Goal: Complete application form: Complete application form

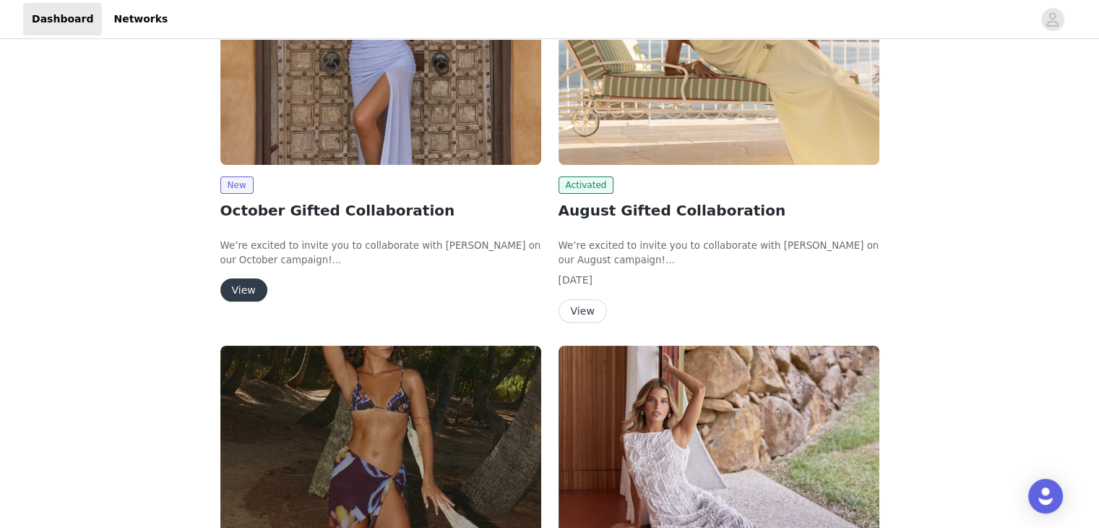
scroll to position [145, 0]
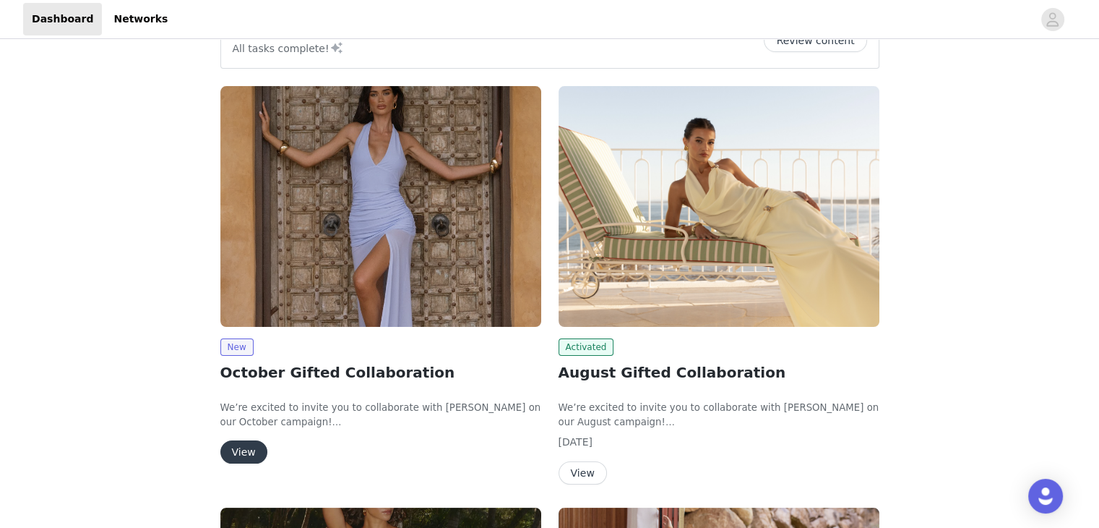
click at [252, 445] on button "View" at bounding box center [243, 451] width 47 height 23
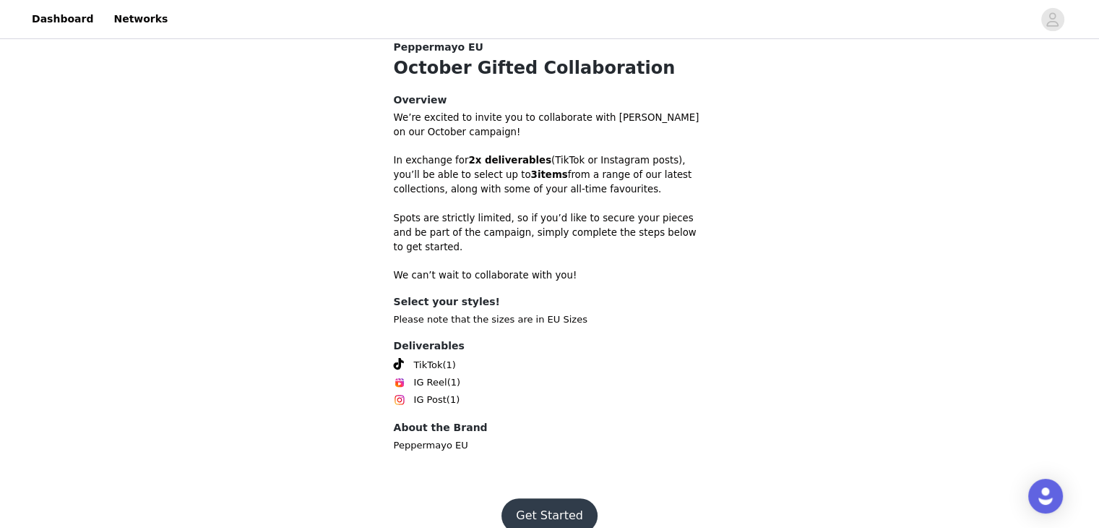
scroll to position [397, 0]
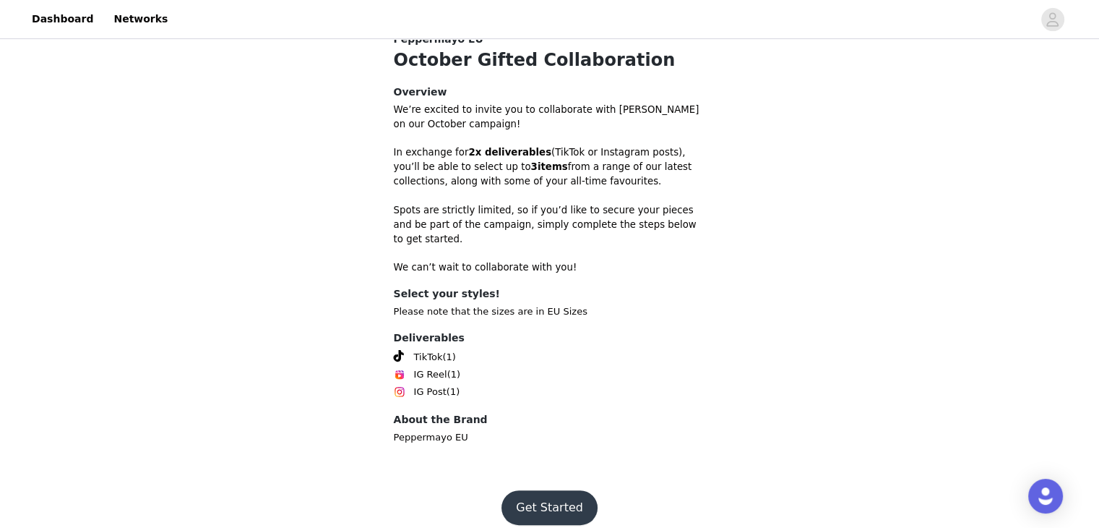
click at [557, 490] on button "Get Started" at bounding box center [550, 507] width 96 height 35
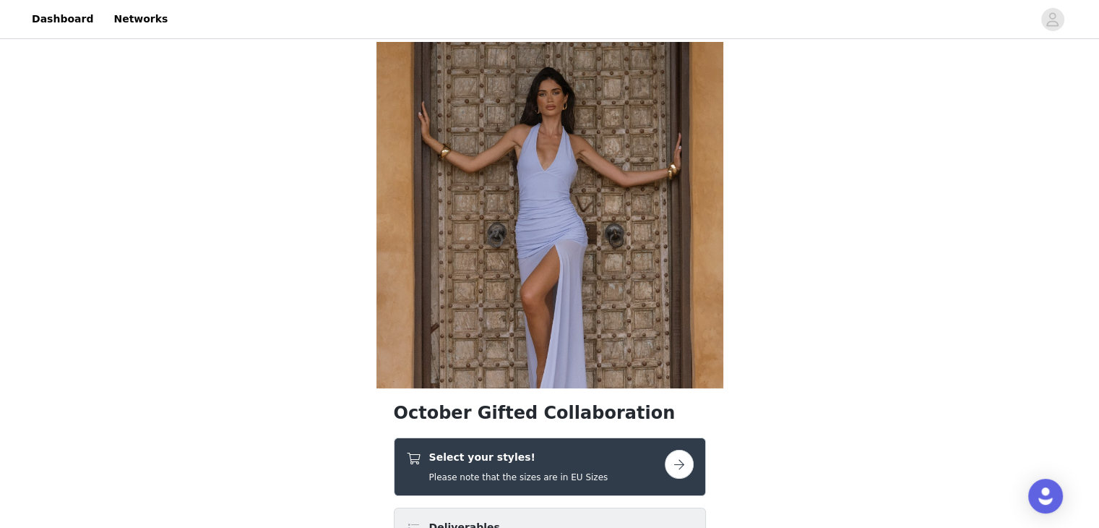
drag, startPoint x: 134, startPoint y: 218, endPoint x: 181, endPoint y: 243, distance: 54.0
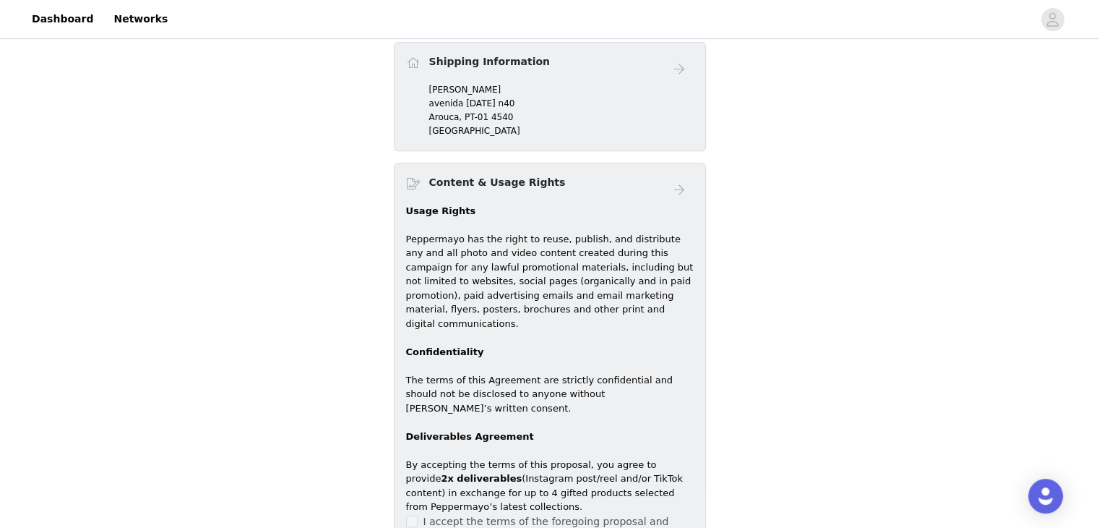
scroll to position [723, 0]
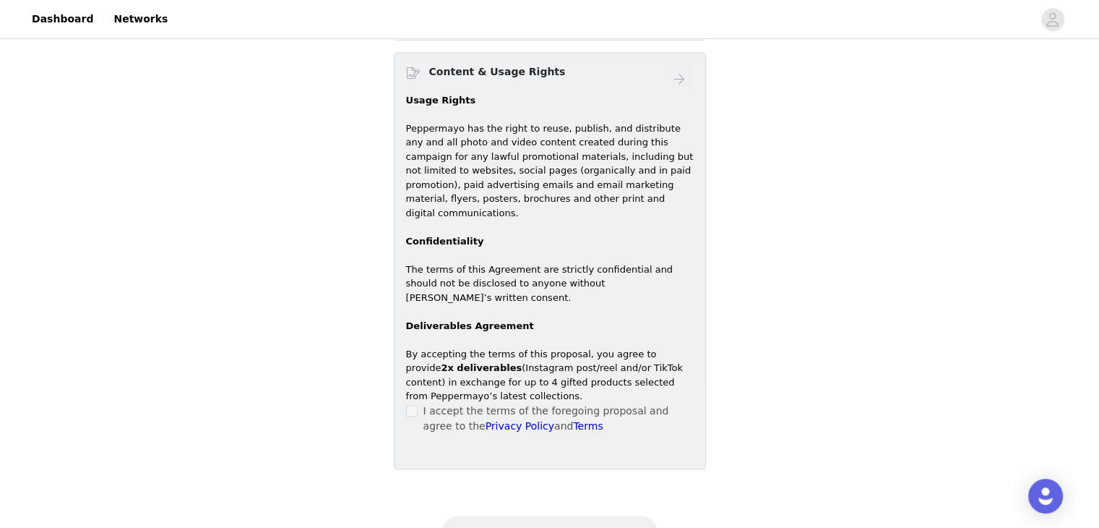
click at [411, 405] on span at bounding box center [412, 411] width 12 height 12
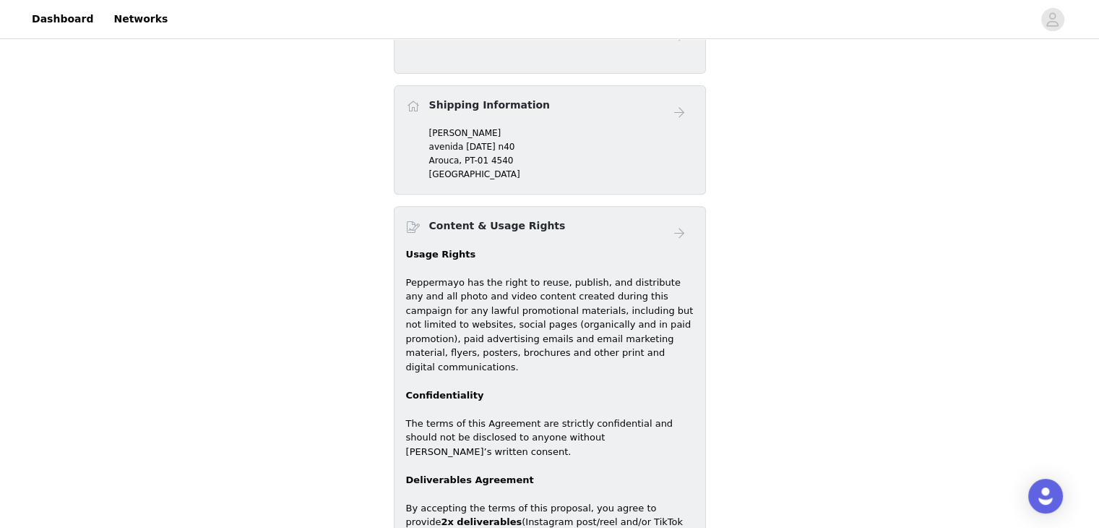
scroll to position [434, 0]
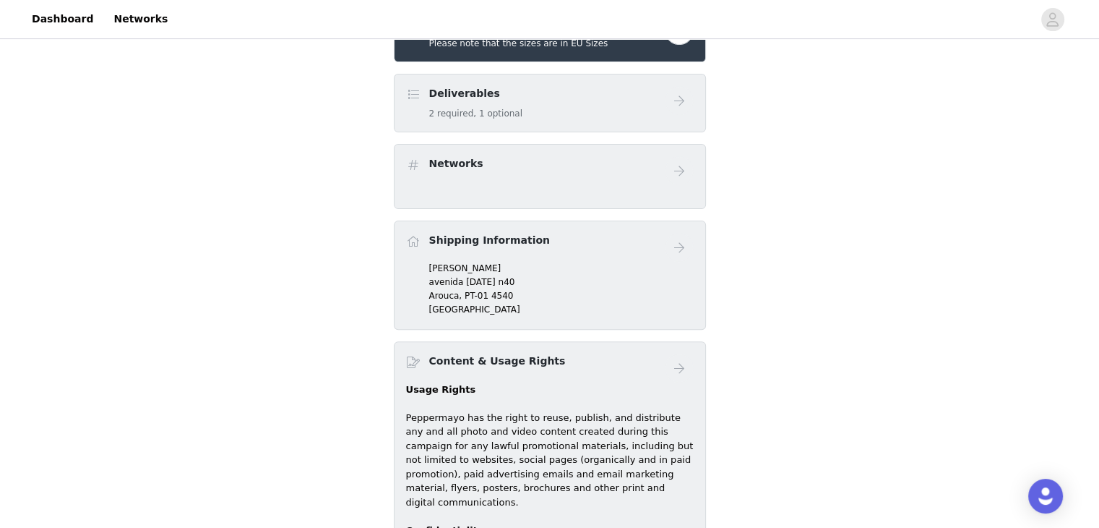
click at [503, 103] on div "Deliverables 2 required, 1 optional" at bounding box center [475, 103] width 93 height 34
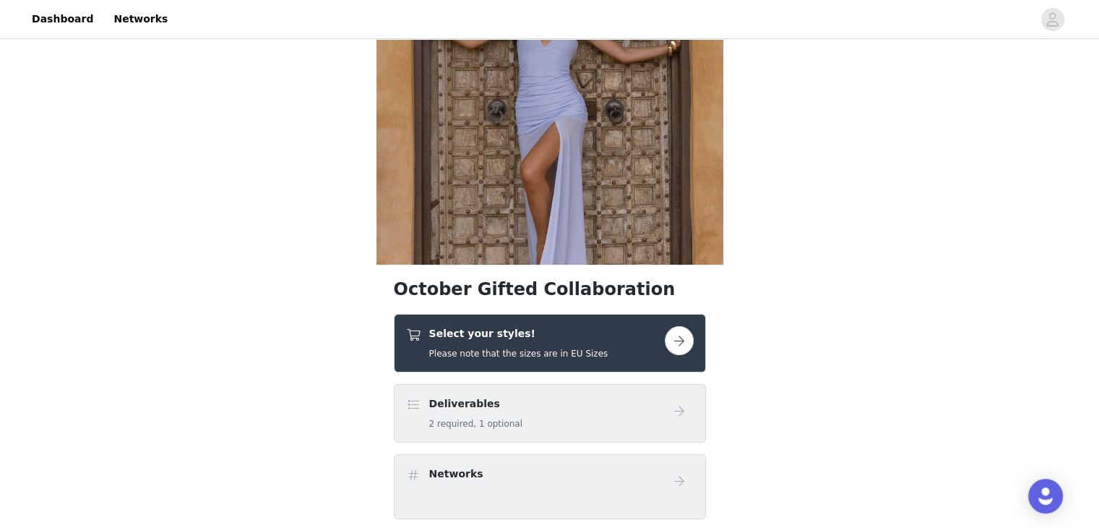
scroll to position [34, 0]
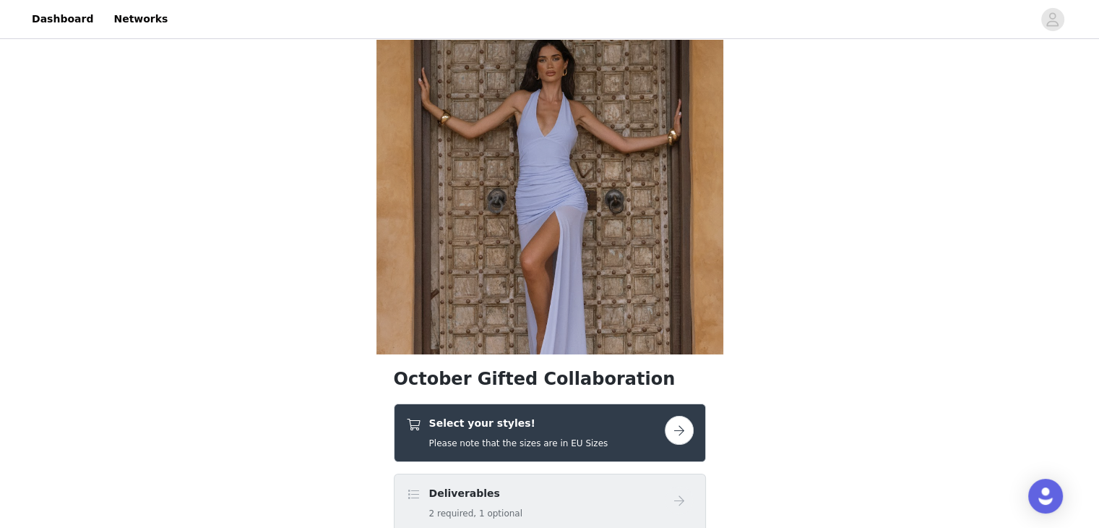
click at [671, 429] on button "button" at bounding box center [679, 430] width 29 height 29
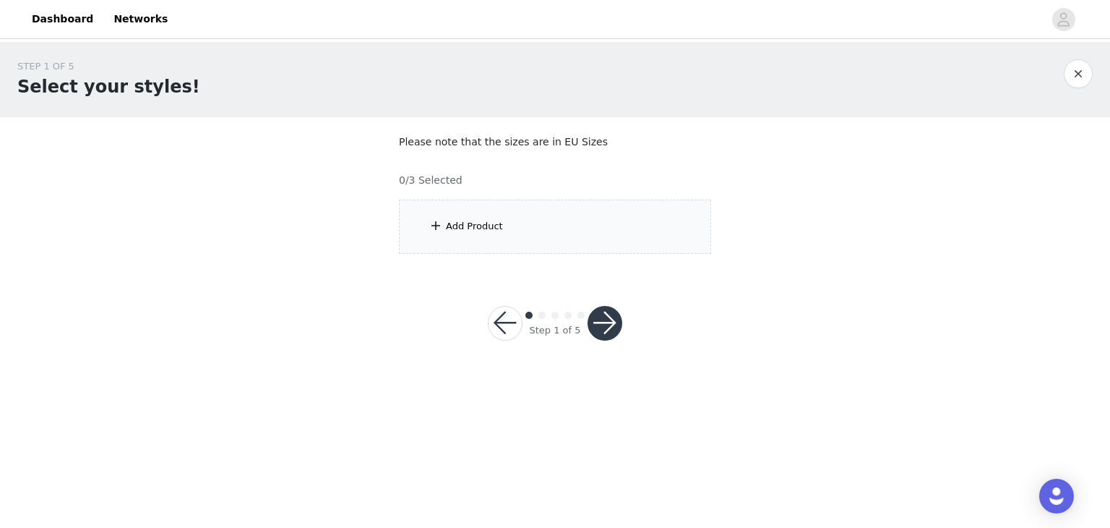
click at [492, 228] on div "Add Product" at bounding box center [474, 226] width 57 height 14
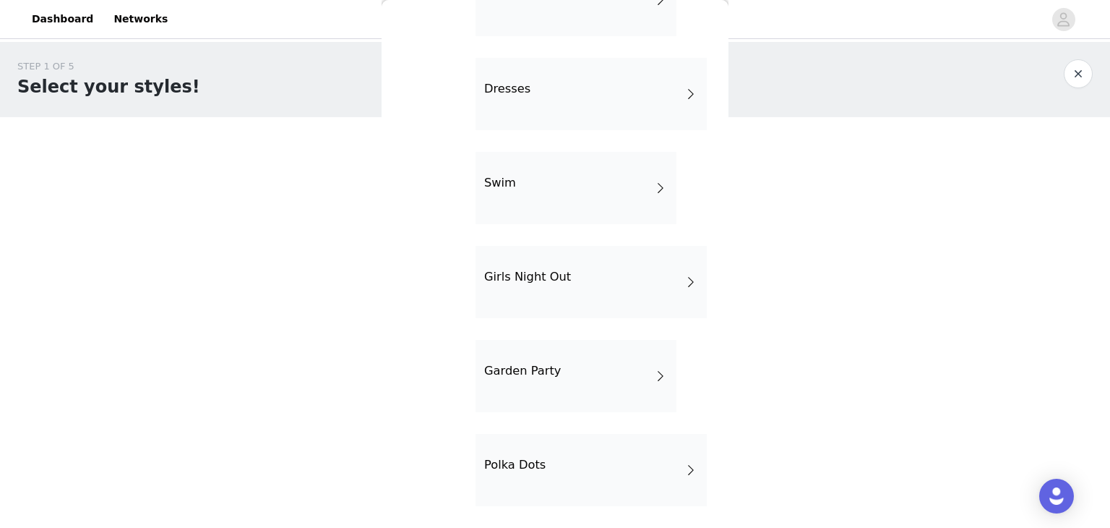
scroll to position [7, 0]
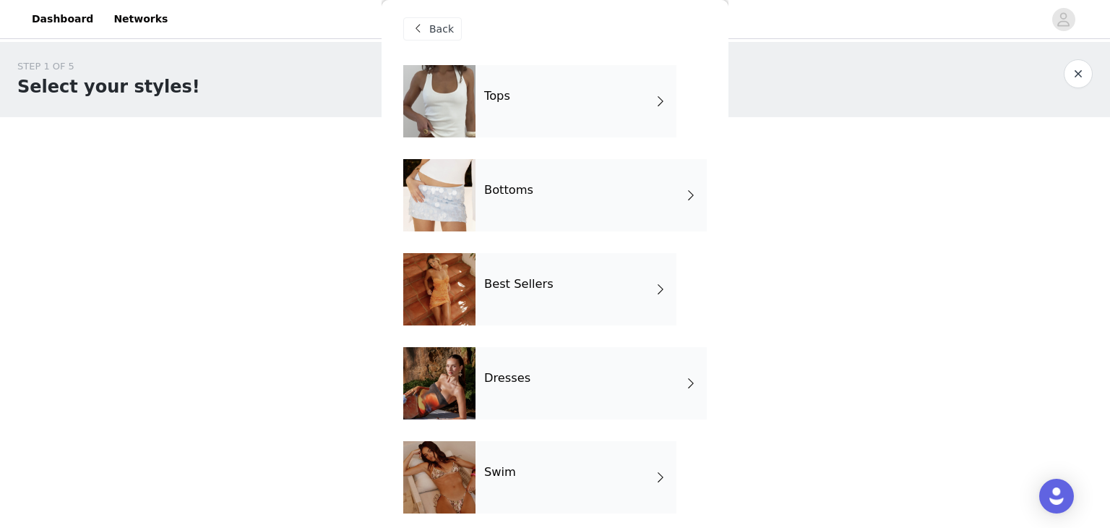
click at [515, 99] on div "Tops" at bounding box center [576, 101] width 201 height 72
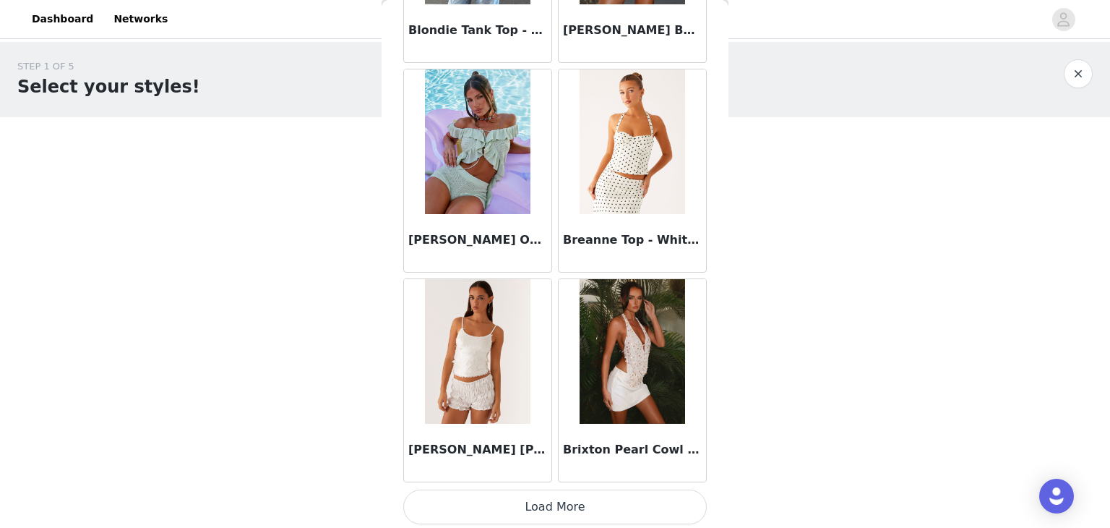
scroll to position [1681, 0]
click at [580, 500] on button "Load More" at bounding box center [555, 506] width 304 height 35
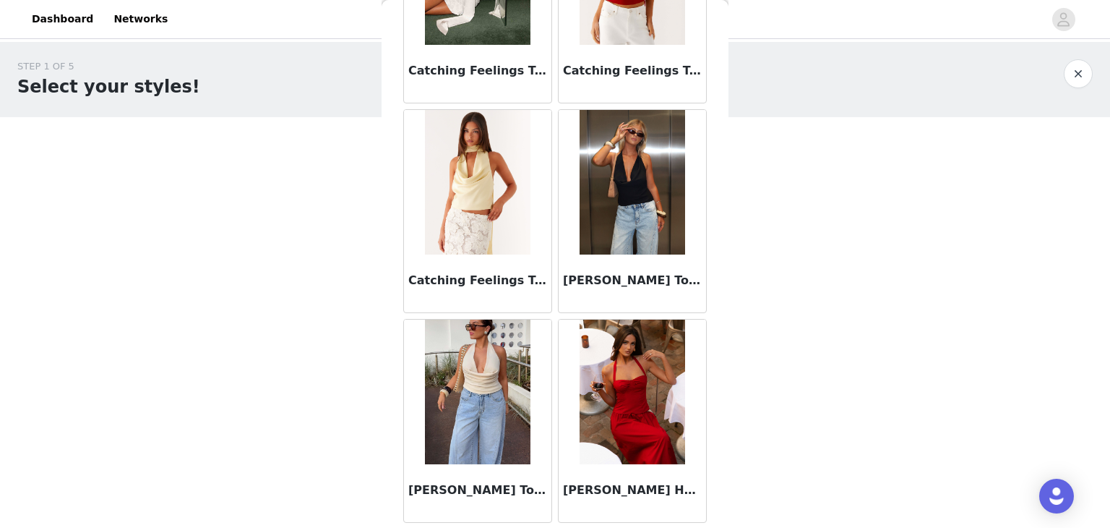
scroll to position [2693, 0]
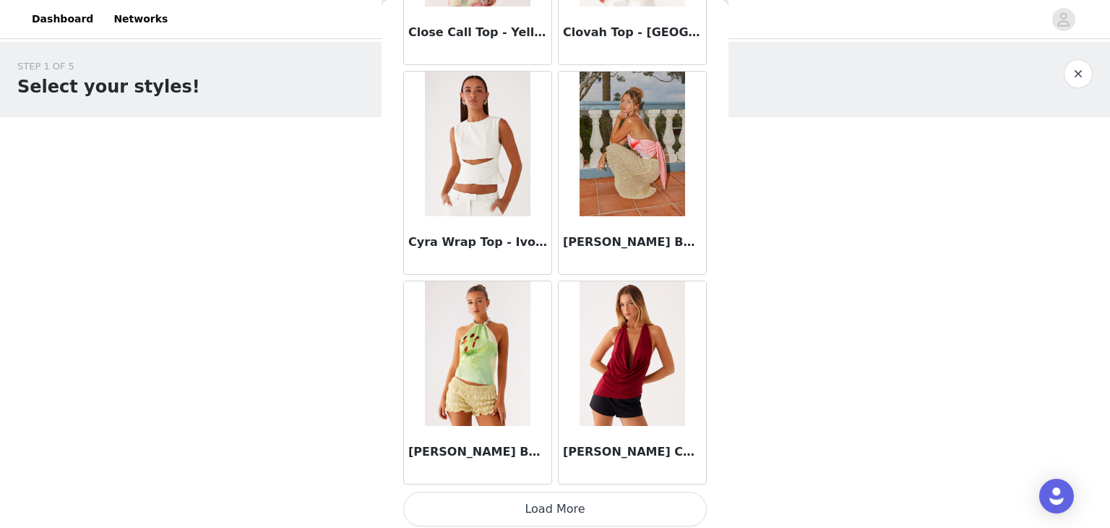
click at [572, 498] on button "Load More" at bounding box center [555, 508] width 304 height 35
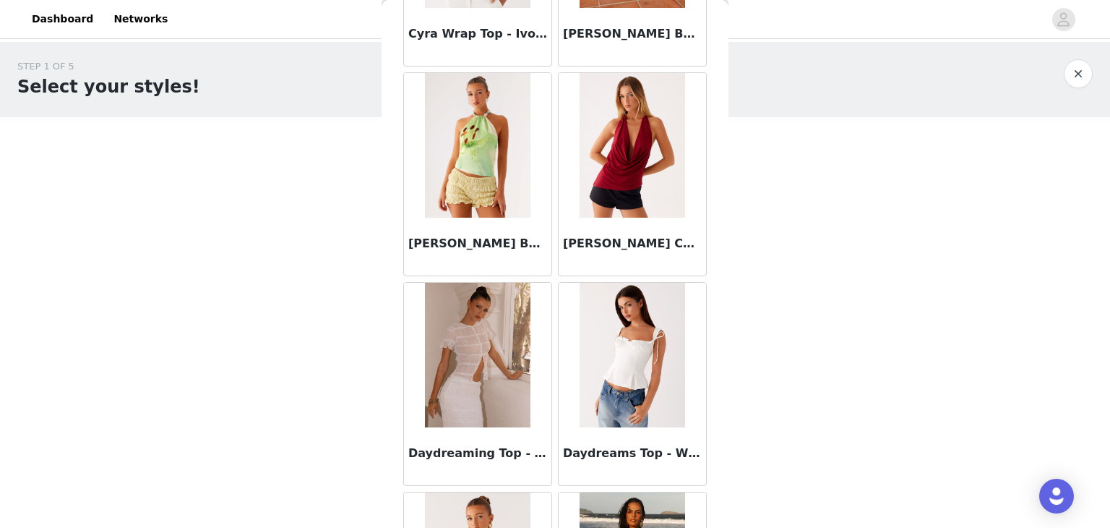
scroll to position [4063, 0]
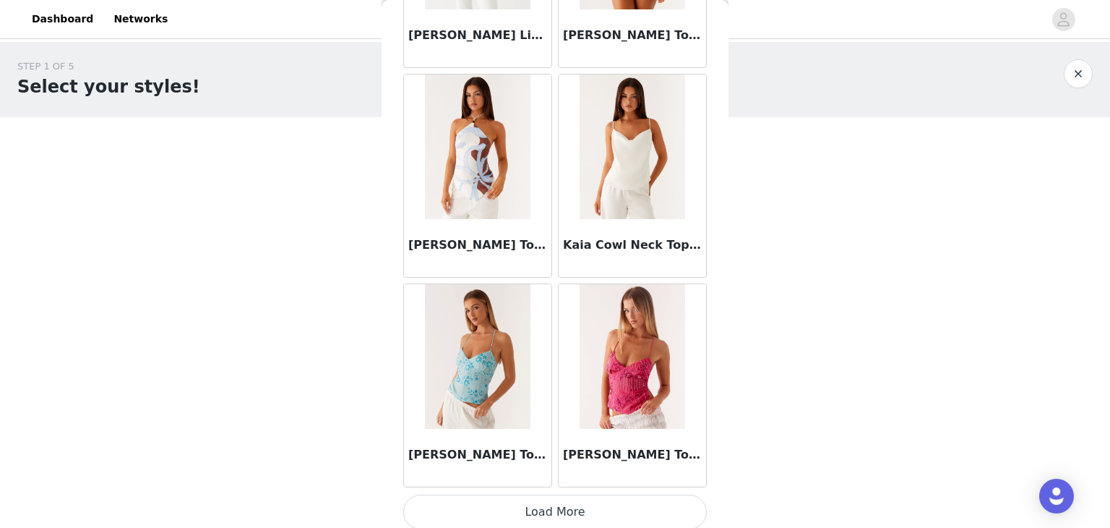
click at [584, 510] on button "Load More" at bounding box center [555, 511] width 304 height 35
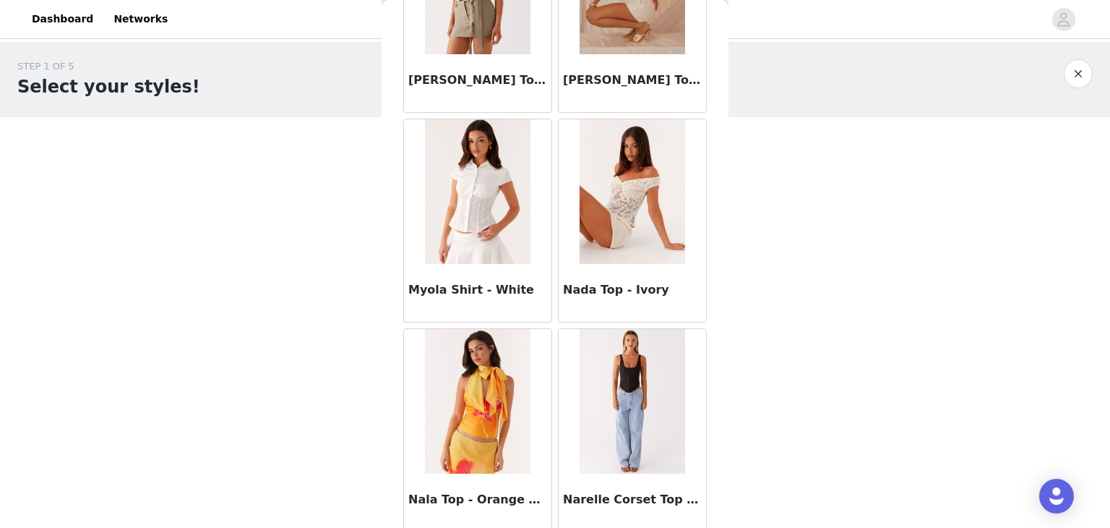
scroll to position [7960, 0]
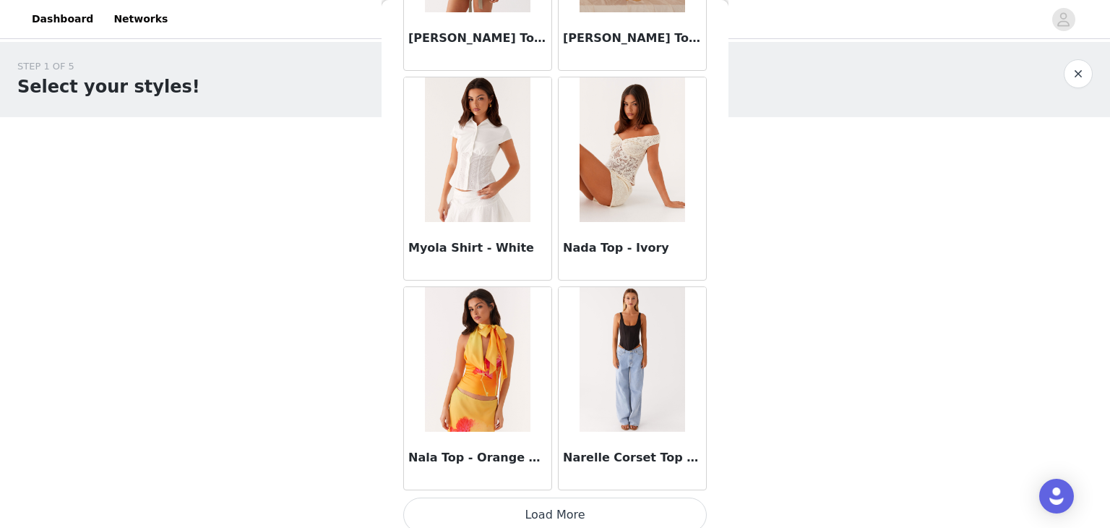
click at [584, 504] on button "Load More" at bounding box center [555, 514] width 304 height 35
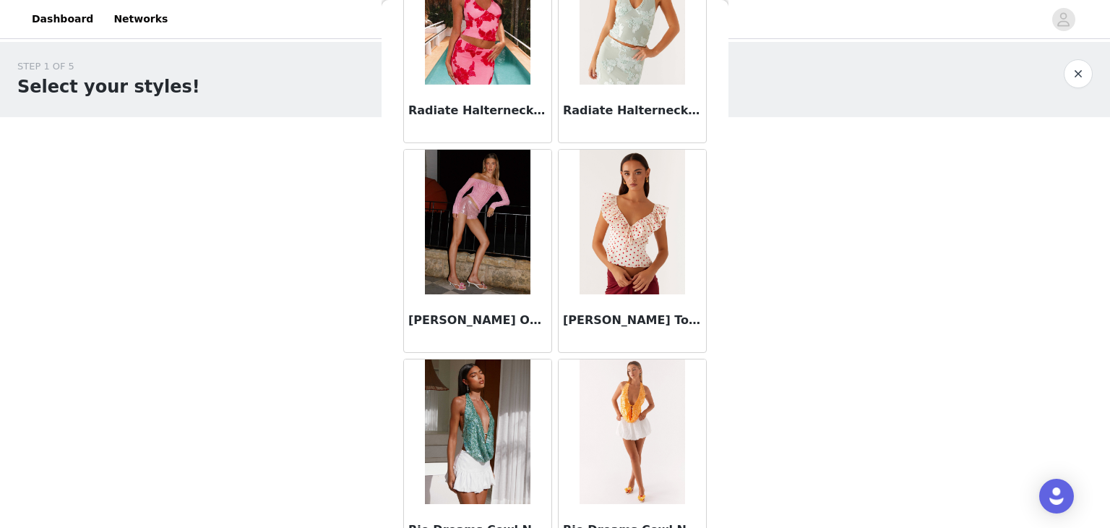
scroll to position [10053, 0]
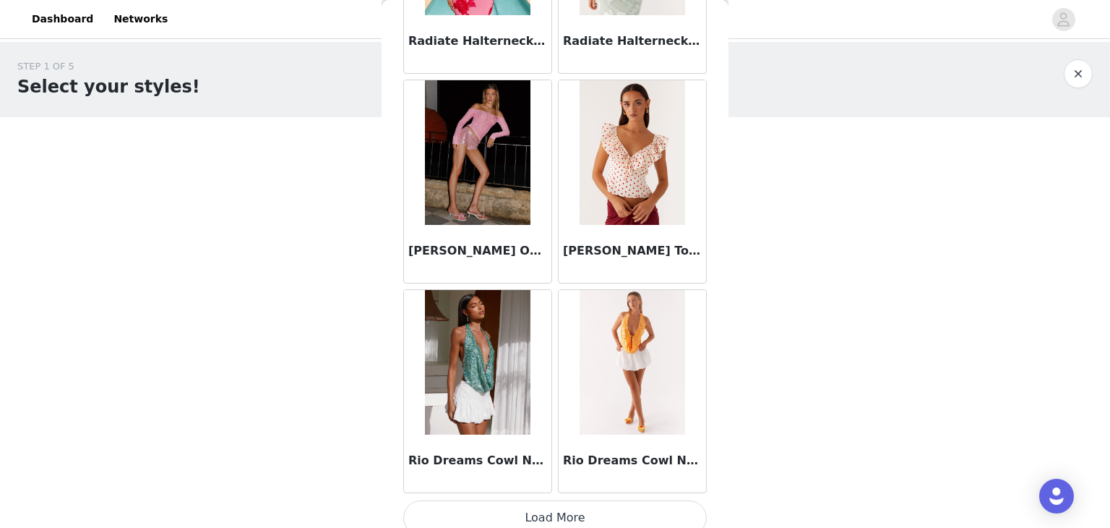
click at [587, 500] on button "Load More" at bounding box center [555, 517] width 304 height 35
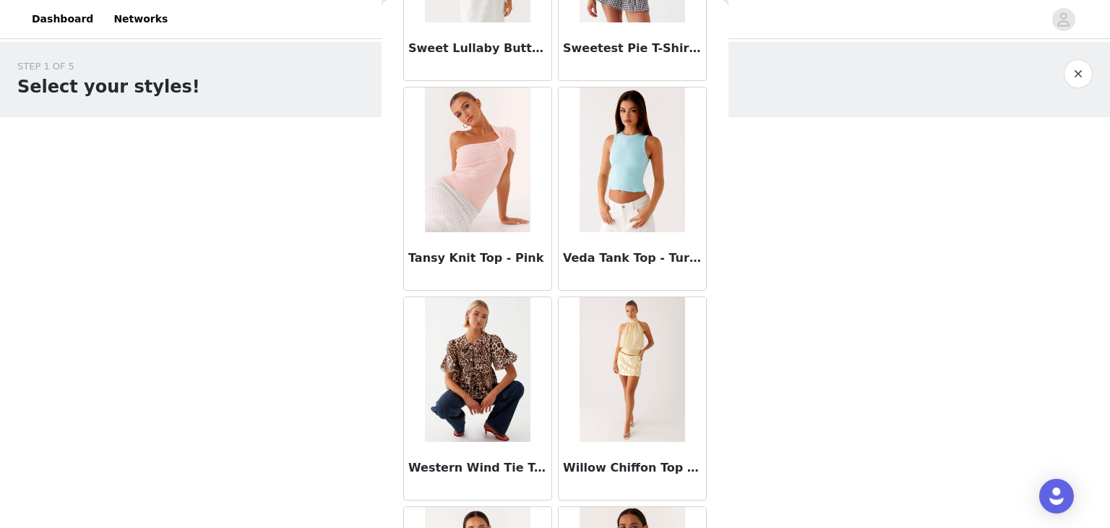
scroll to position [12146, 0]
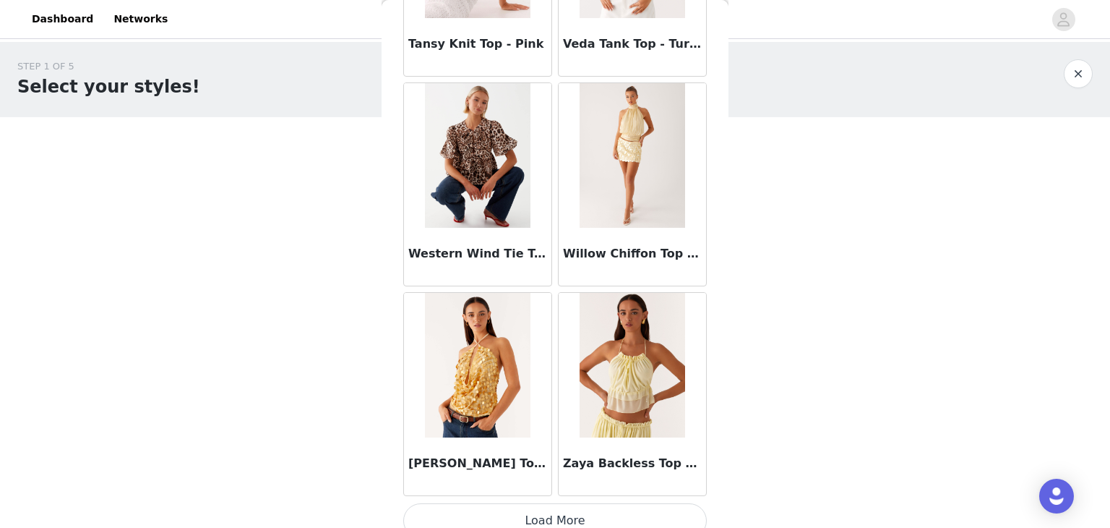
click at [603, 508] on button "Load More" at bounding box center [555, 520] width 304 height 35
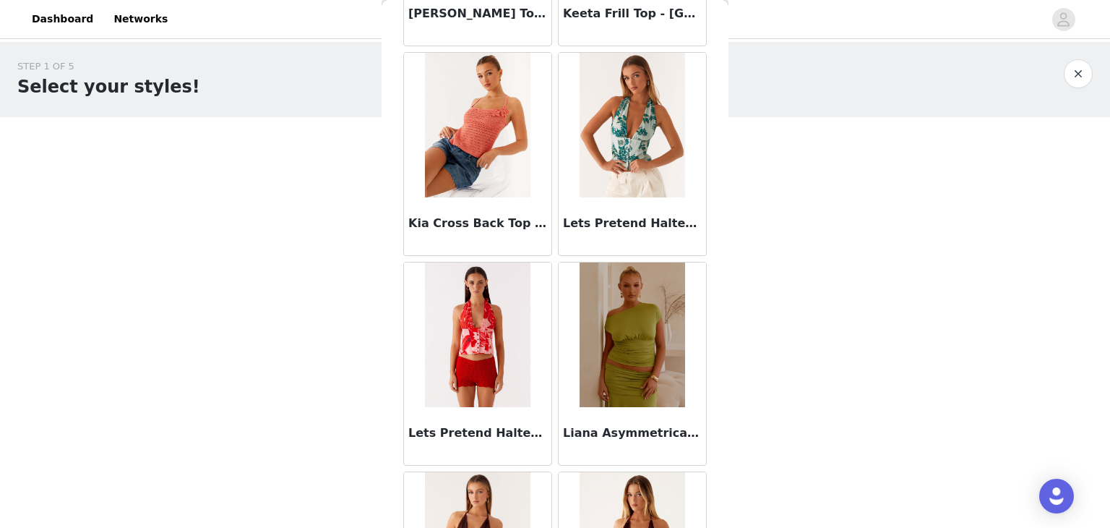
scroll to position [0, 0]
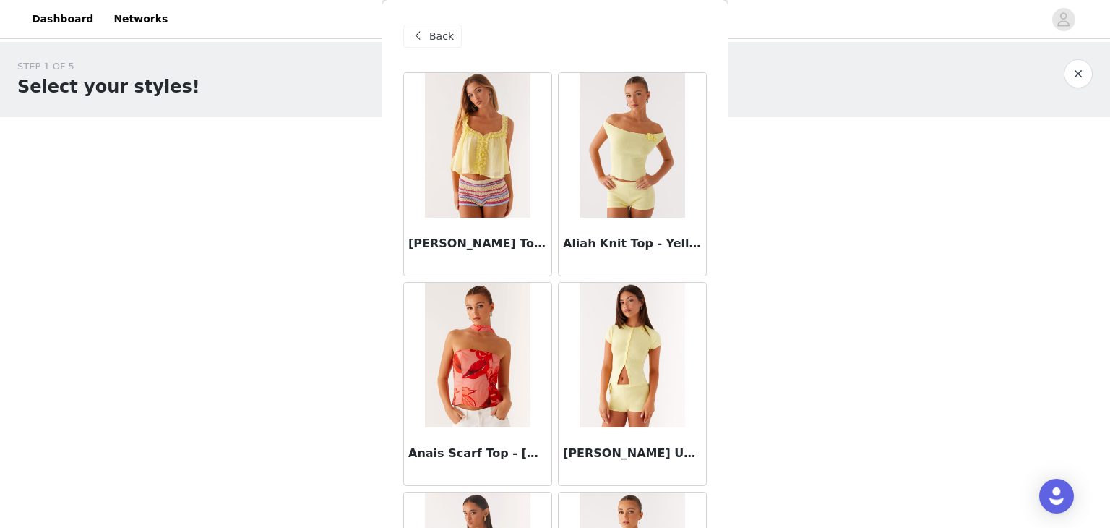
click at [429, 40] on span "Back" at bounding box center [441, 36] width 25 height 15
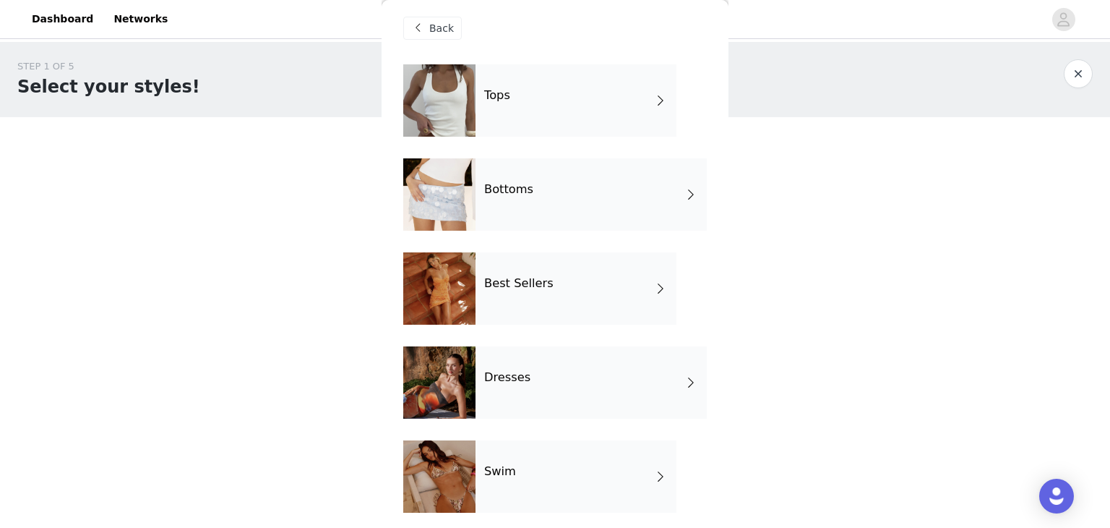
scroll to position [7, 0]
click at [558, 198] on div "Bottoms" at bounding box center [591, 195] width 231 height 72
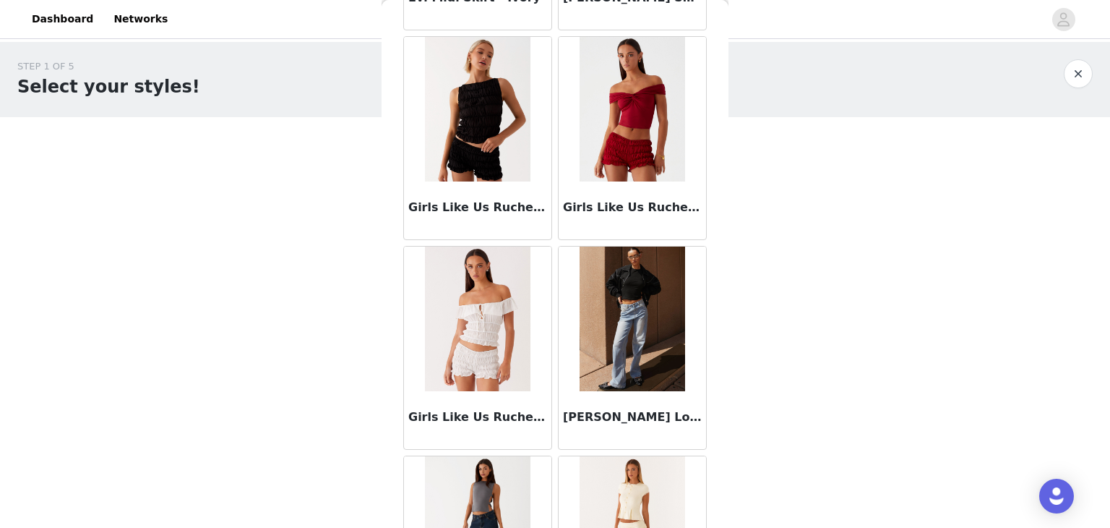
scroll to position [1518, 0]
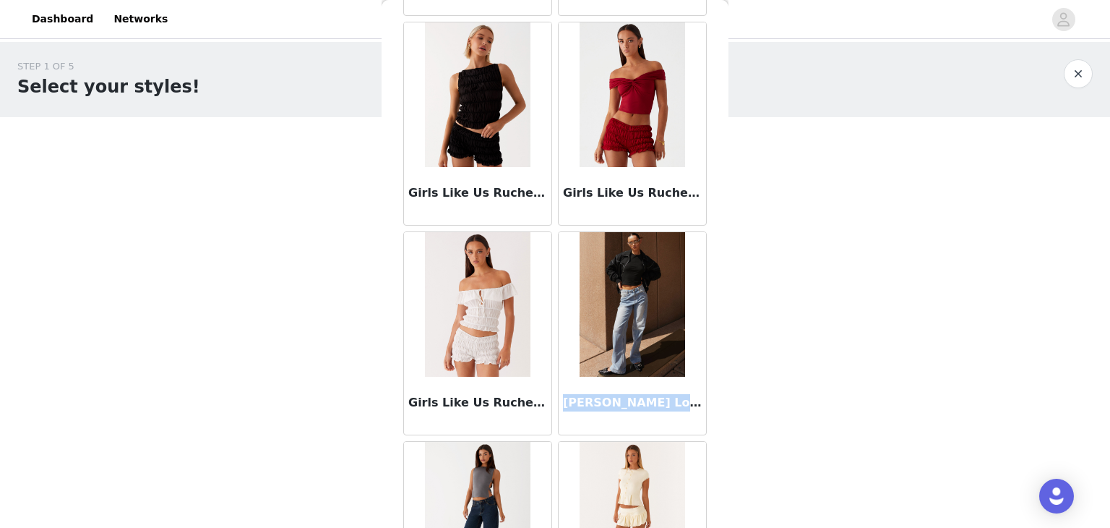
drag, startPoint x: 558, startPoint y: 403, endPoint x: 689, endPoint y: 399, distance: 131.6
click at [685, 398] on h3 "[PERSON_NAME] Low Rise Denim Jeans - Light Blue" at bounding box center [632, 402] width 139 height 17
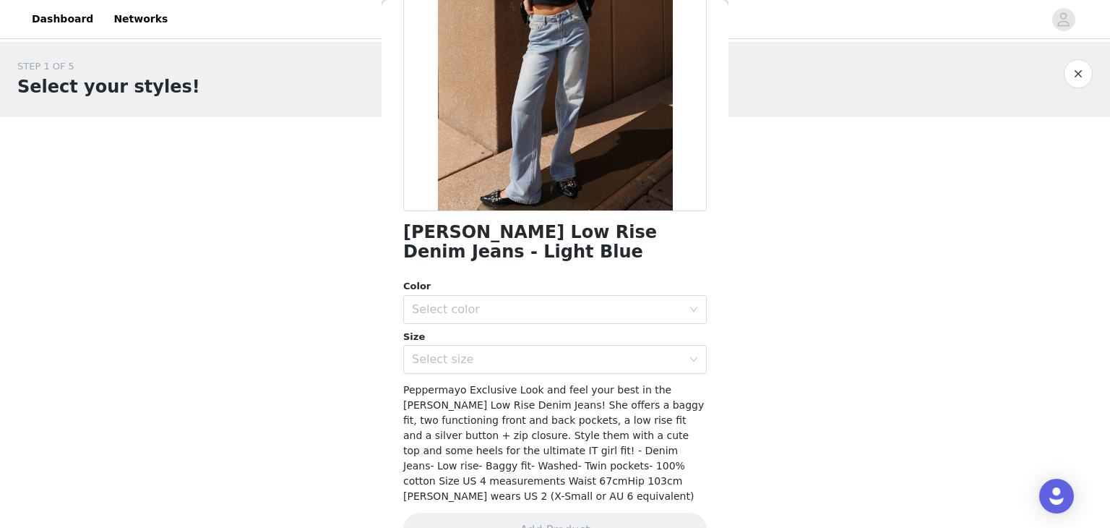
scroll to position [208, 0]
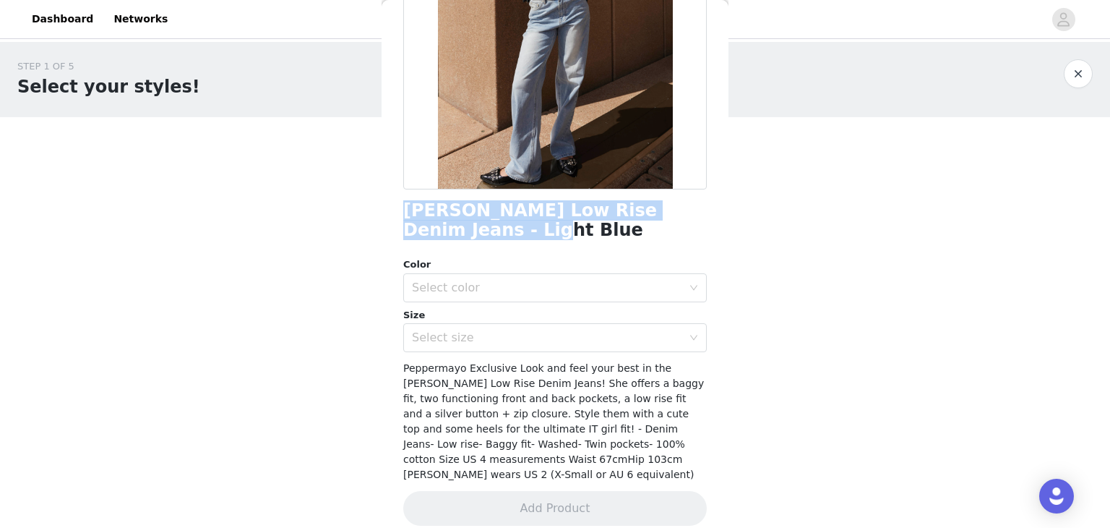
drag, startPoint x: 447, startPoint y: 218, endPoint x: 391, endPoint y: 218, distance: 56.4
click at [403, 217] on h1 "[PERSON_NAME] Low Rise Denim Jeans - Light Blue" at bounding box center [555, 220] width 304 height 39
copy h1 "[PERSON_NAME] Low Rise Denim Jeans - Light Blue"
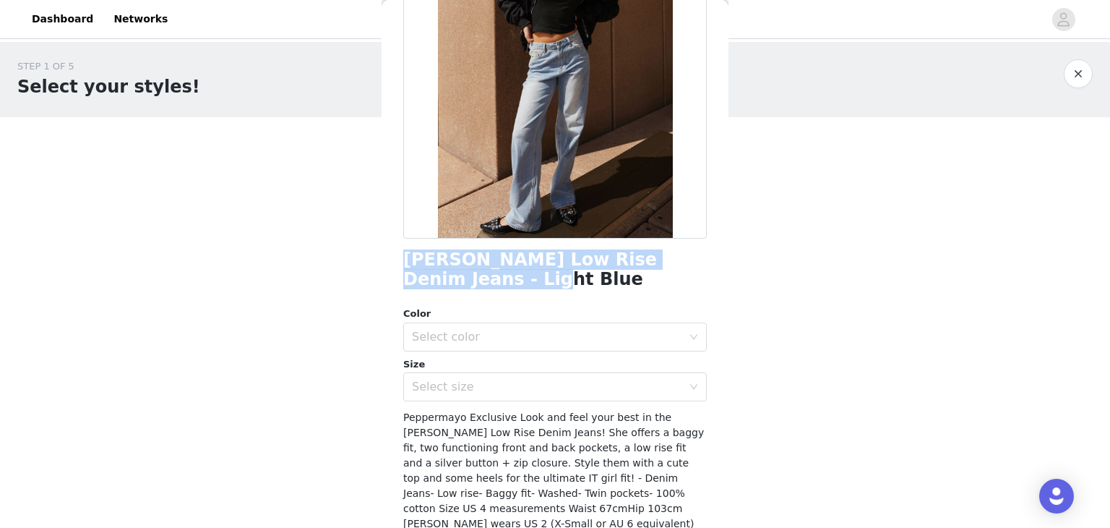
scroll to position [0, 0]
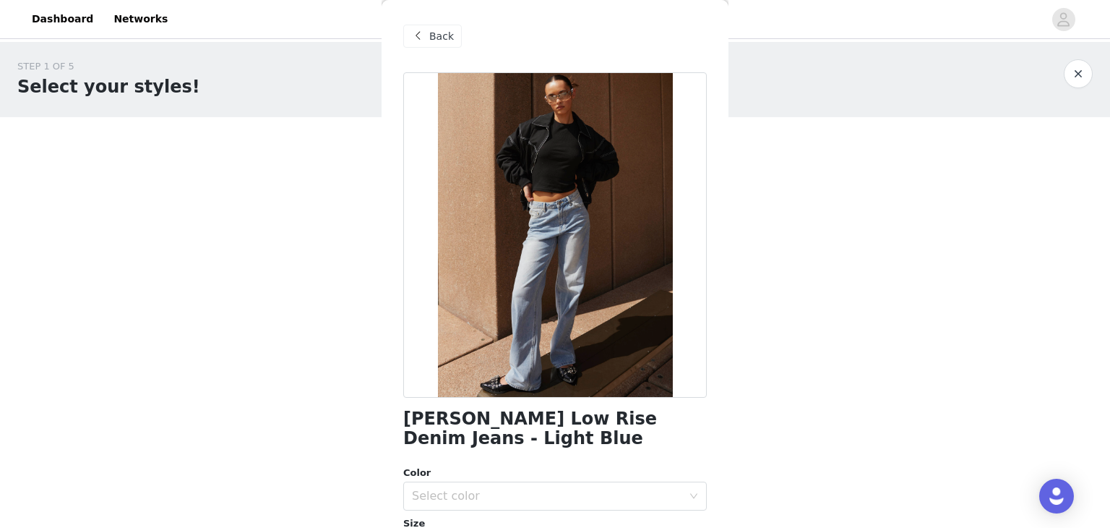
click at [426, 27] on span at bounding box center [417, 35] width 17 height 17
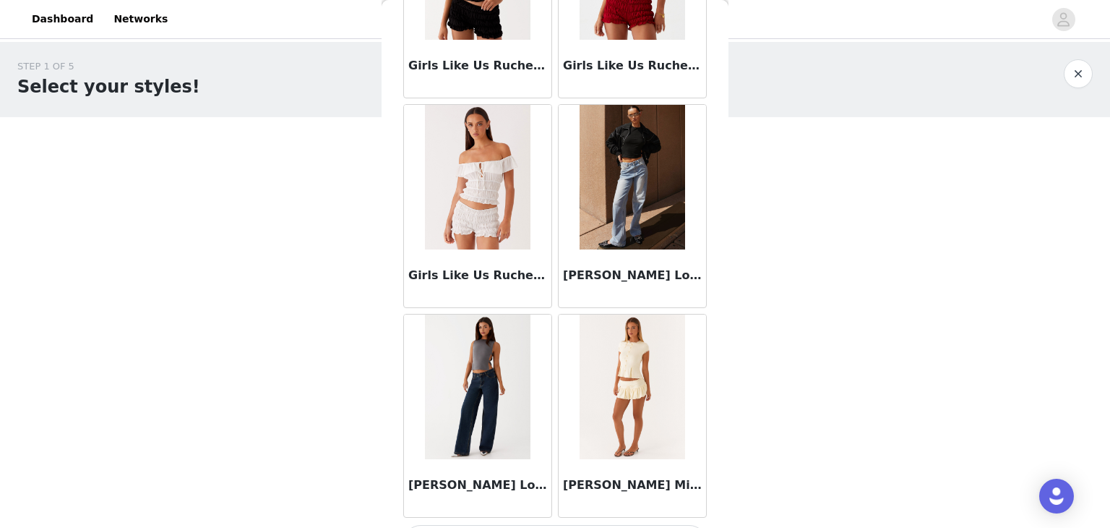
scroll to position [1681, 0]
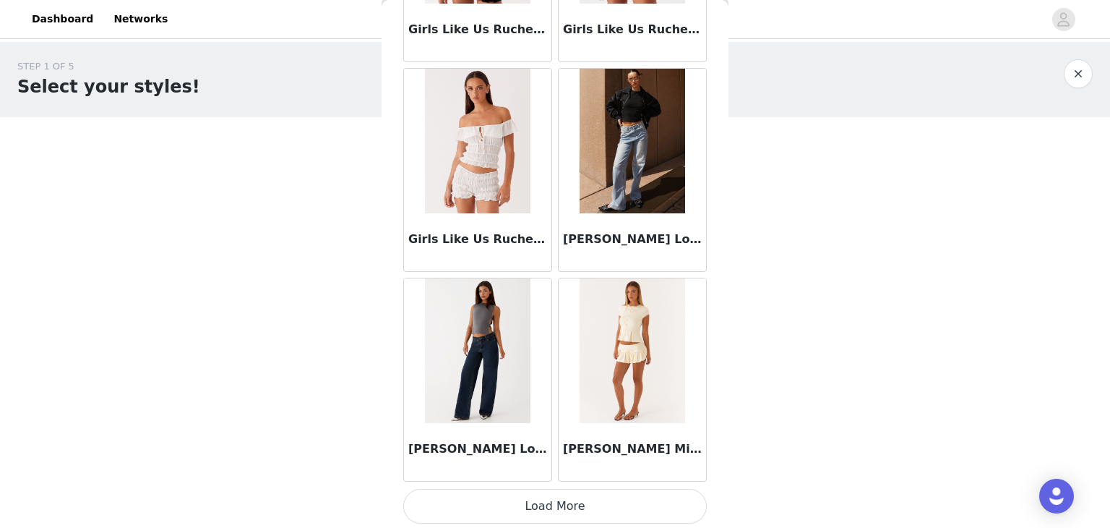
click at [536, 509] on button "Load More" at bounding box center [555, 506] width 304 height 35
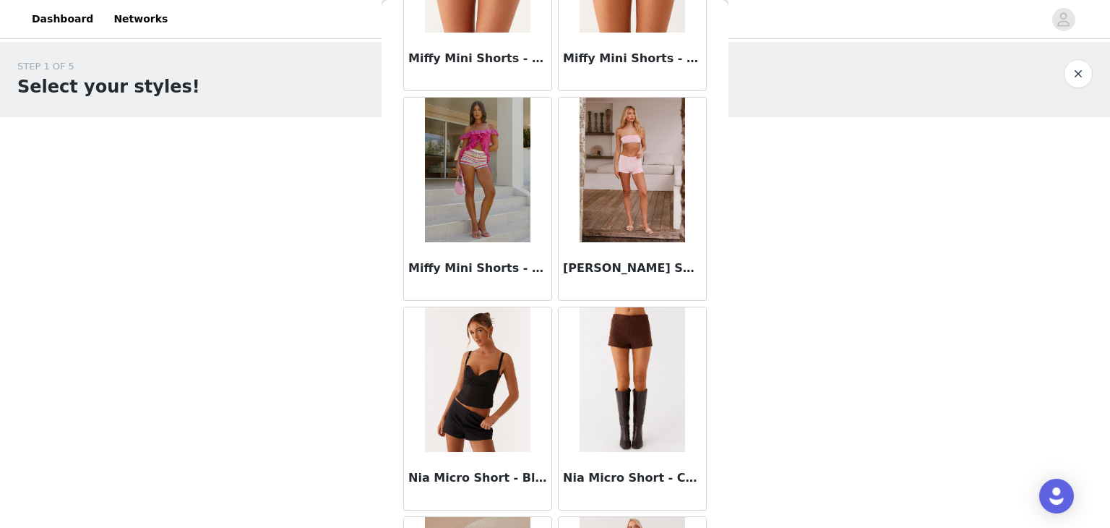
scroll to position [3271, 0]
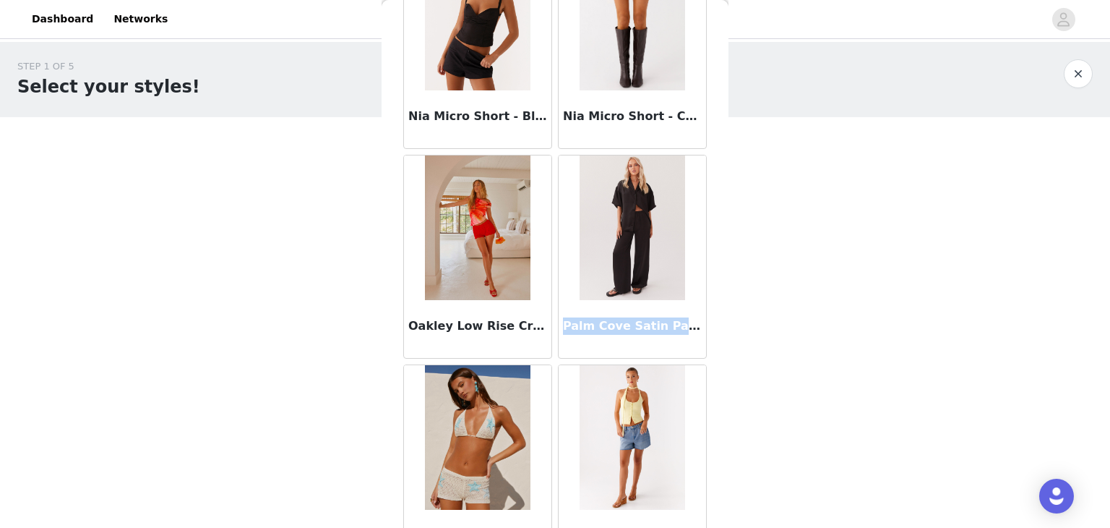
drag, startPoint x: 558, startPoint y: 320, endPoint x: 690, endPoint y: 326, distance: 132.4
click at [690, 326] on h3 "Palm Cove Satin Pants - Black" at bounding box center [632, 325] width 139 height 17
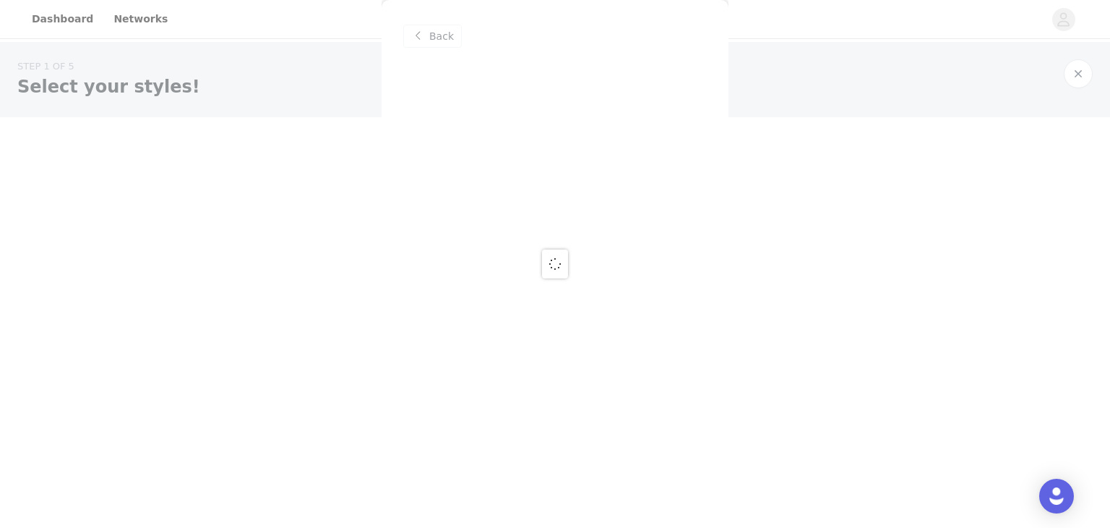
scroll to position [0, 0]
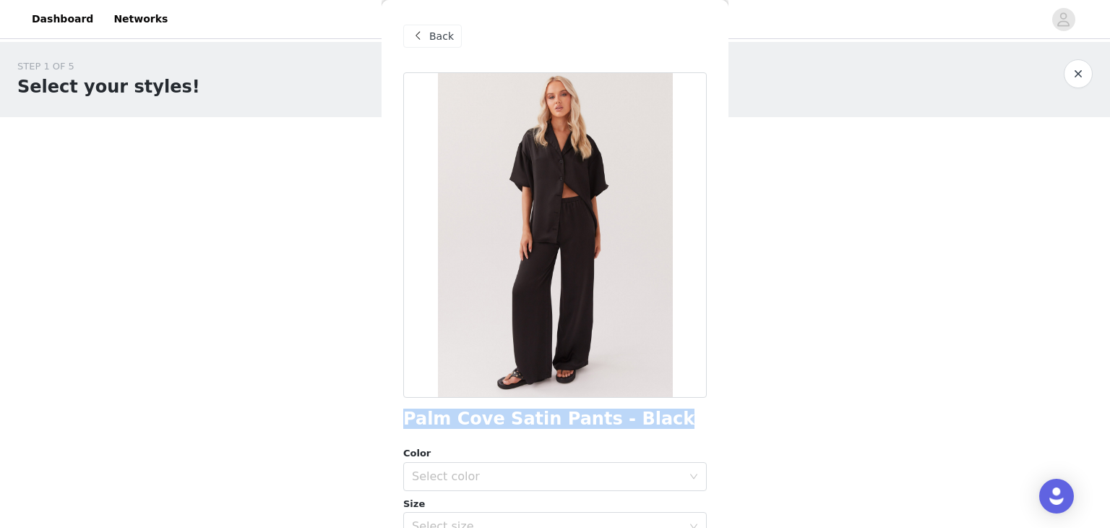
drag, startPoint x: 653, startPoint y: 426, endPoint x: 390, endPoint y: 420, distance: 263.1
click at [403, 409] on div "Palm Cove Satin Pants - Black" at bounding box center [555, 419] width 304 height 20
copy h1 "Palm Cove Satin Pants - Black"
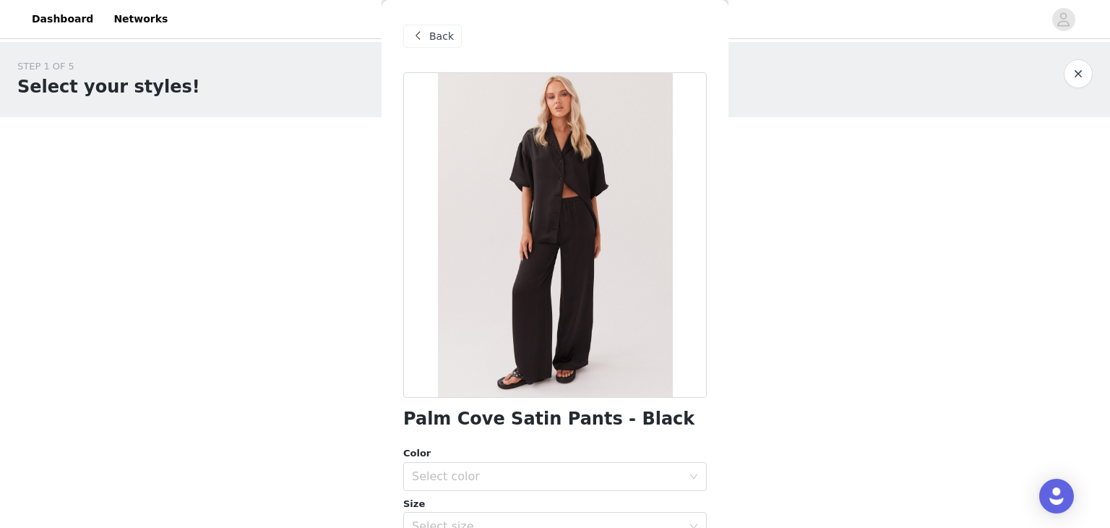
click at [434, 37] on span "Back" at bounding box center [441, 36] width 25 height 15
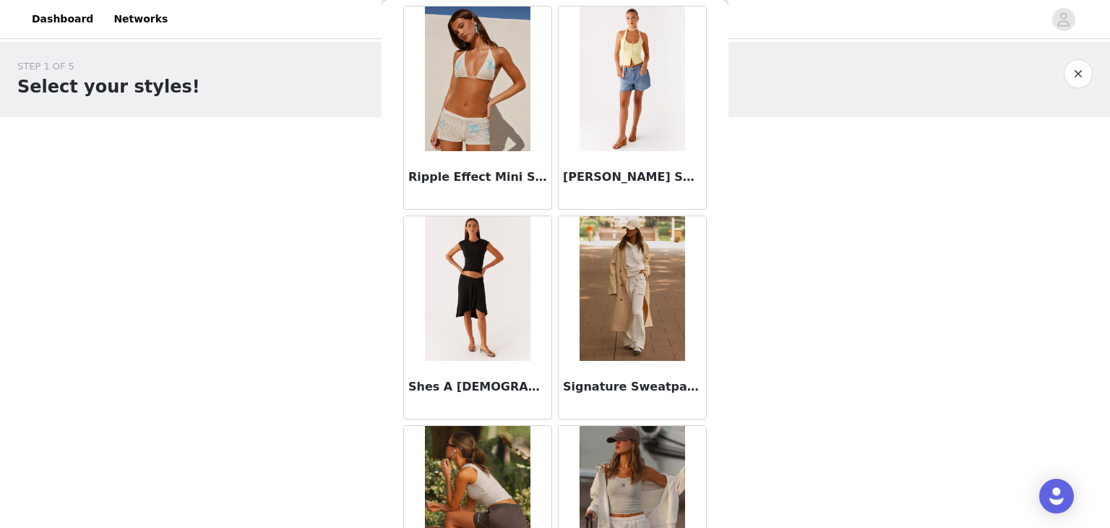
scroll to position [3774, 0]
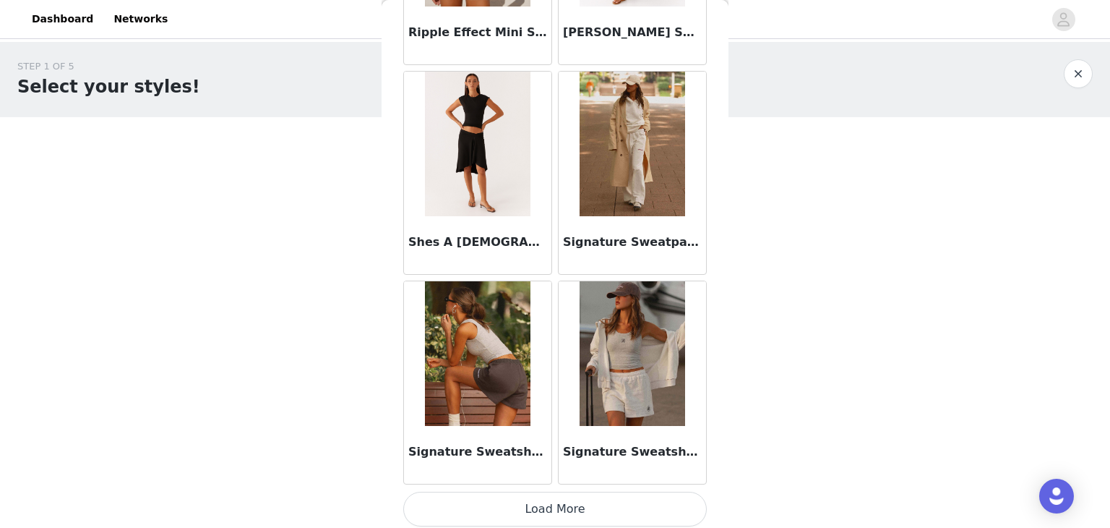
click at [564, 237] on h3 "Signature Sweatpants - Ivory" at bounding box center [632, 241] width 139 height 17
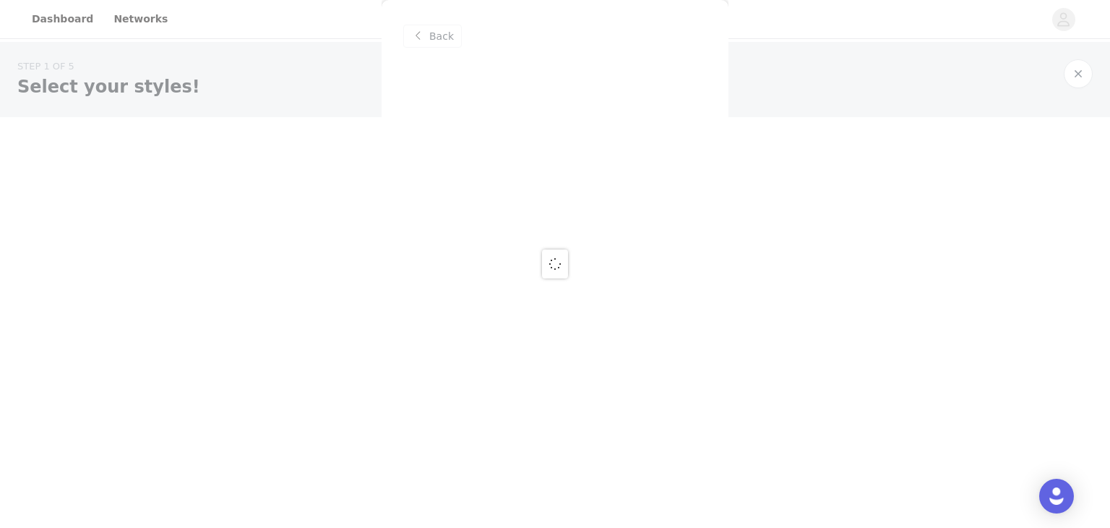
scroll to position [0, 0]
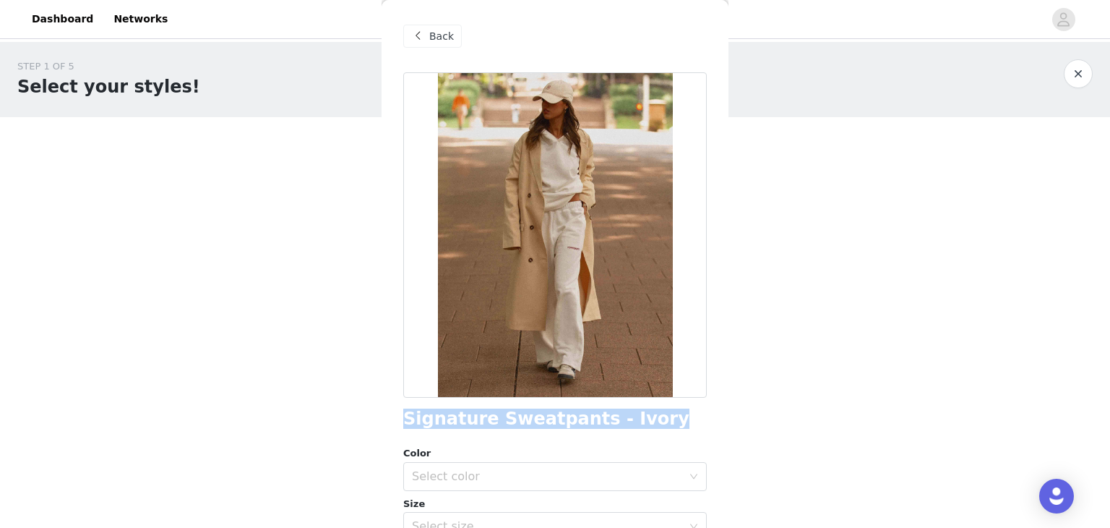
drag, startPoint x: 632, startPoint y: 423, endPoint x: 401, endPoint y: 417, distance: 231.3
click at [401, 417] on div "Back Signature Sweatpants - Ivory Color Select color Size Select size Peppermay…" at bounding box center [555, 264] width 347 height 528
copy h1 "Signature Sweatpants - Ivory"
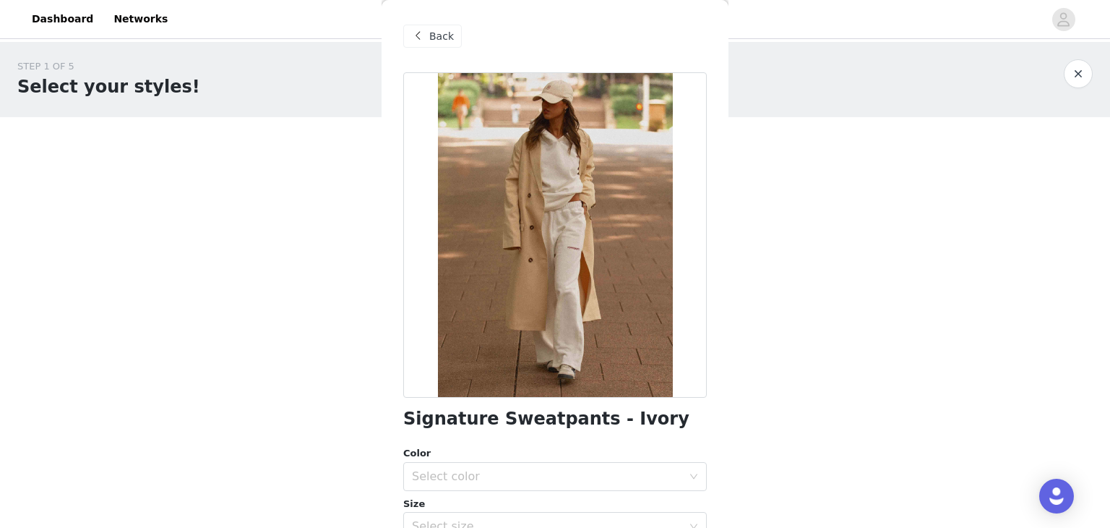
click at [437, 38] on span "Back" at bounding box center [441, 36] width 25 height 15
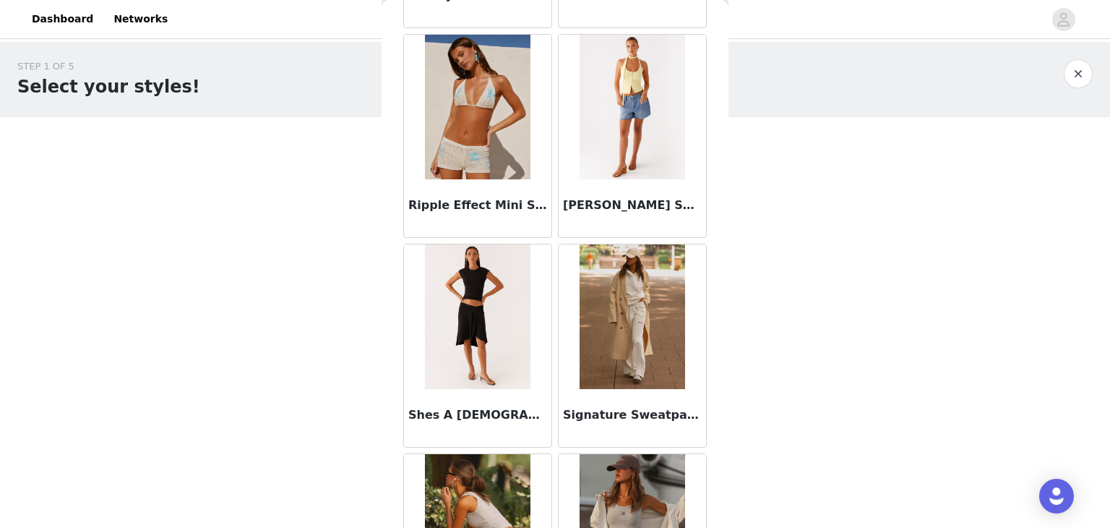
scroll to position [3774, 0]
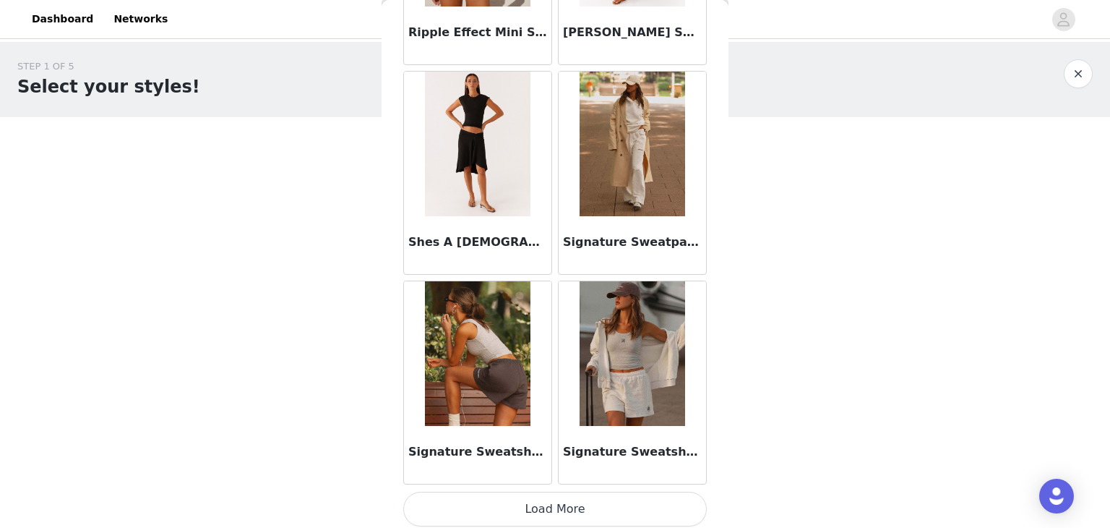
click at [627, 450] on h3 "Signature Sweatshorts - Grey" at bounding box center [632, 451] width 139 height 17
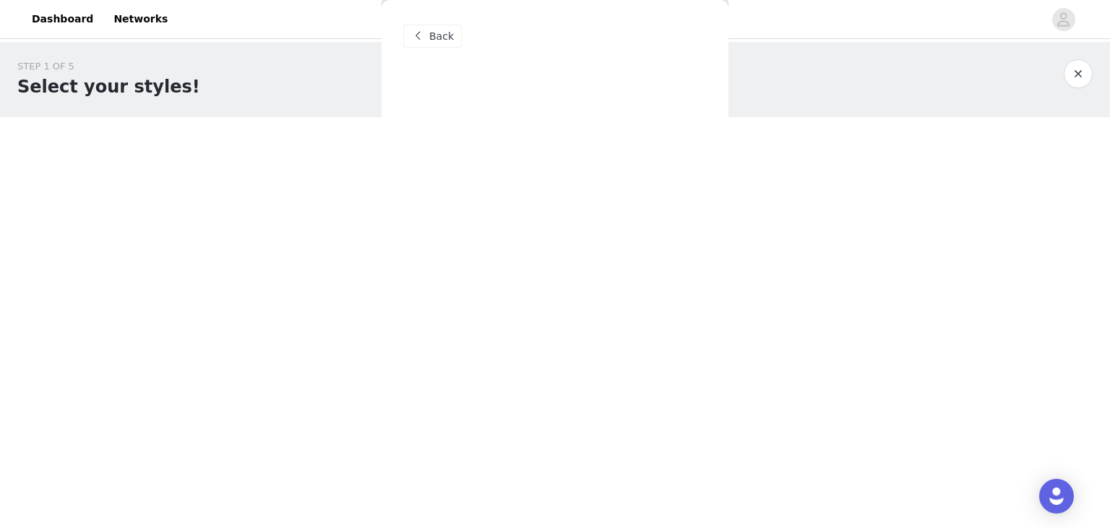
scroll to position [0, 0]
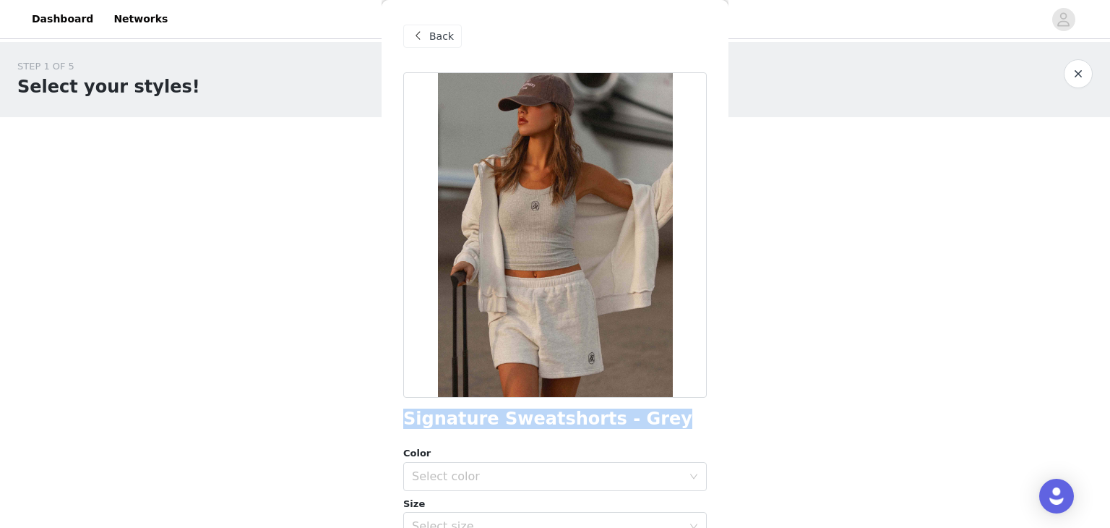
drag, startPoint x: 638, startPoint y: 418, endPoint x: 403, endPoint y: 421, distance: 234.9
click at [403, 421] on div "Signature Sweatshorts - Grey" at bounding box center [555, 419] width 304 height 20
copy h1 "Signature Sweatshorts - Grey"
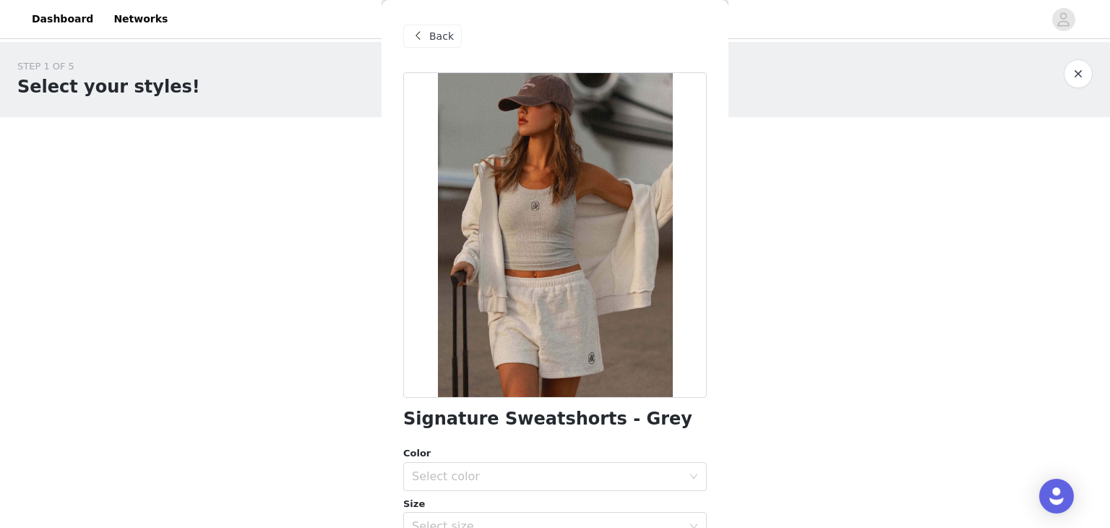
click at [416, 40] on span at bounding box center [417, 35] width 17 height 17
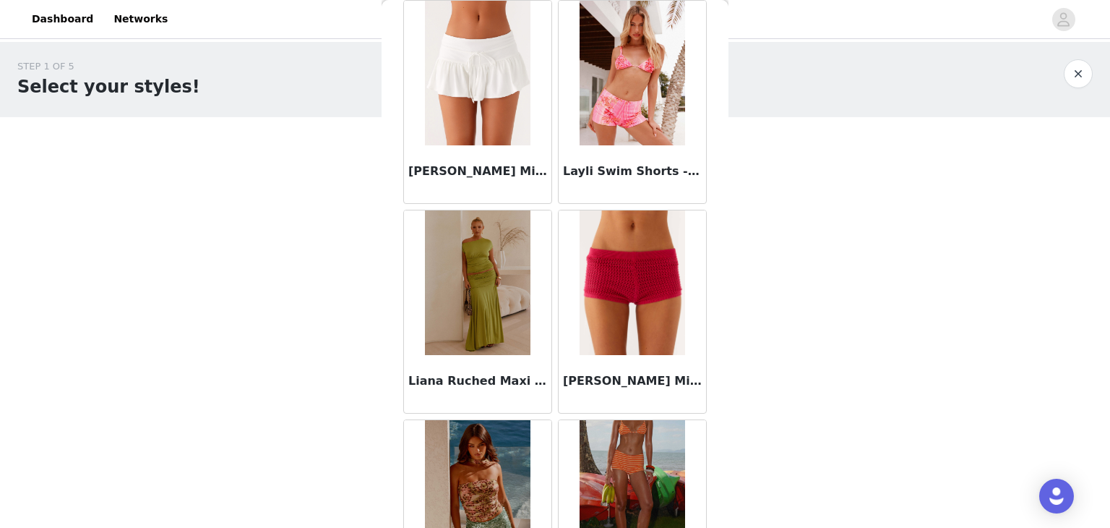
scroll to position [3774, 0]
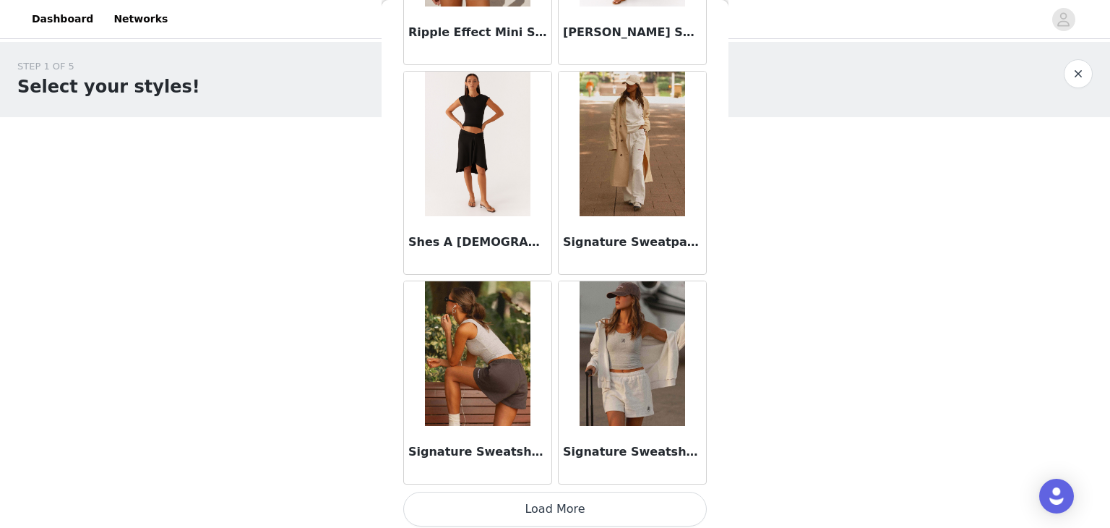
click at [598, 505] on button "Load More" at bounding box center [555, 508] width 304 height 35
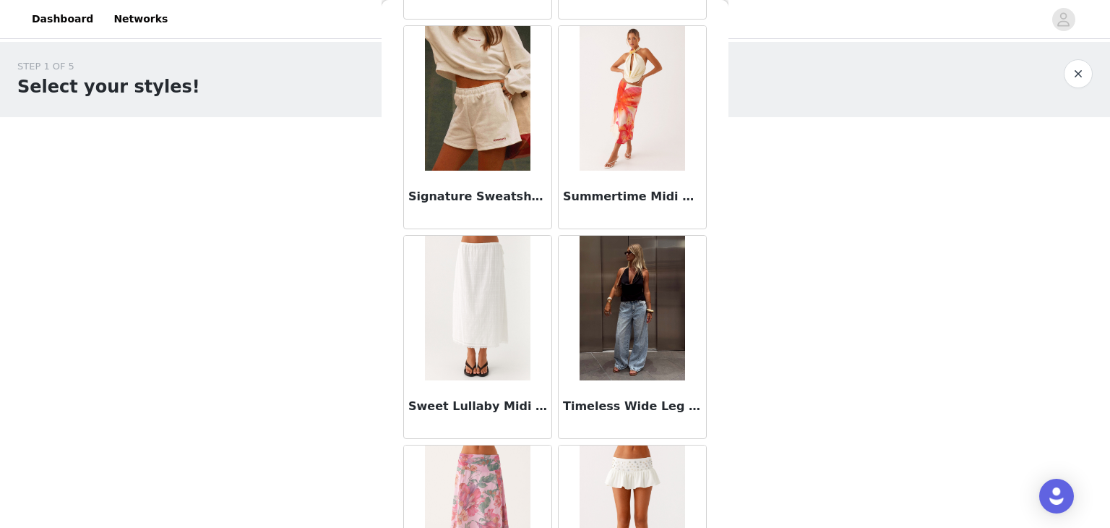
scroll to position [4352, 0]
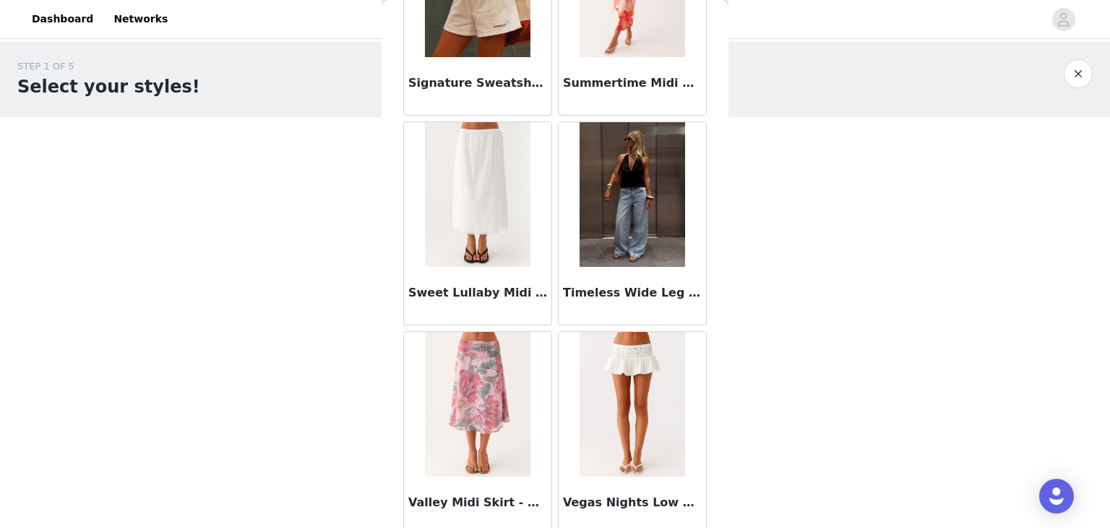
click at [563, 285] on h3 "Timeless Wide Leg Jeans - Bleached Blue" at bounding box center [632, 292] width 139 height 17
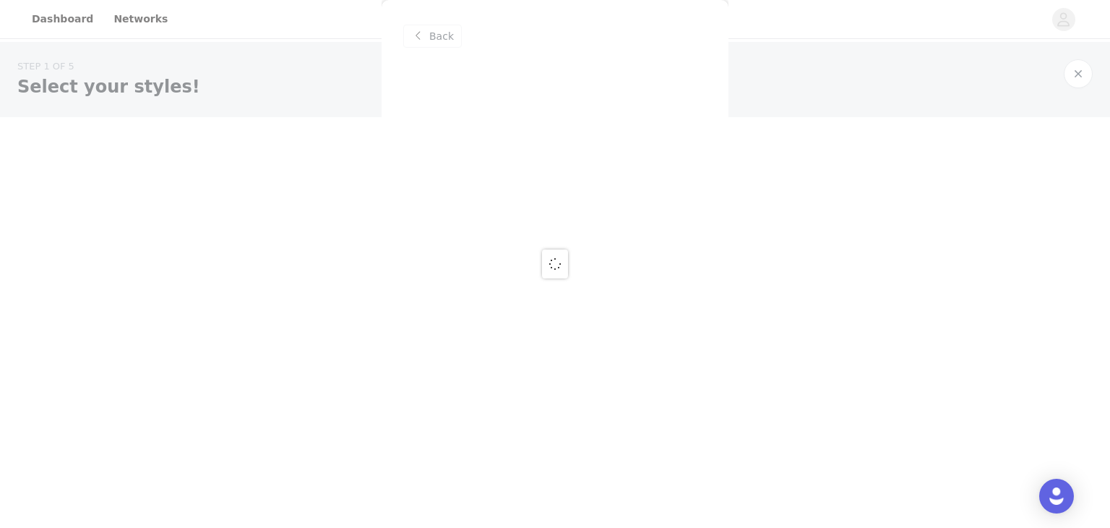
scroll to position [0, 0]
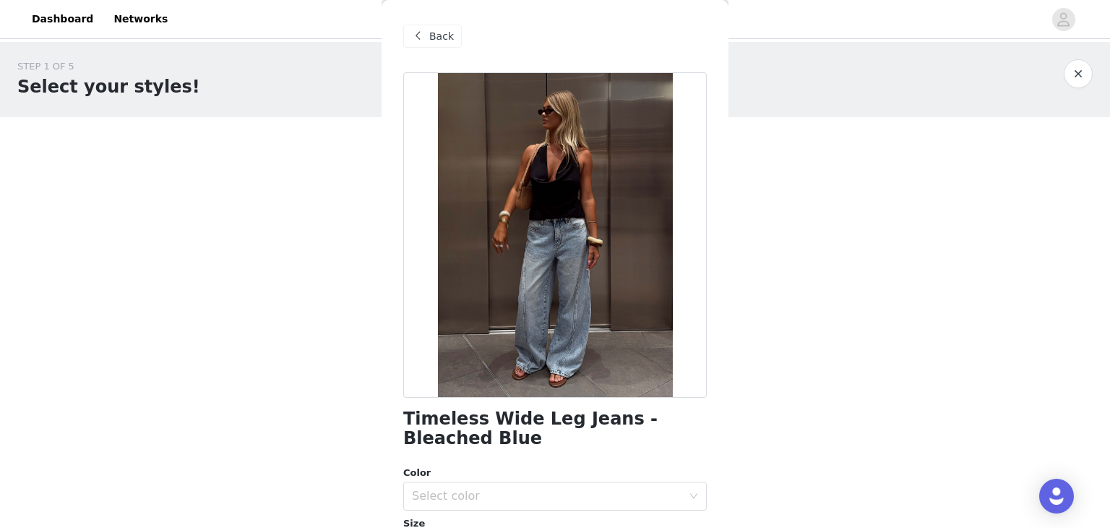
click at [443, 27] on div "Back" at bounding box center [432, 36] width 59 height 23
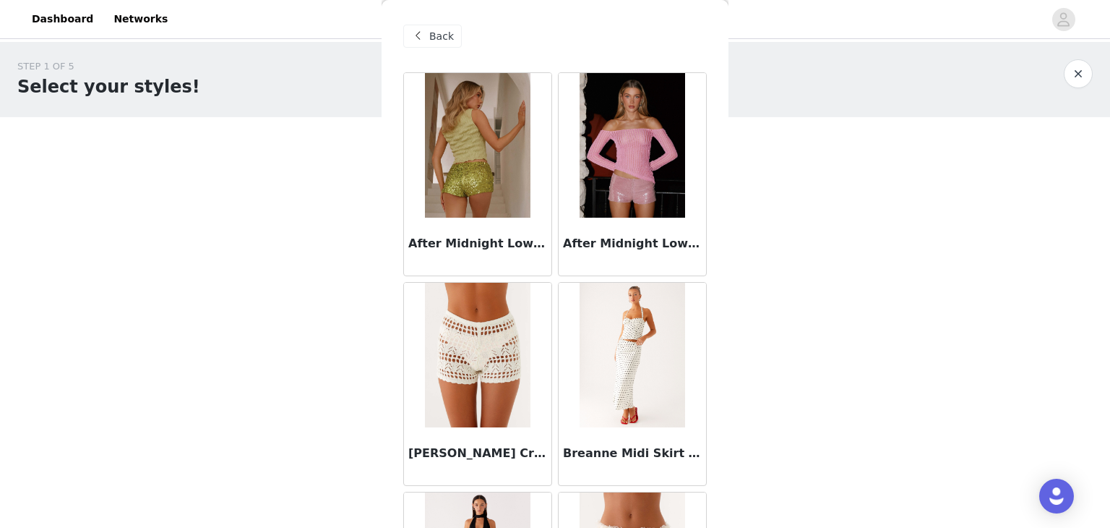
click at [423, 25] on div "Back" at bounding box center [432, 36] width 59 height 23
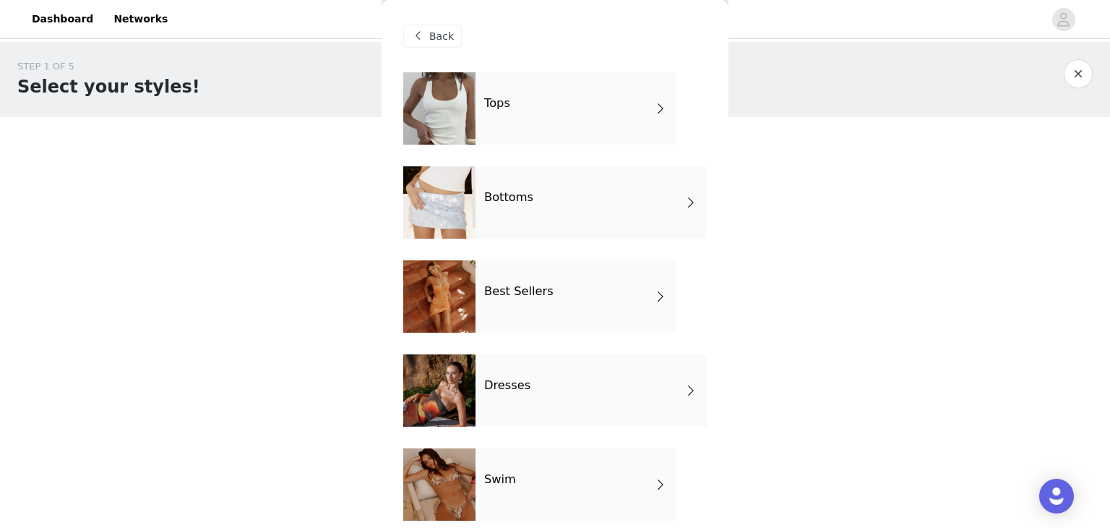
click at [526, 285] on h4 "Best Sellers" at bounding box center [518, 291] width 69 height 13
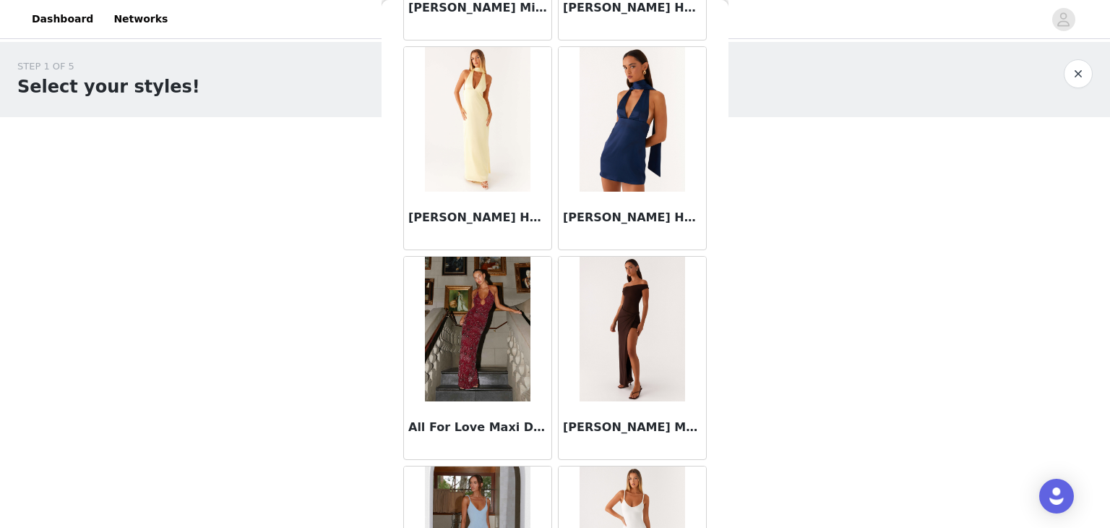
scroll to position [867, 0]
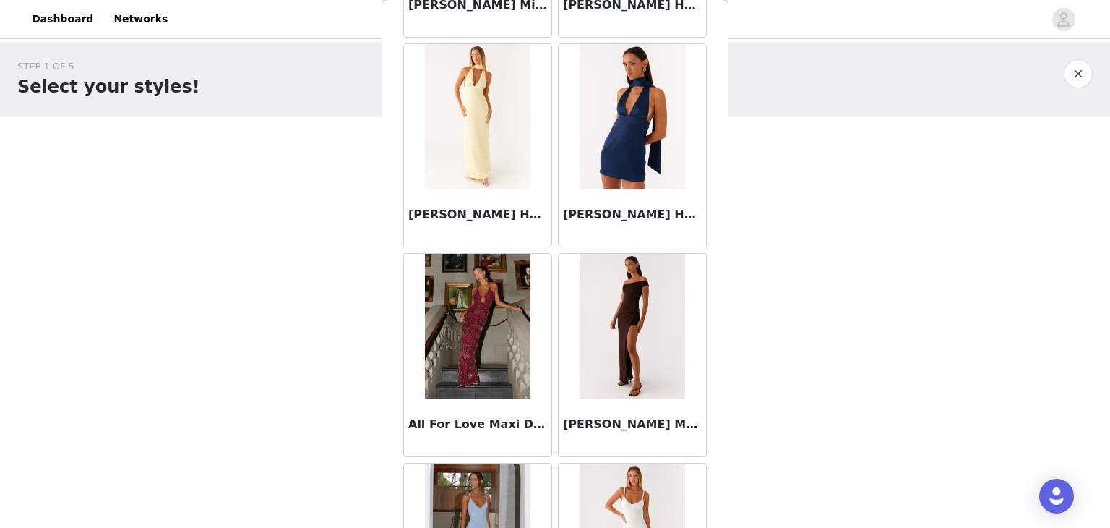
click at [501, 212] on h3 "[PERSON_NAME] Halter Maxi Dress - Yellow" at bounding box center [477, 214] width 139 height 17
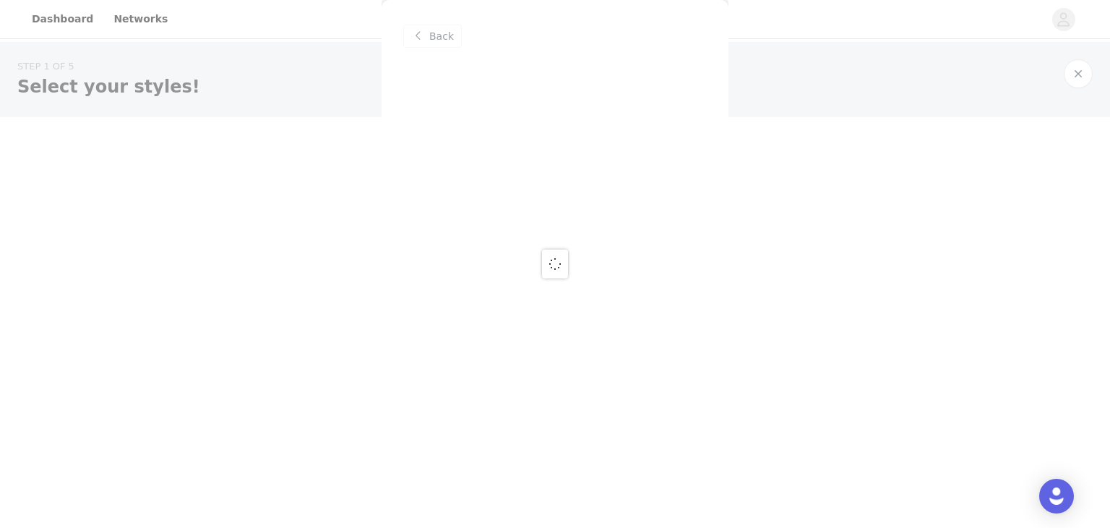
scroll to position [0, 0]
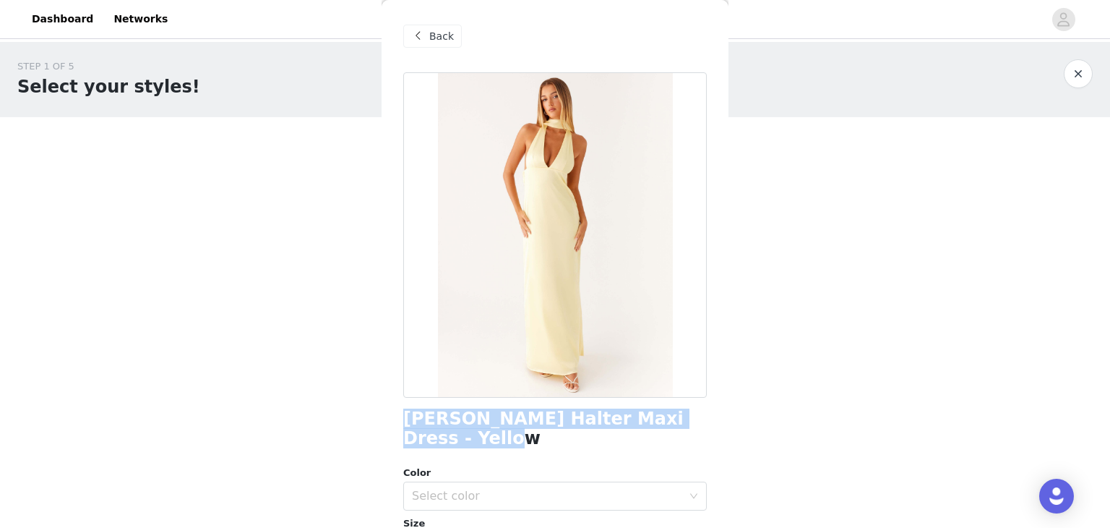
drag, startPoint x: 465, startPoint y: 445, endPoint x: 390, endPoint y: 431, distance: 76.4
click at [399, 424] on div "Back [PERSON_NAME] Halter Maxi Dress - Yellow Color Select color Size Select si…" at bounding box center [555, 264] width 347 height 528
copy h1 "[PERSON_NAME] Halter Maxi Dress - Yellow"
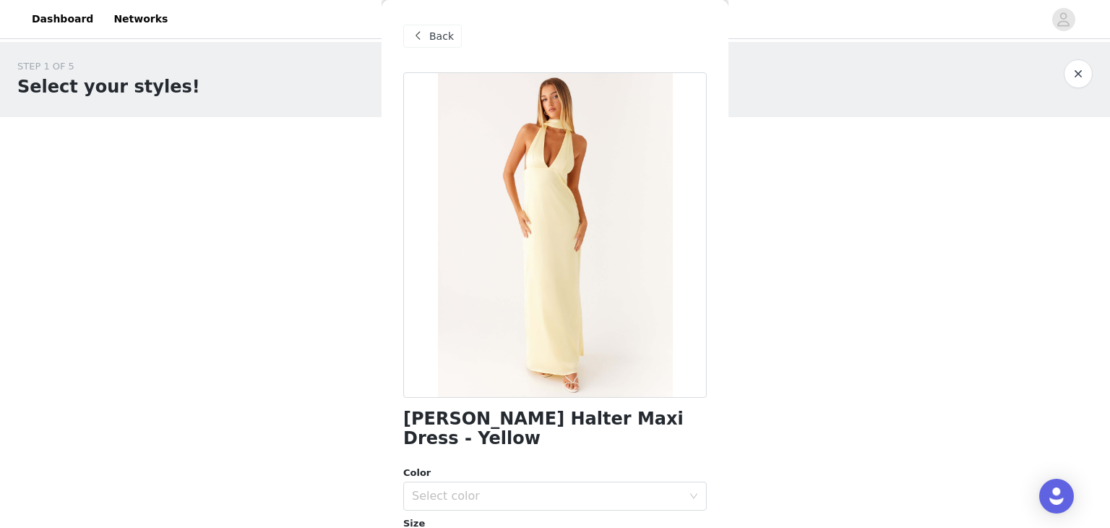
click at [403, 32] on div "Back" at bounding box center [432, 36] width 59 height 23
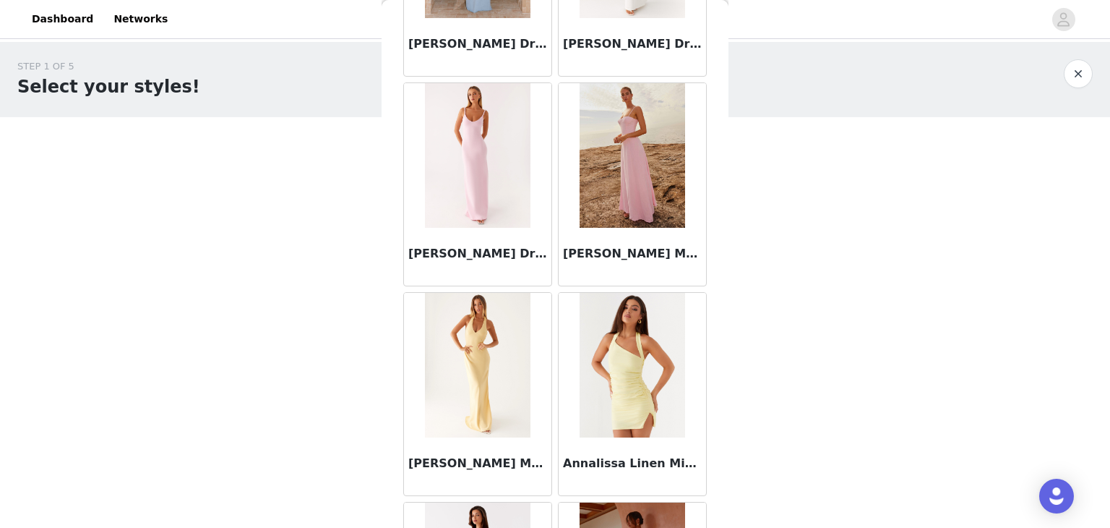
scroll to position [1590, 0]
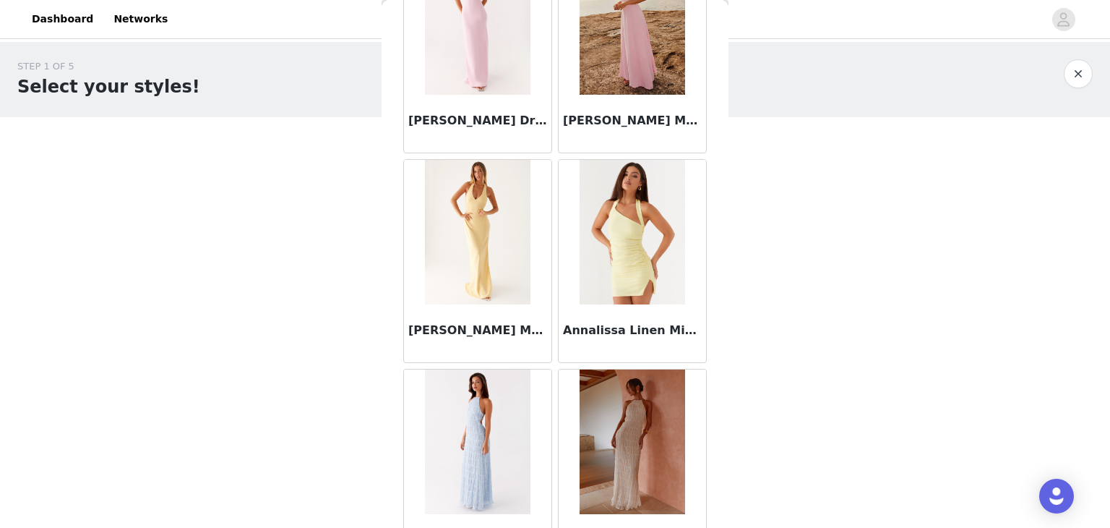
click at [642, 120] on h3 "[PERSON_NAME] Maxi Dress - Pink Petal" at bounding box center [632, 120] width 139 height 17
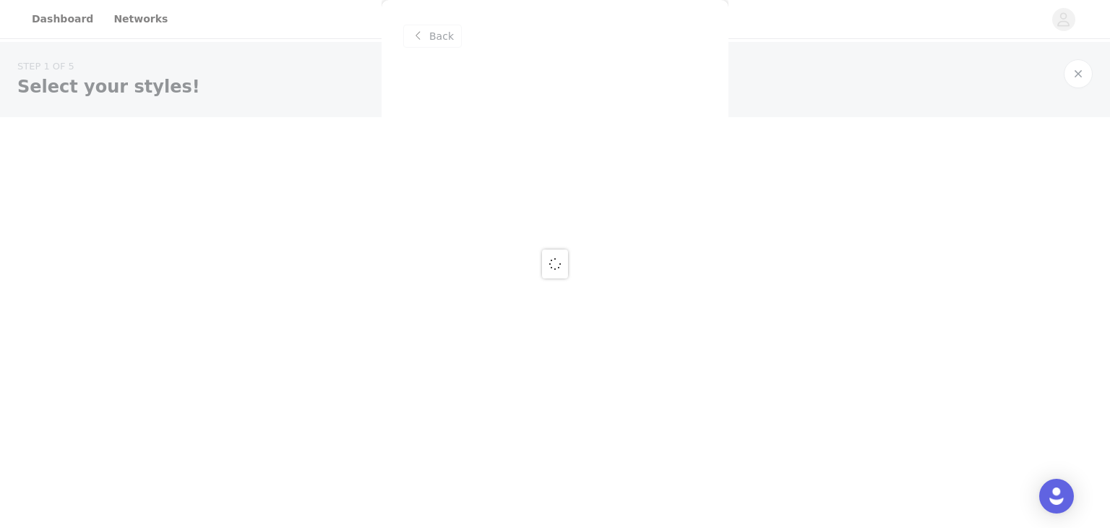
scroll to position [0, 0]
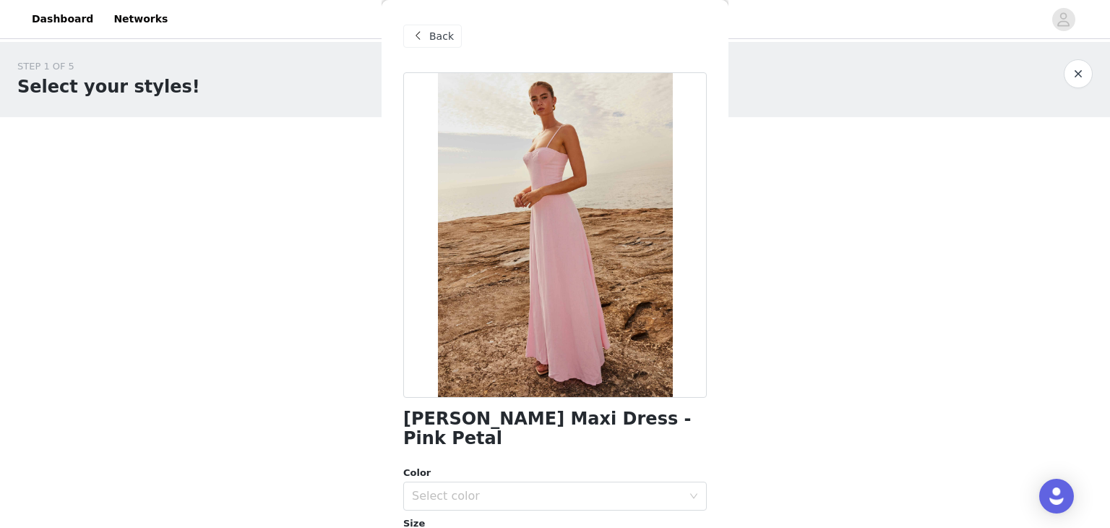
drag, startPoint x: 463, startPoint y: 439, endPoint x: 382, endPoint y: 413, distance: 84.3
click at [382, 413] on div "Back Angelina Linen Maxi Dress - Pink Petal Color Select color Size Select size…" at bounding box center [555, 264] width 347 height 528
copy h1 "[PERSON_NAME] Maxi Dress - Pink Petal"
click at [436, 33] on span "Back" at bounding box center [441, 36] width 25 height 15
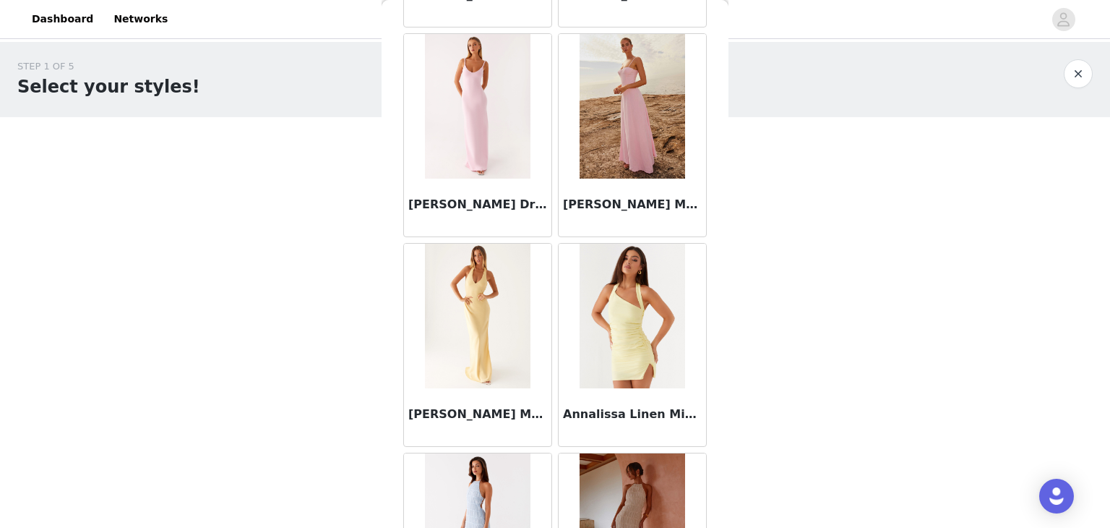
scroll to position [1681, 0]
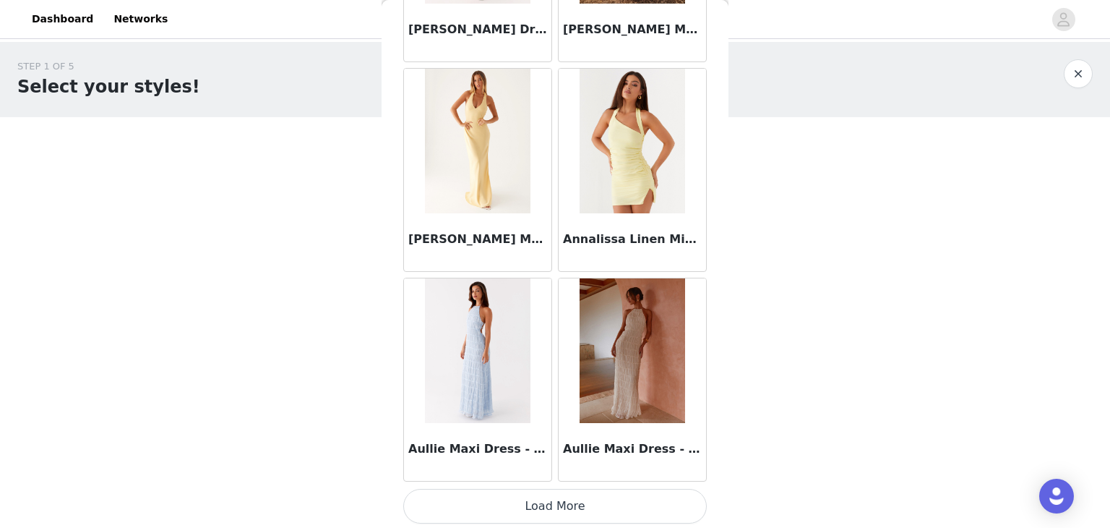
click at [603, 498] on button "Load More" at bounding box center [555, 506] width 304 height 35
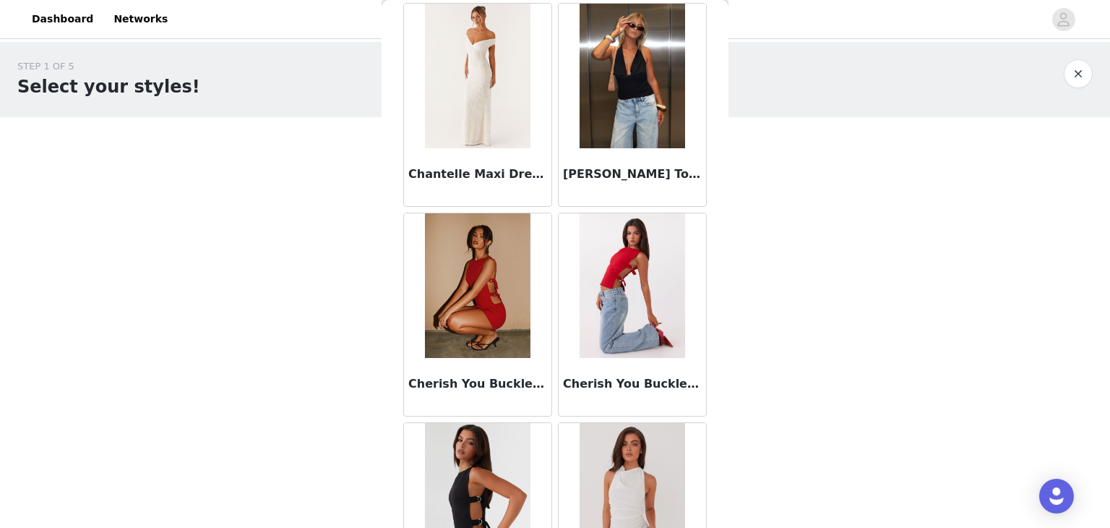
scroll to position [3774, 0]
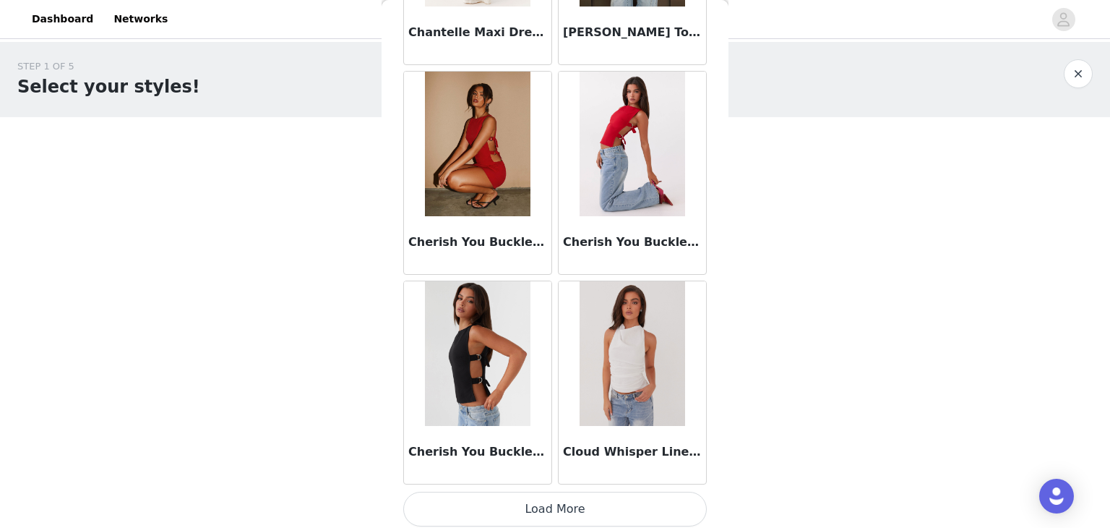
click at [567, 512] on button "Load More" at bounding box center [555, 508] width 304 height 35
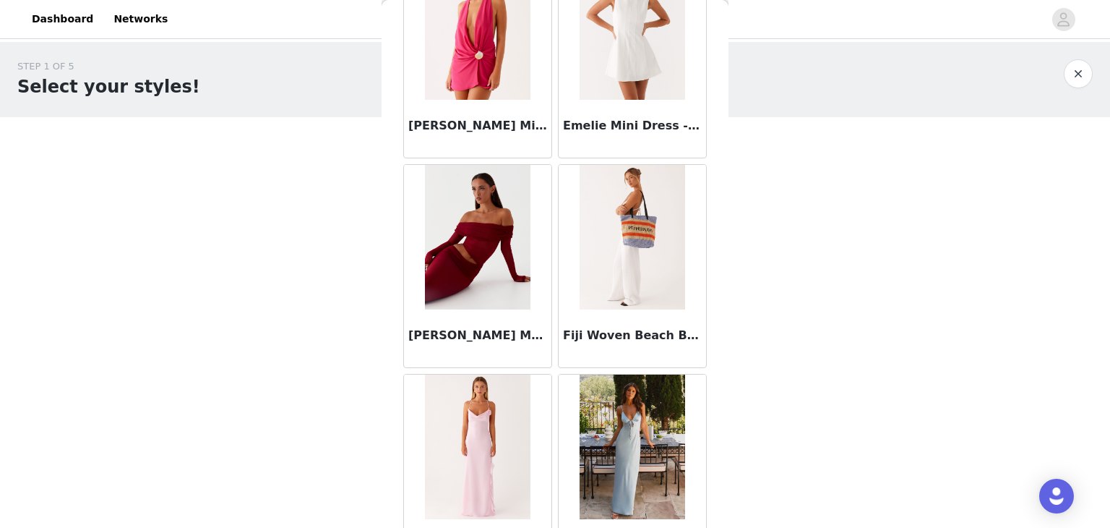
scroll to position [5147, 0]
click at [623, 327] on h3 "Fiji Woven Beach Bag - Multi" at bounding box center [632, 335] width 139 height 17
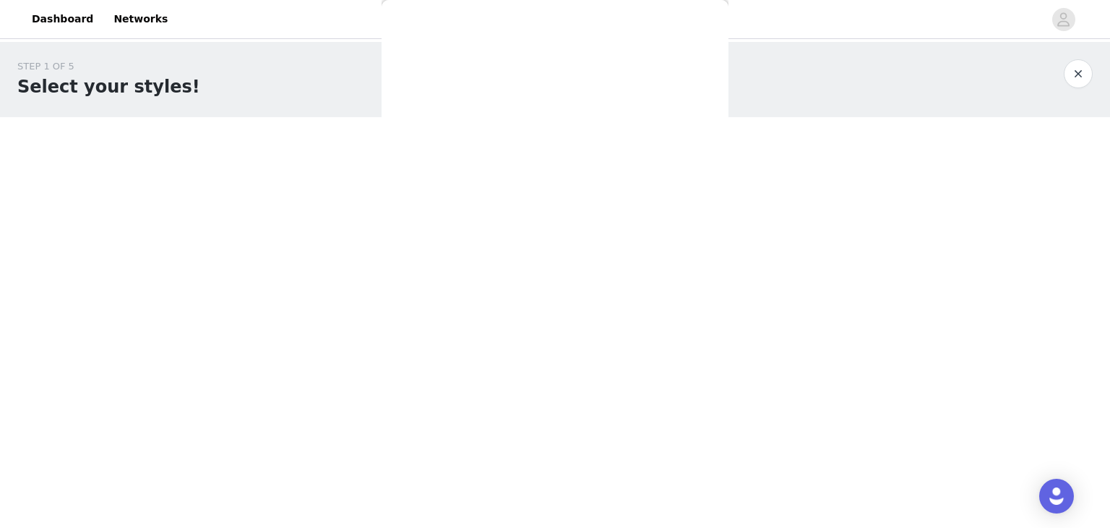
scroll to position [0, 0]
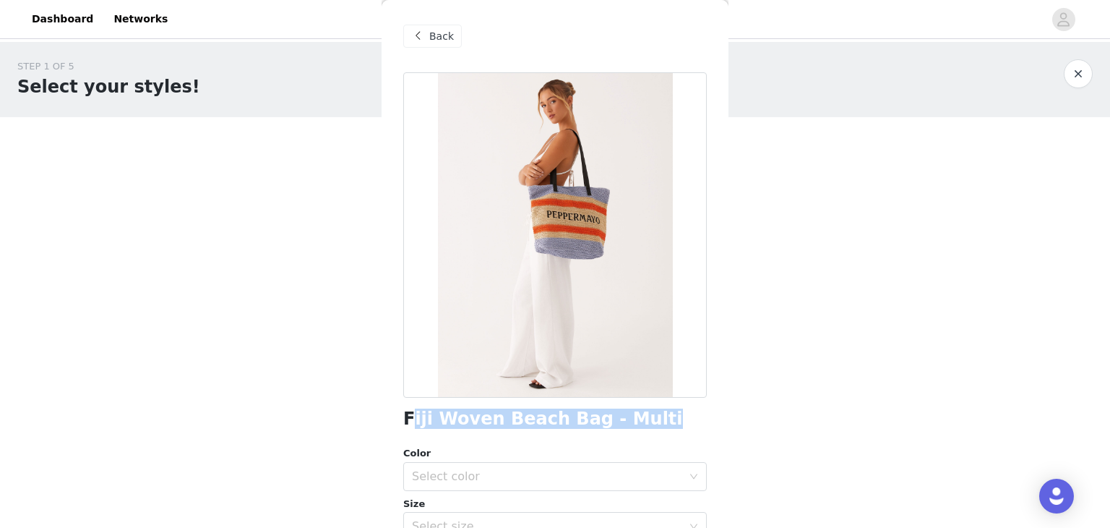
drag, startPoint x: 500, startPoint y: 408, endPoint x: 383, endPoint y: 423, distance: 118.0
click at [411, 402] on div "Fiji Woven Beach Bag - Multi Color Select color Size Select size Peppermayo Exc…" at bounding box center [555, 394] width 304 height 644
click at [606, 418] on h1 "Fiji Woven Beach Bag - Multi" at bounding box center [543, 419] width 280 height 20
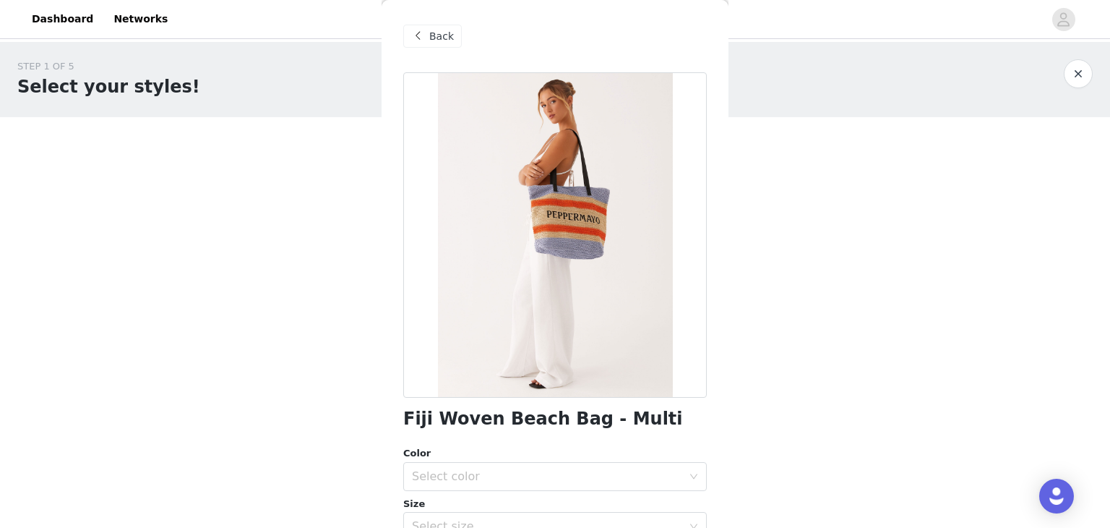
click at [432, 44] on div "Back" at bounding box center [432, 36] width 59 height 23
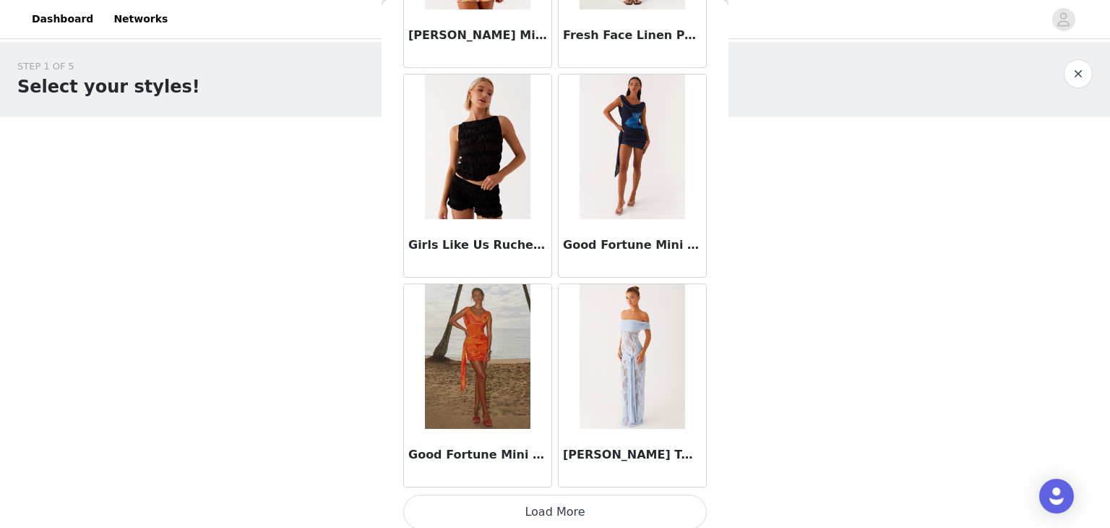
click at [643, 494] on button "Load More" at bounding box center [555, 511] width 304 height 35
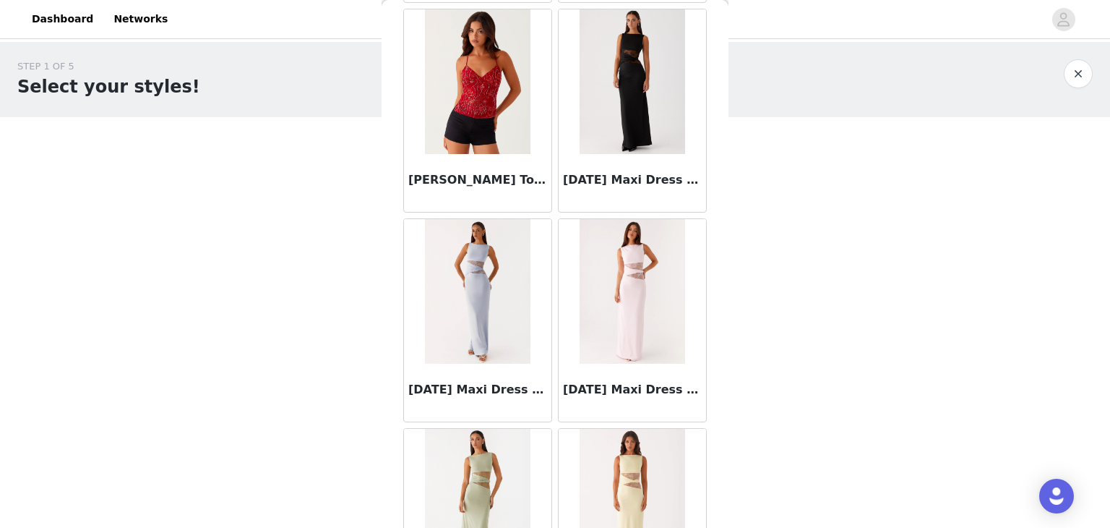
scroll to position [7960, 0]
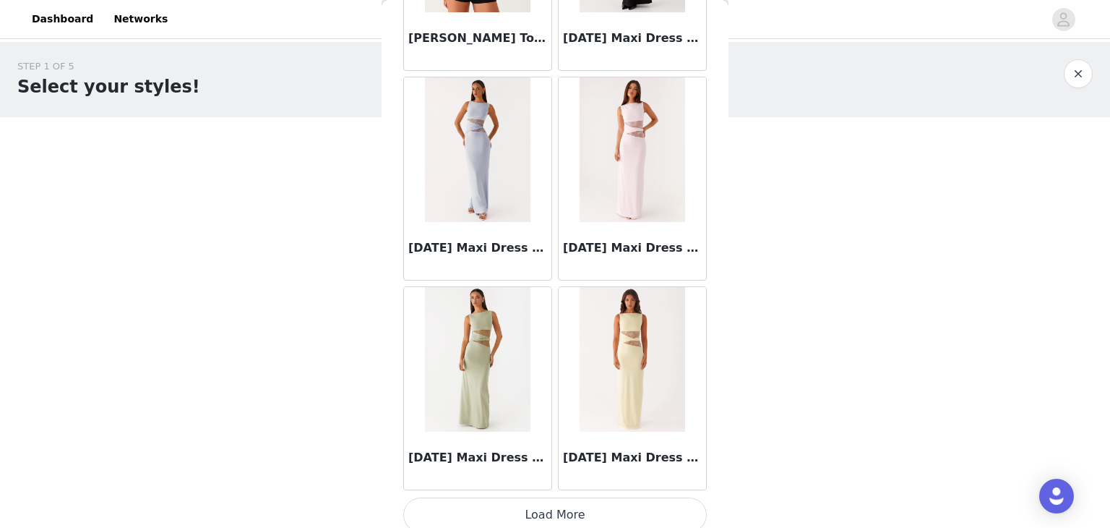
click at [640, 507] on button "Load More" at bounding box center [555, 514] width 304 height 35
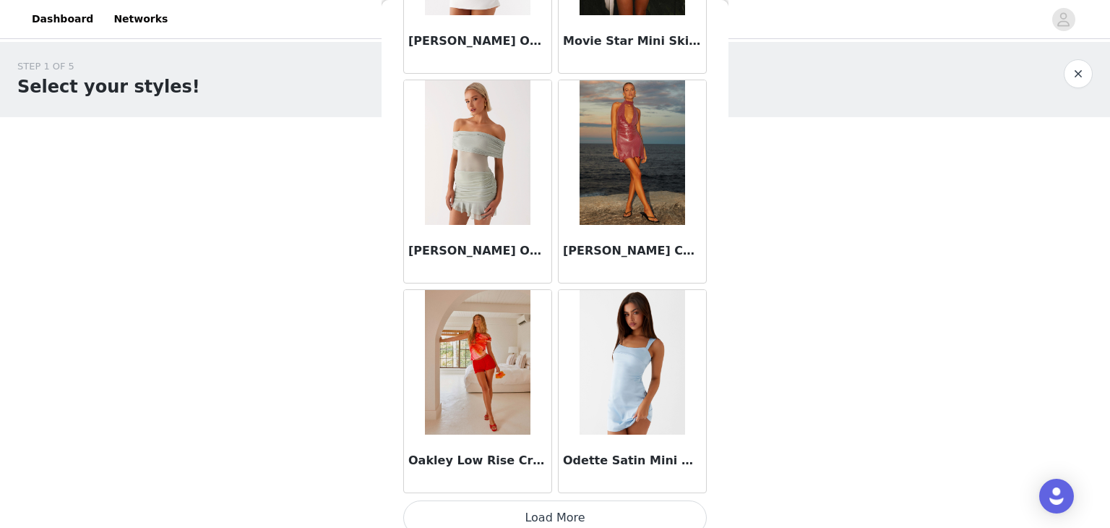
click at [557, 500] on button "Load More" at bounding box center [555, 517] width 304 height 35
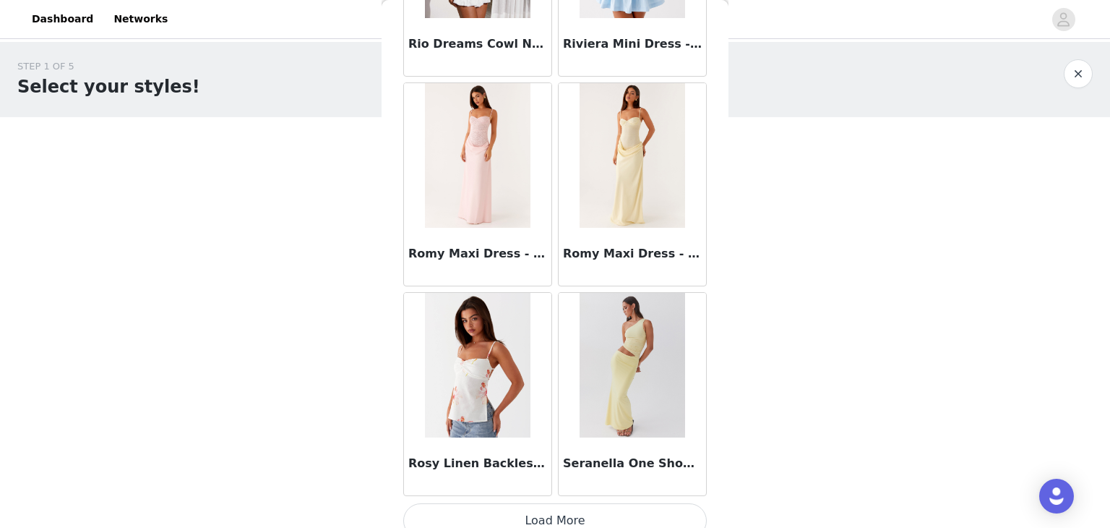
click at [587, 509] on button "Load More" at bounding box center [555, 520] width 304 height 35
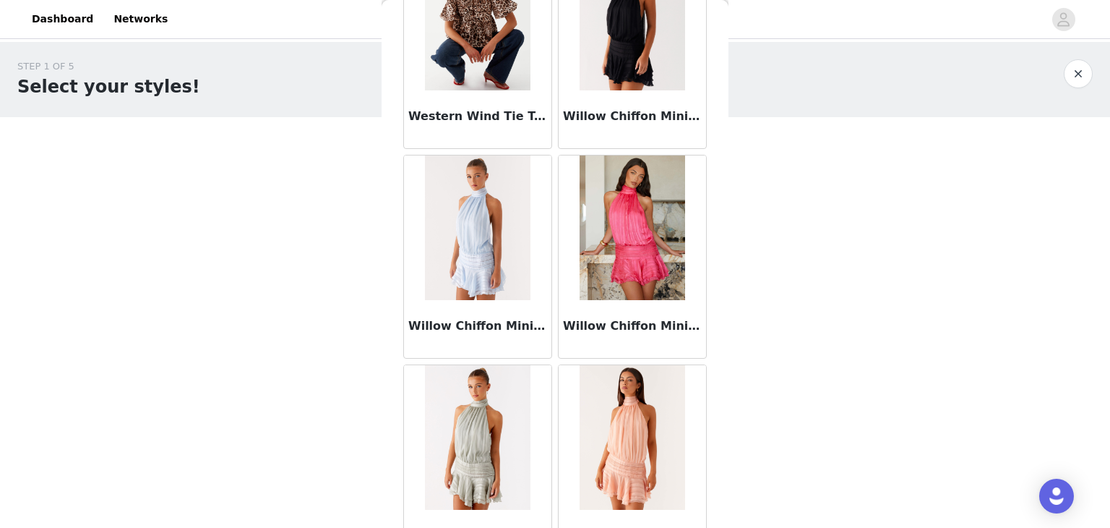
scroll to position [14239, 0]
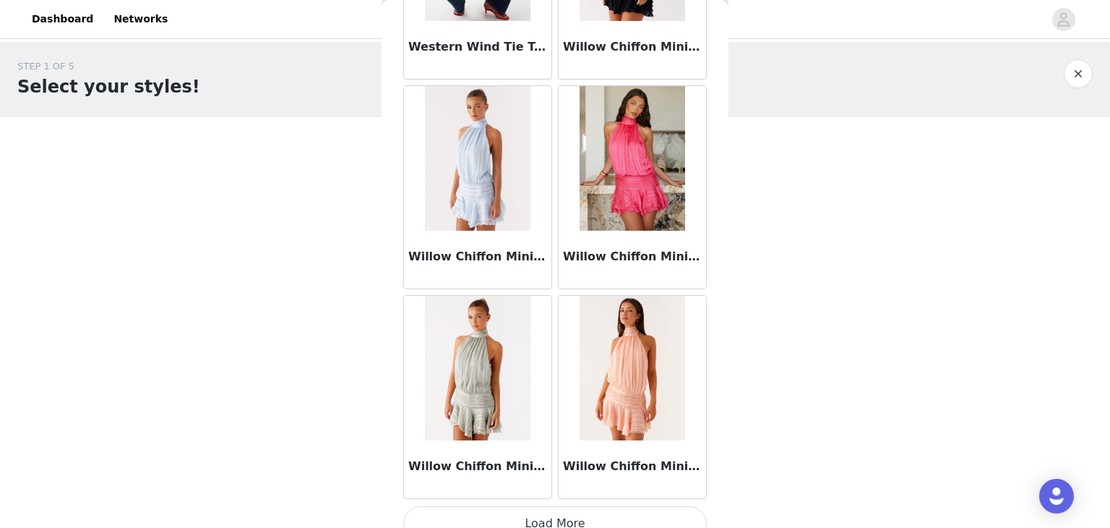
click at [601, 507] on button "Load More" at bounding box center [555, 523] width 304 height 35
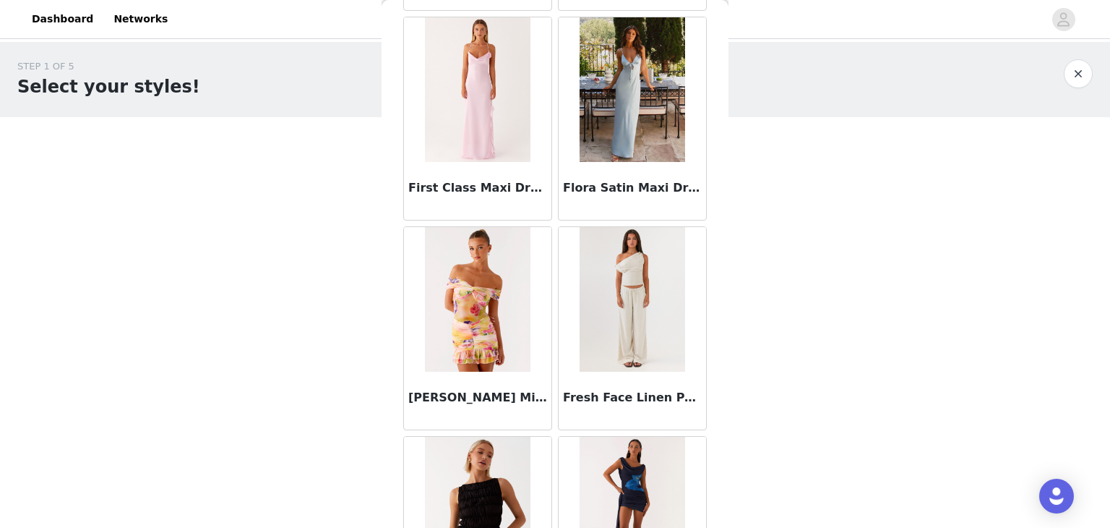
scroll to position [5577, 0]
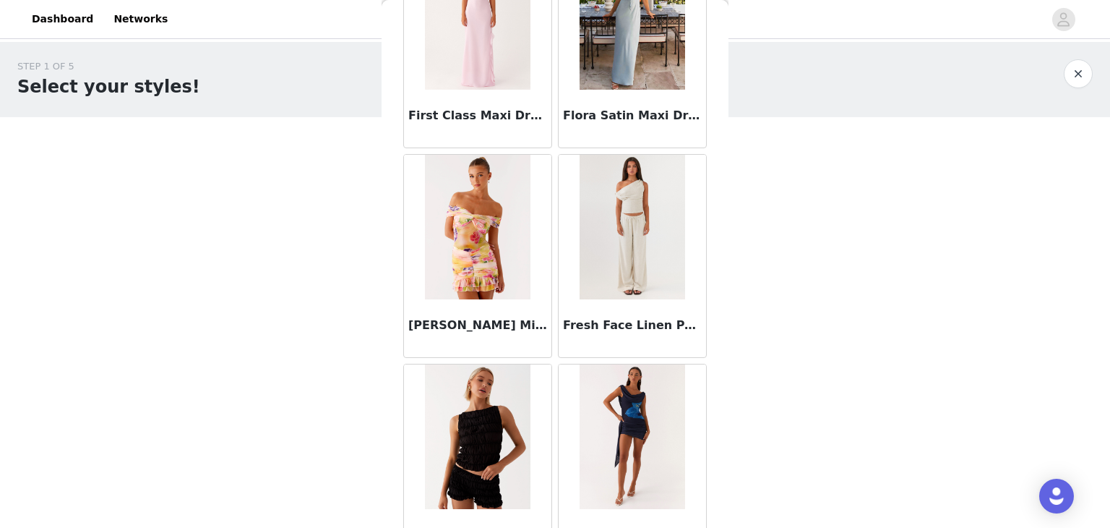
click at [579, 317] on h3 "Fresh Face Linen Pants - Oatmeal" at bounding box center [632, 325] width 139 height 17
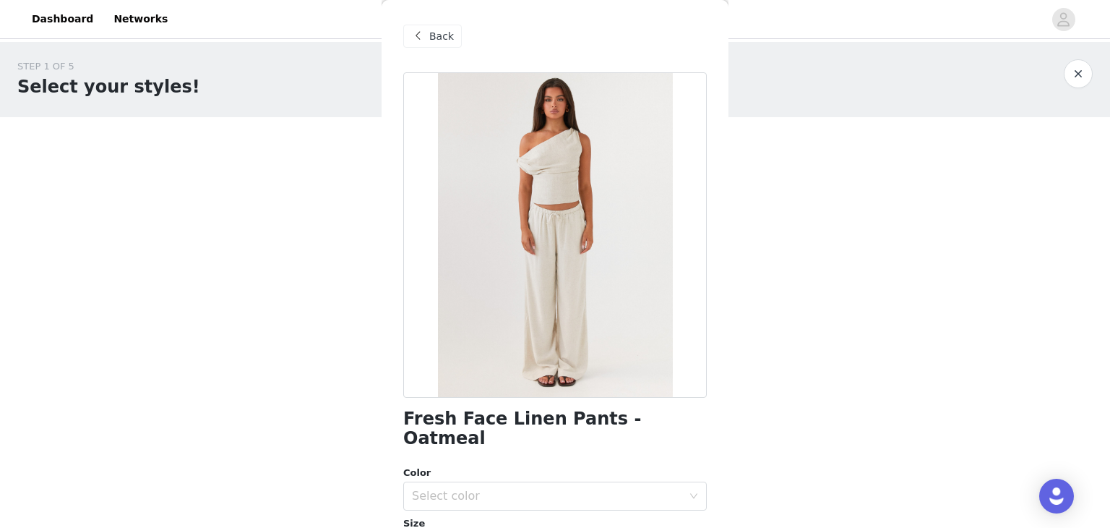
scroll to position [145, 0]
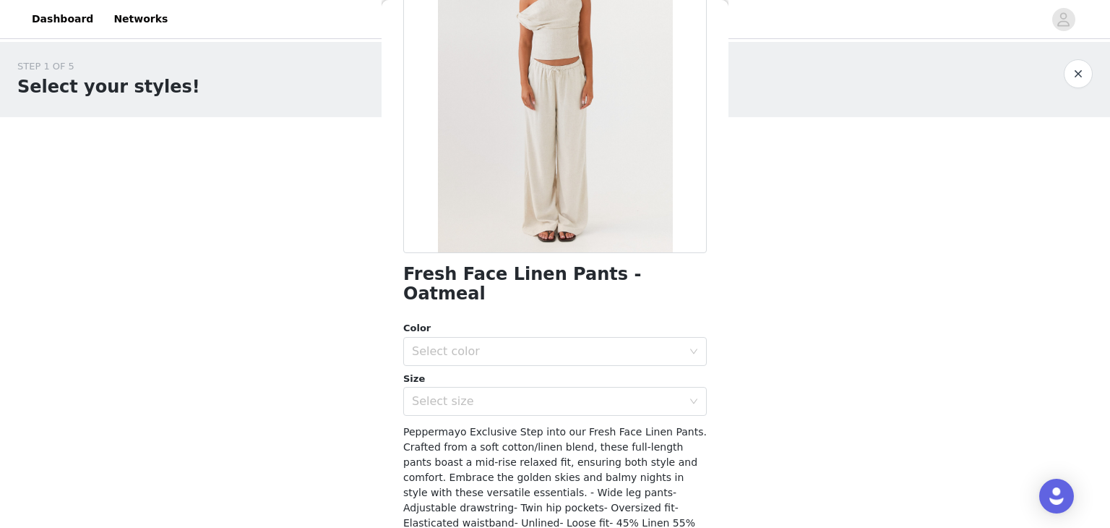
click at [572, 344] on div "Select color" at bounding box center [547, 351] width 270 height 14
drag, startPoint x: 664, startPoint y: 283, endPoint x: 392, endPoint y: 282, distance: 272.5
click at [392, 282] on div "Back Fresh Face Linen Pants - Oatmeal Color Select color Size Select size Peppe…" at bounding box center [555, 264] width 347 height 528
copy h1 "Fresh Face Linen Pants - Oatmeal"
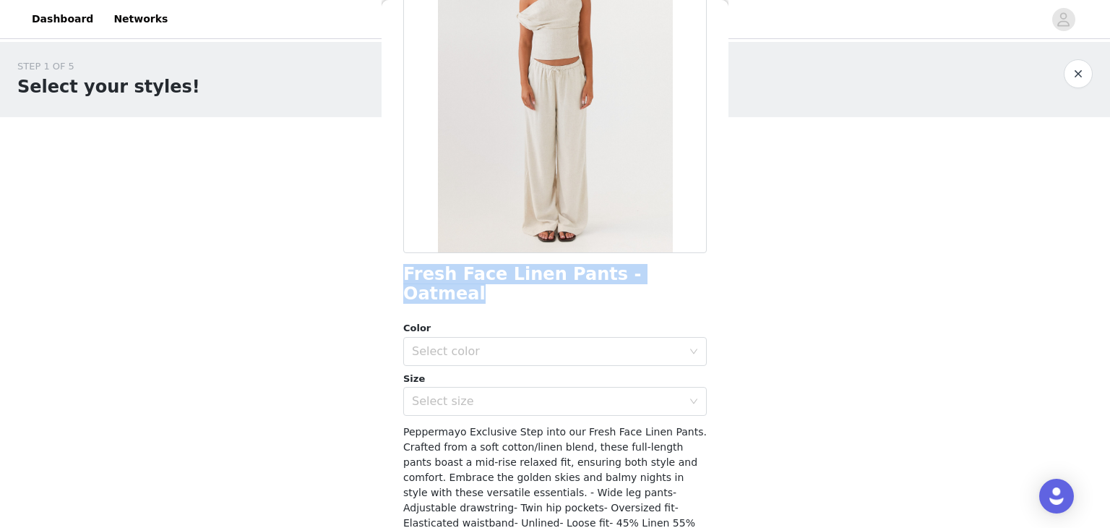
scroll to position [0, 0]
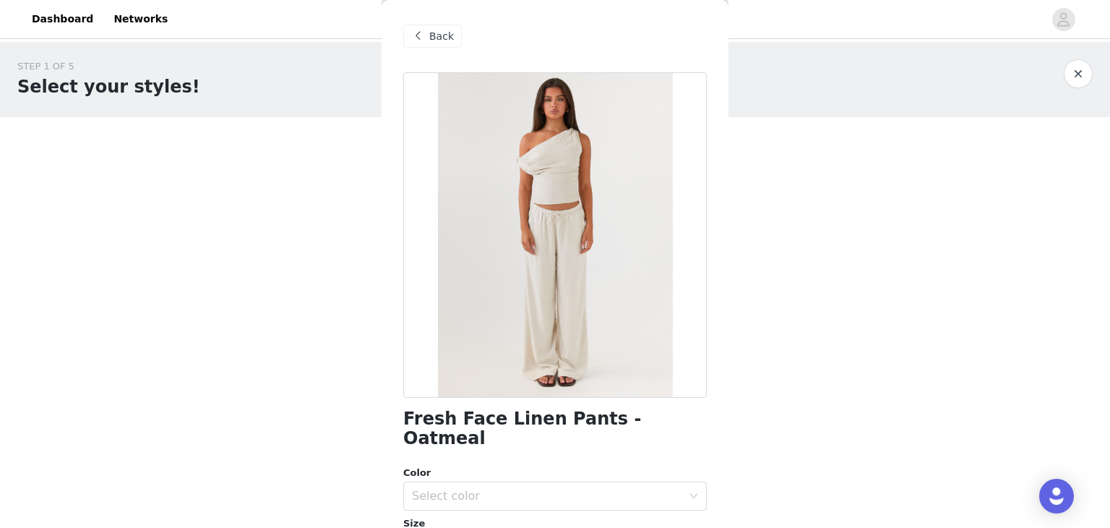
click at [437, 35] on span "Back" at bounding box center [441, 36] width 25 height 15
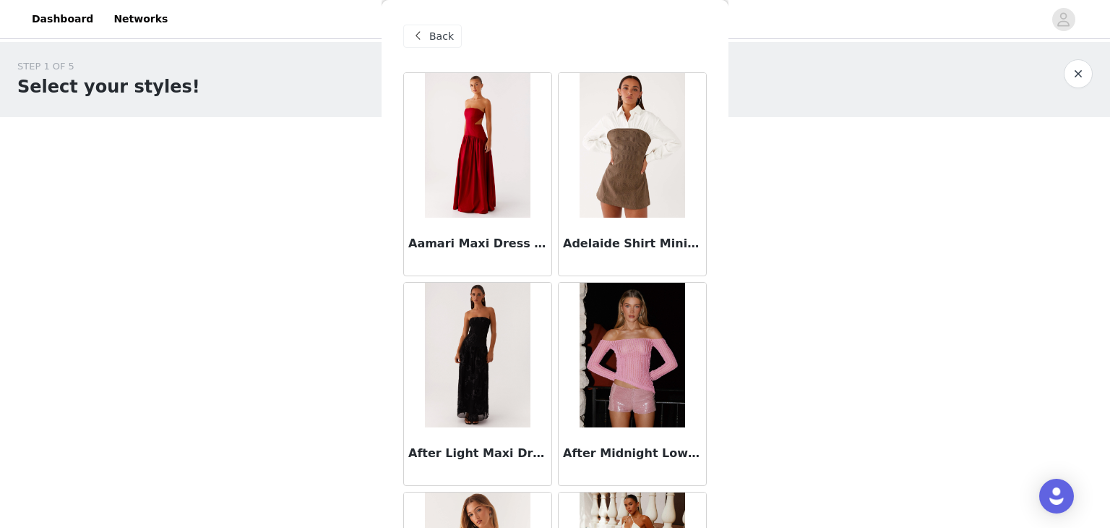
click at [437, 34] on span "Back" at bounding box center [441, 36] width 25 height 15
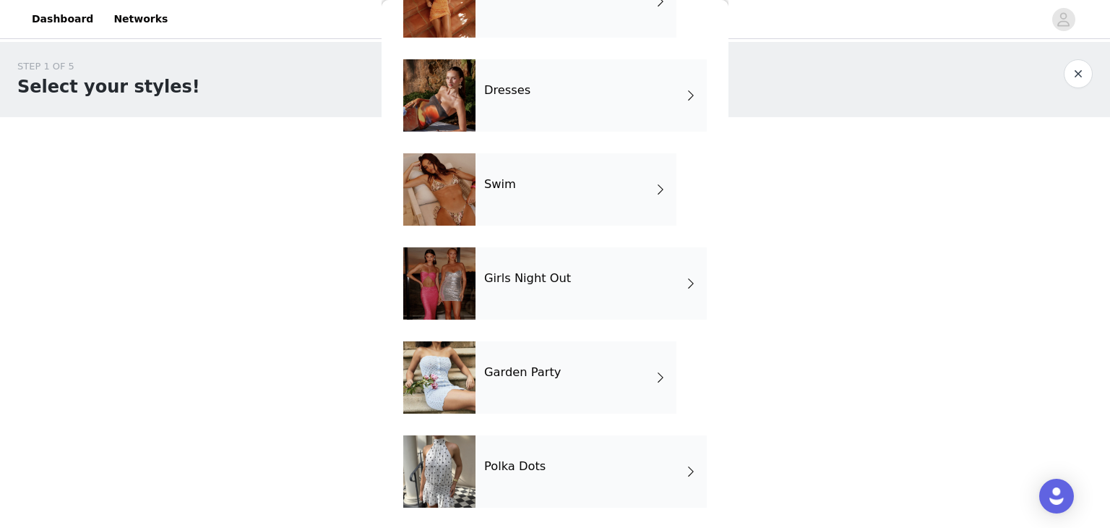
scroll to position [296, 0]
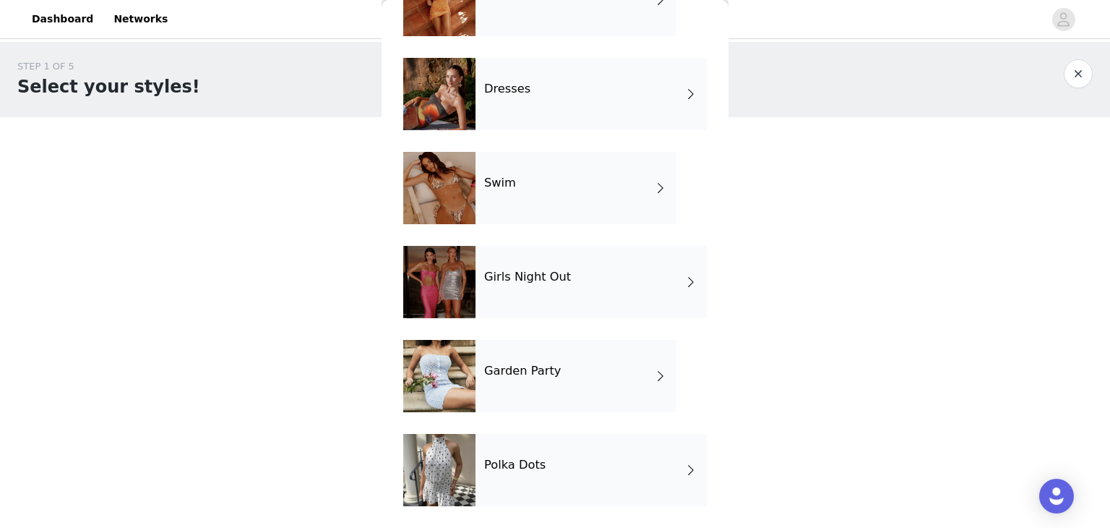
click at [538, 90] on div "Dresses" at bounding box center [591, 94] width 231 height 72
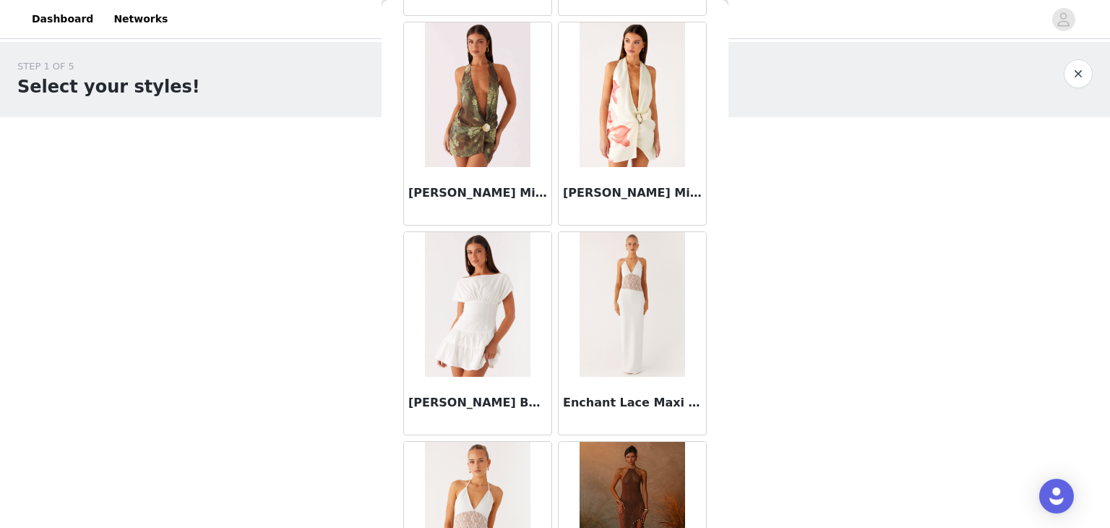
scroll to position [1662, 0]
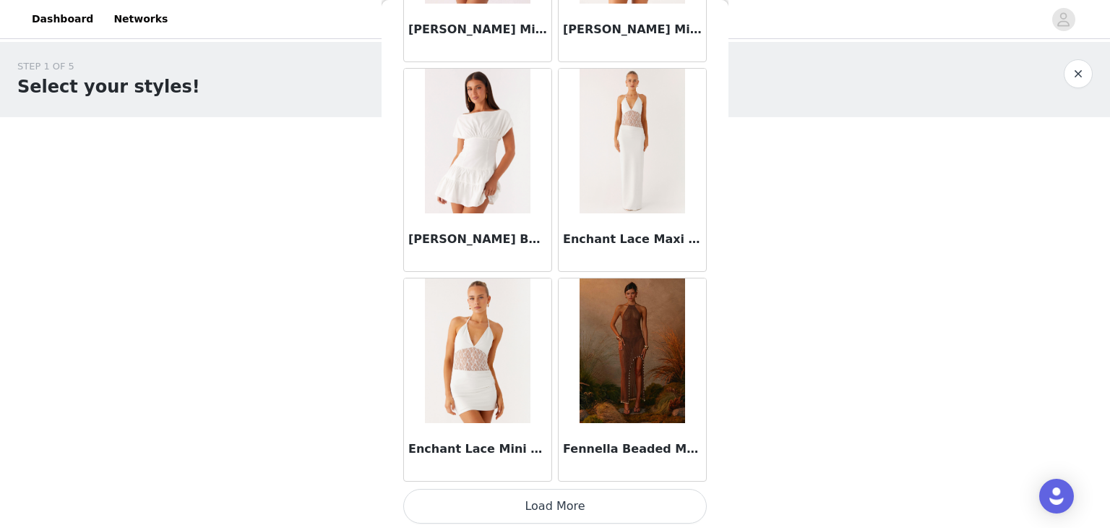
click at [572, 511] on button "Load More" at bounding box center [555, 506] width 304 height 35
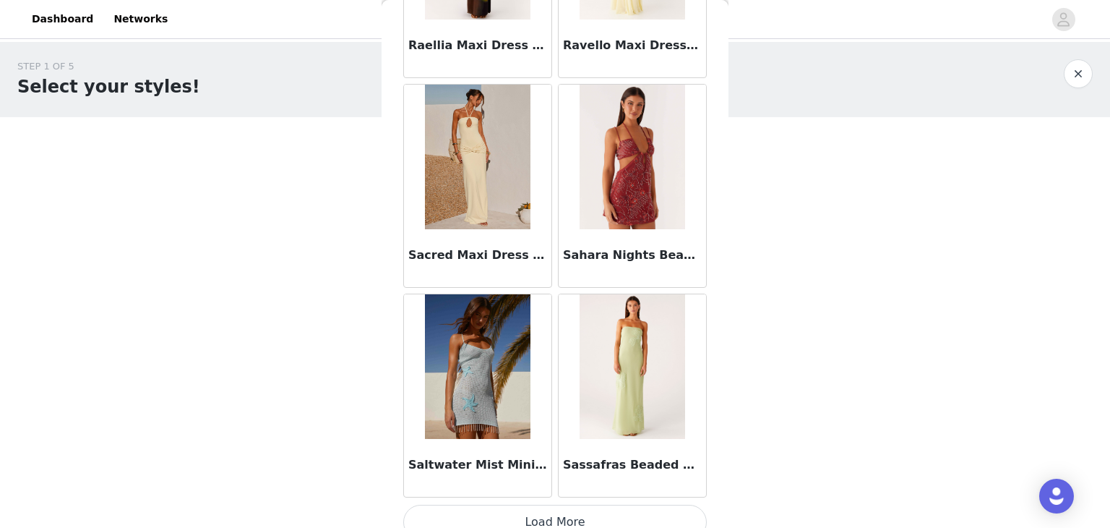
scroll to position [3774, 0]
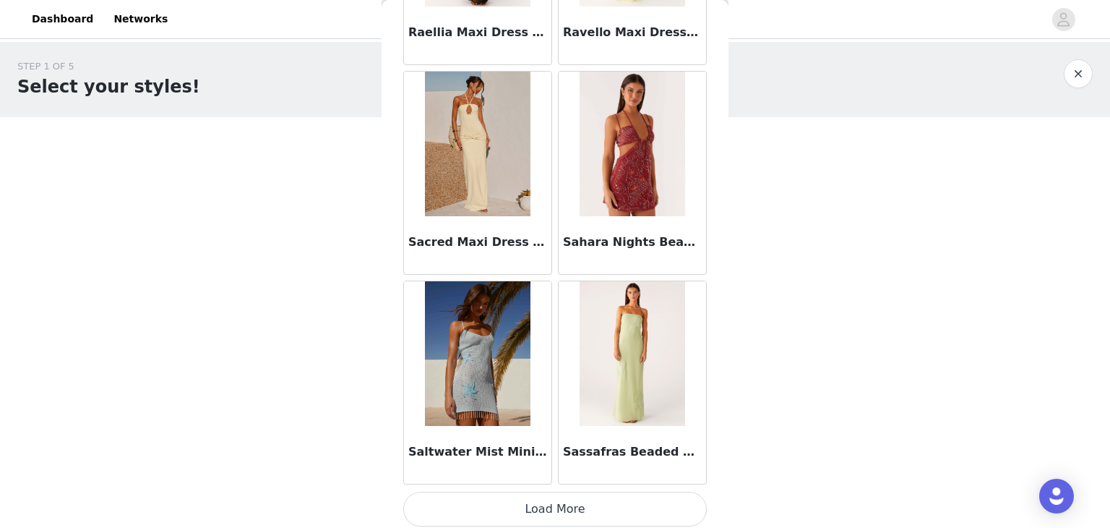
click at [576, 497] on button "Load More" at bounding box center [555, 508] width 304 height 35
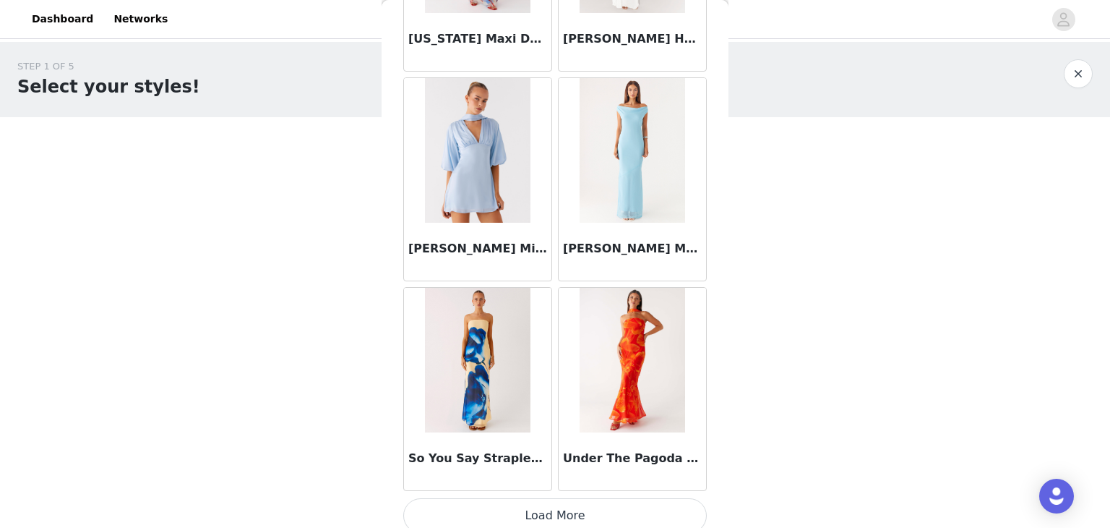
scroll to position [5867, 0]
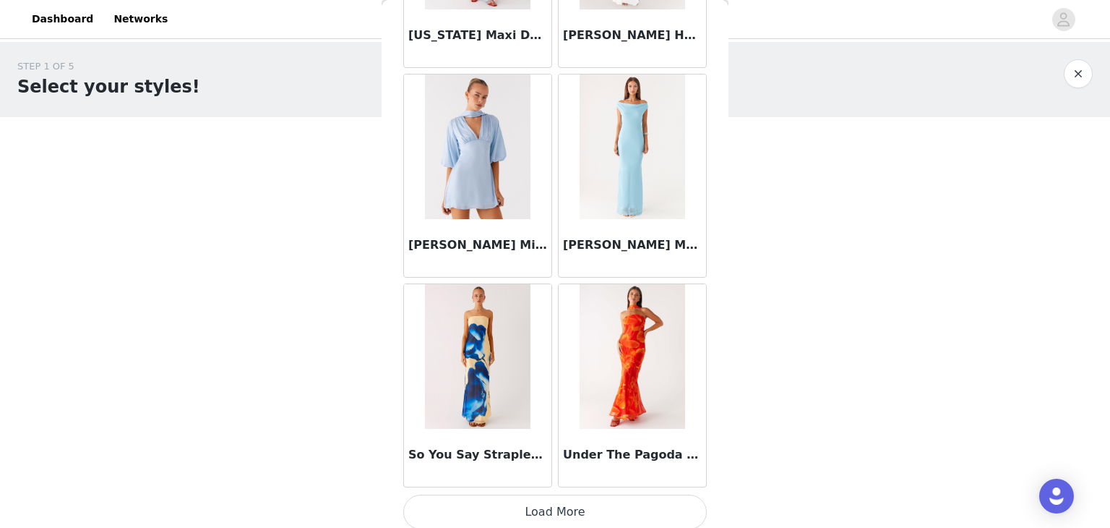
click at [598, 512] on button "Load More" at bounding box center [555, 511] width 304 height 35
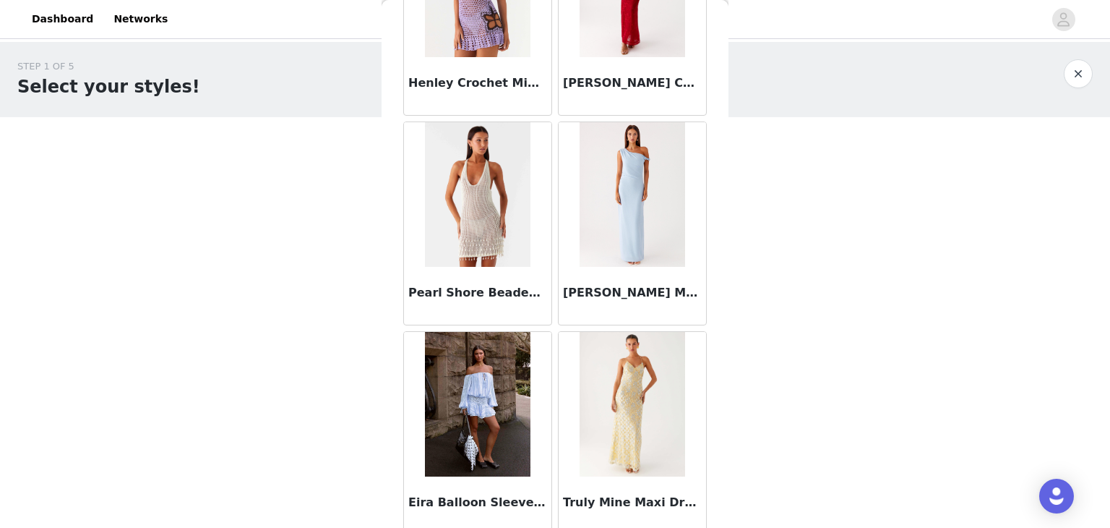
scroll to position [0, 0]
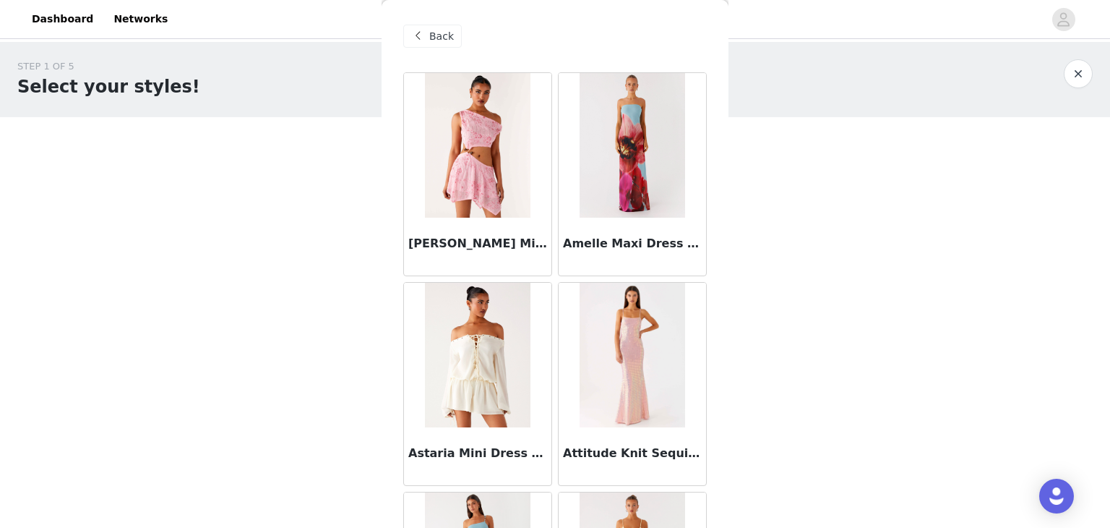
click at [430, 43] on span "Back" at bounding box center [441, 36] width 25 height 15
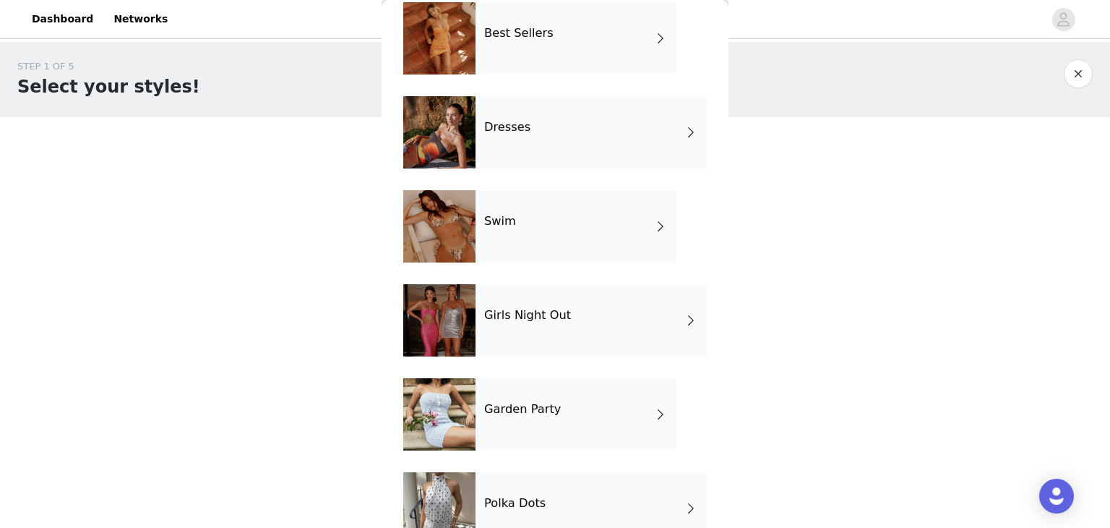
scroll to position [296, 0]
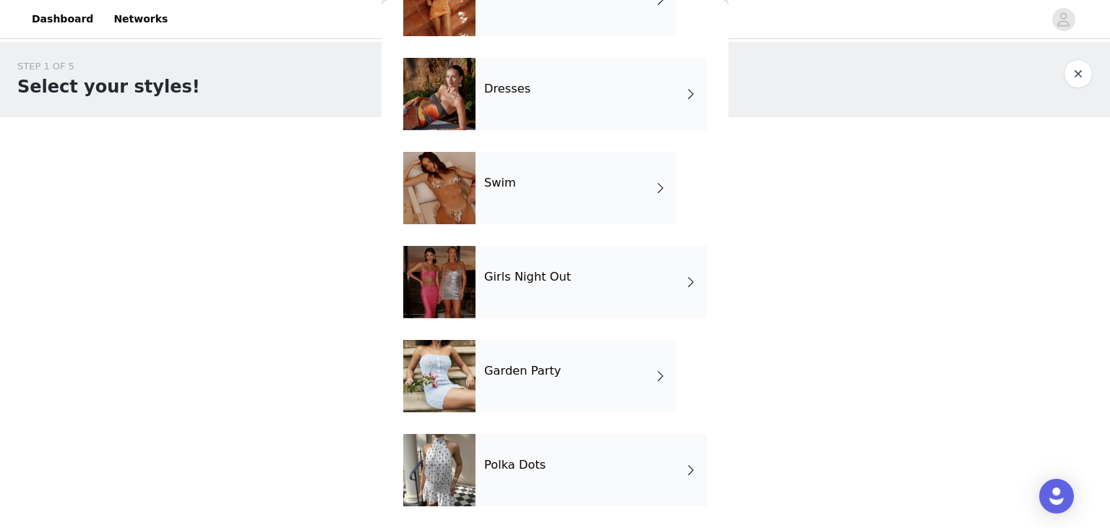
click at [532, 190] on div "Swim" at bounding box center [576, 188] width 201 height 72
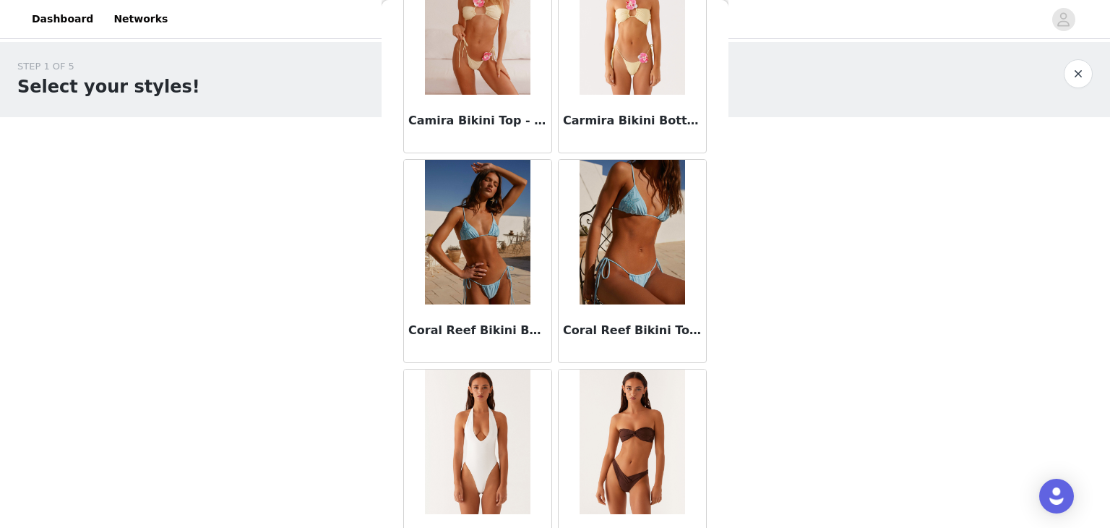
scroll to position [1681, 0]
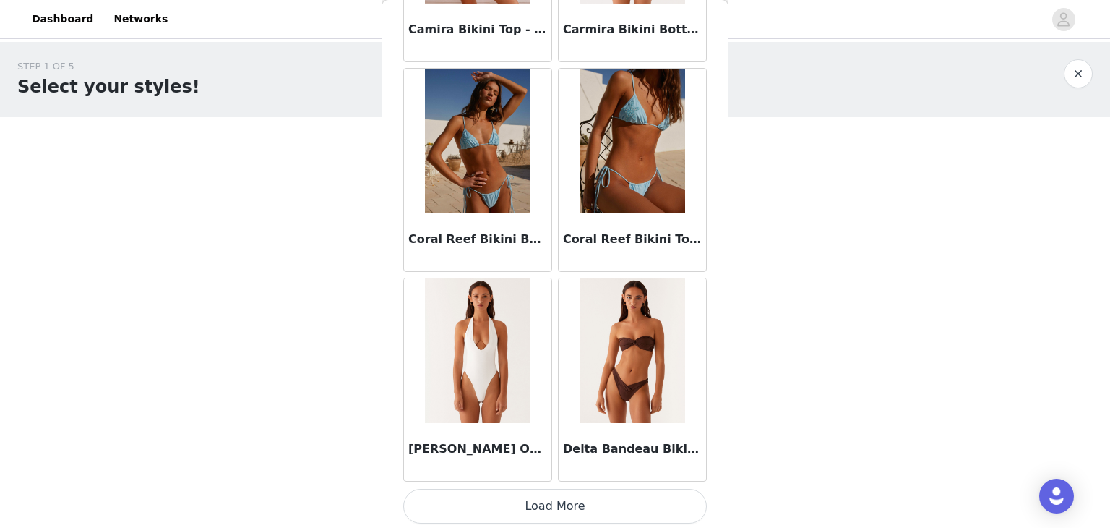
click at [593, 492] on button "Load More" at bounding box center [555, 506] width 304 height 35
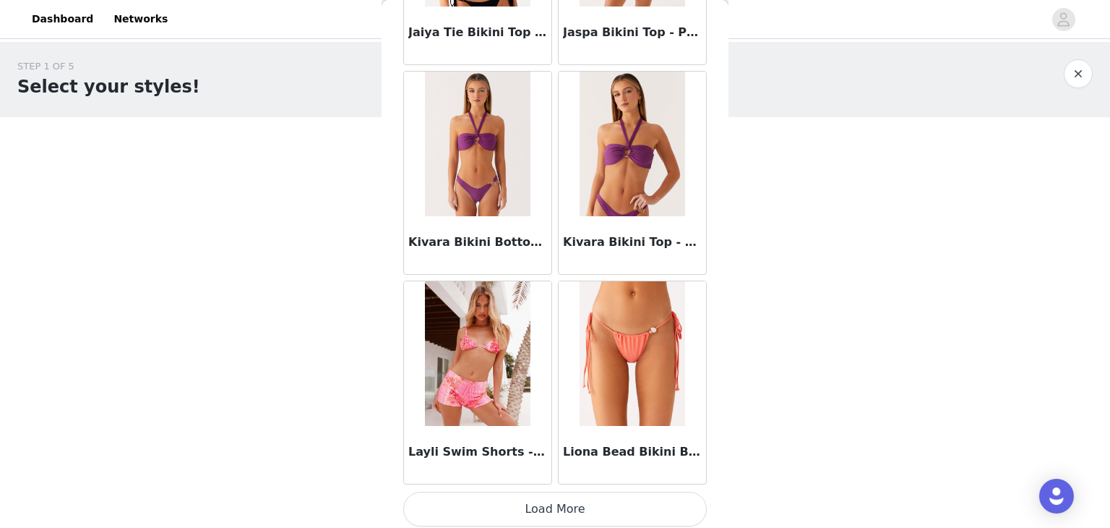
scroll to position [0, 0]
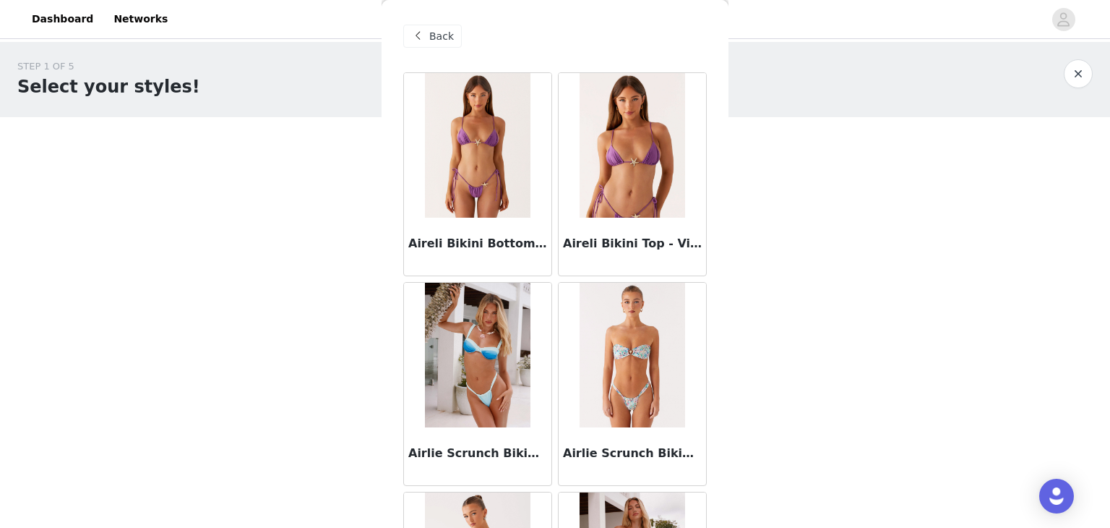
click at [415, 44] on span at bounding box center [417, 35] width 17 height 17
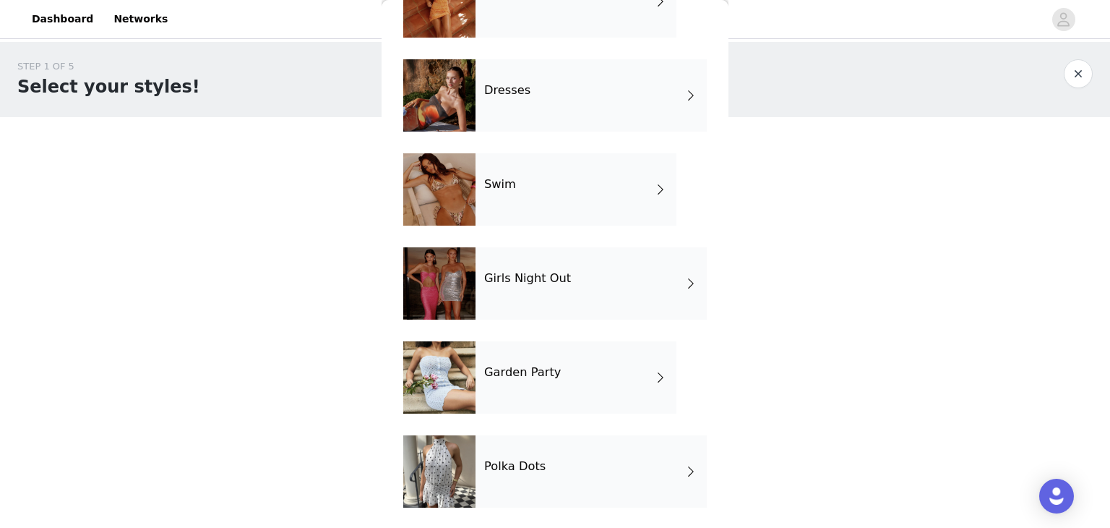
scroll to position [296, 0]
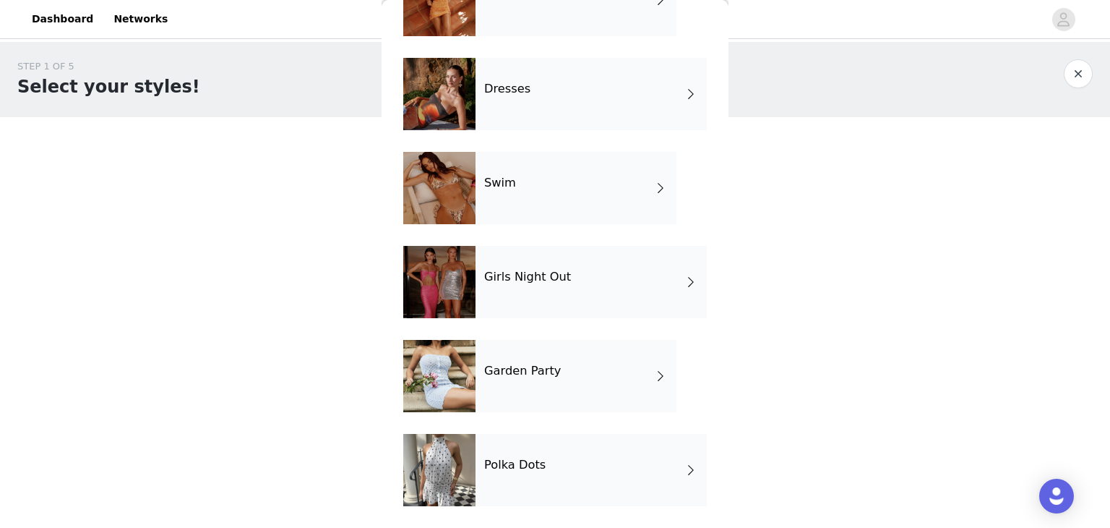
click at [552, 288] on div "Girls Night Out" at bounding box center [591, 282] width 231 height 72
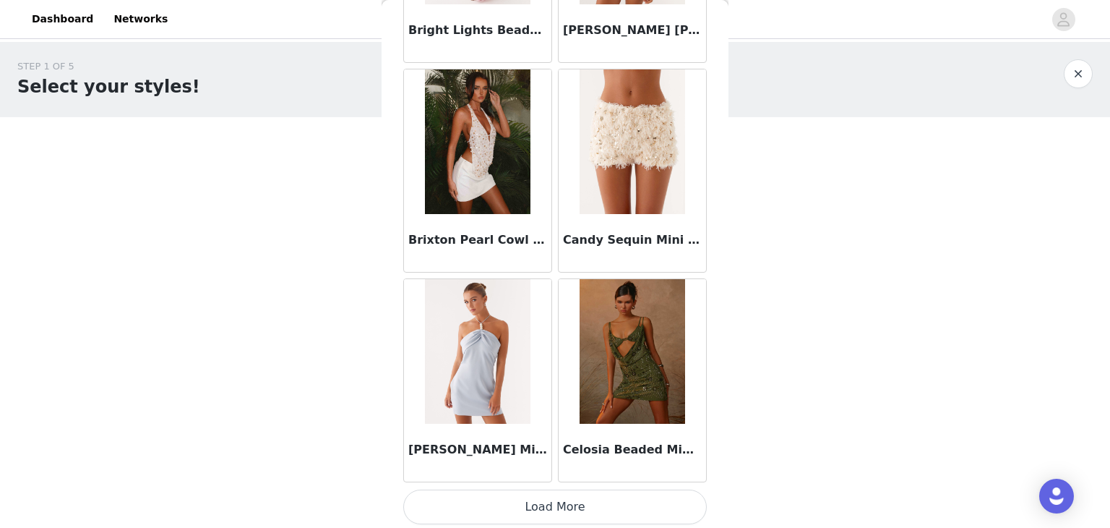
scroll to position [1681, 0]
click at [552, 498] on button "Load More" at bounding box center [555, 506] width 304 height 35
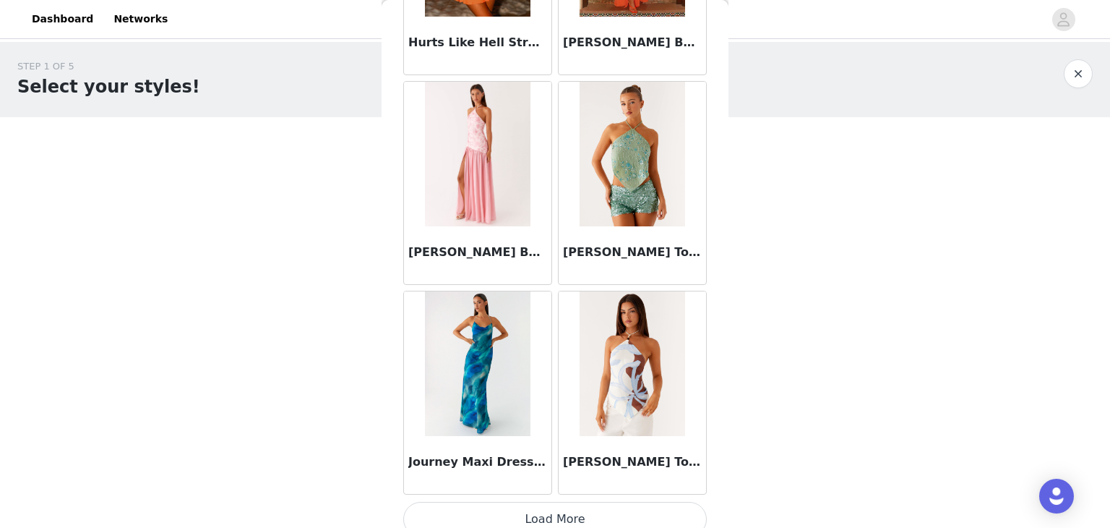
scroll to position [3774, 0]
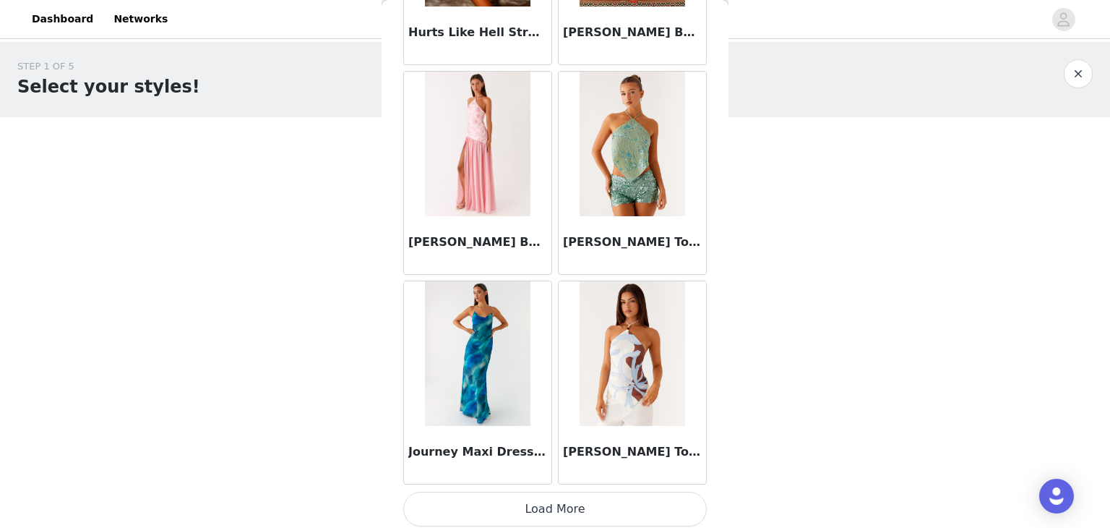
click at [570, 510] on button "Load More" at bounding box center [555, 508] width 304 height 35
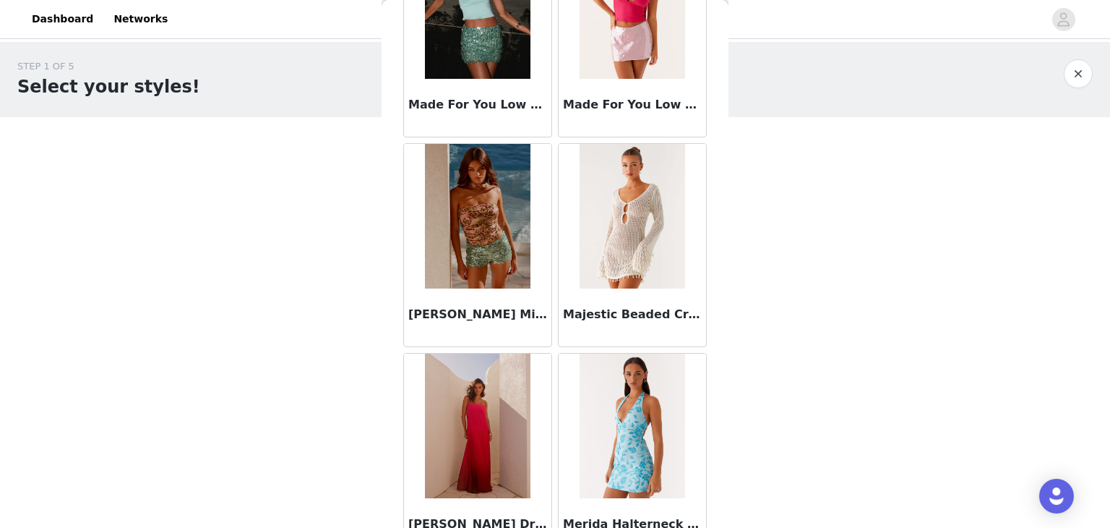
scroll to position [5867, 0]
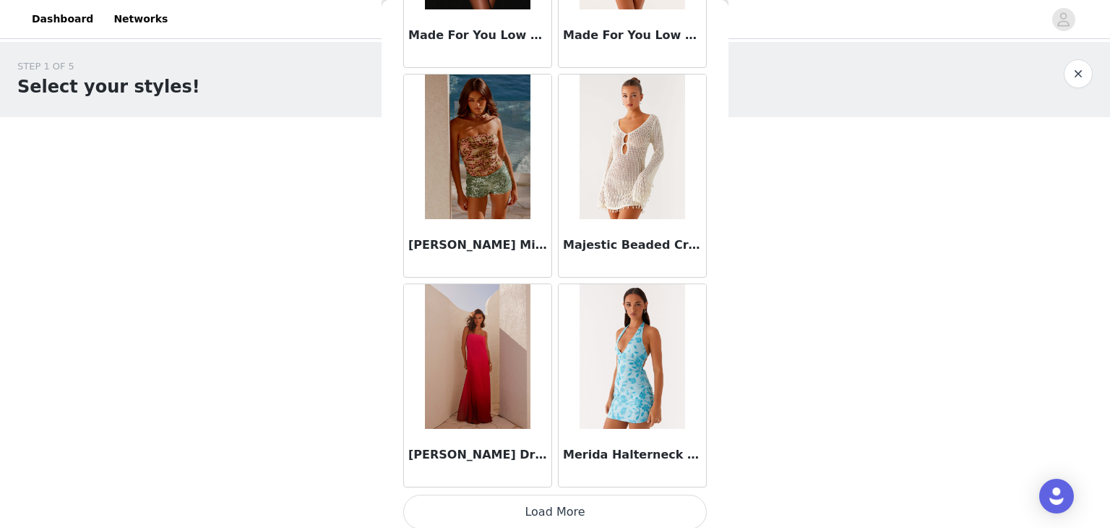
click at [562, 495] on button "Load More" at bounding box center [555, 511] width 304 height 35
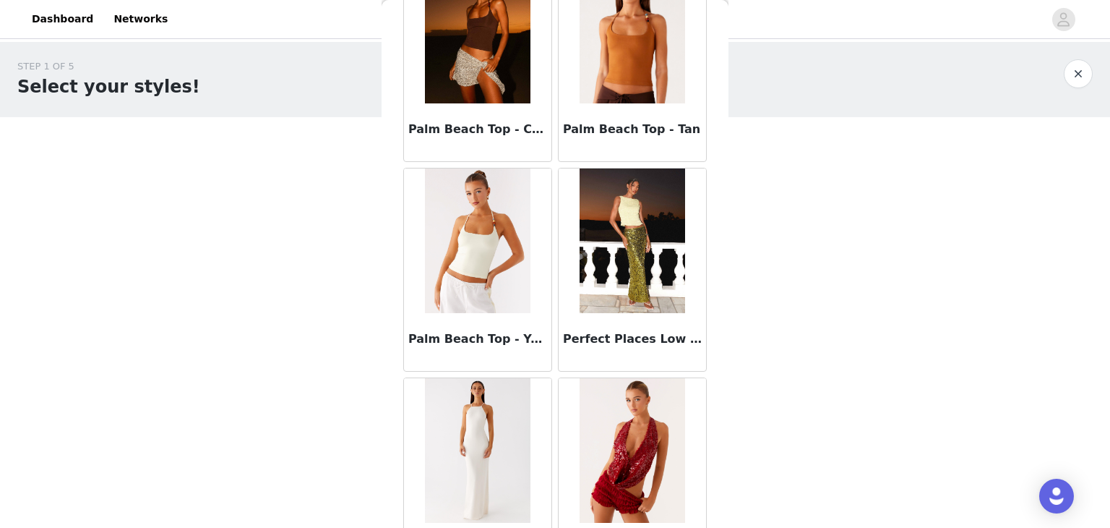
scroll to position [7960, 0]
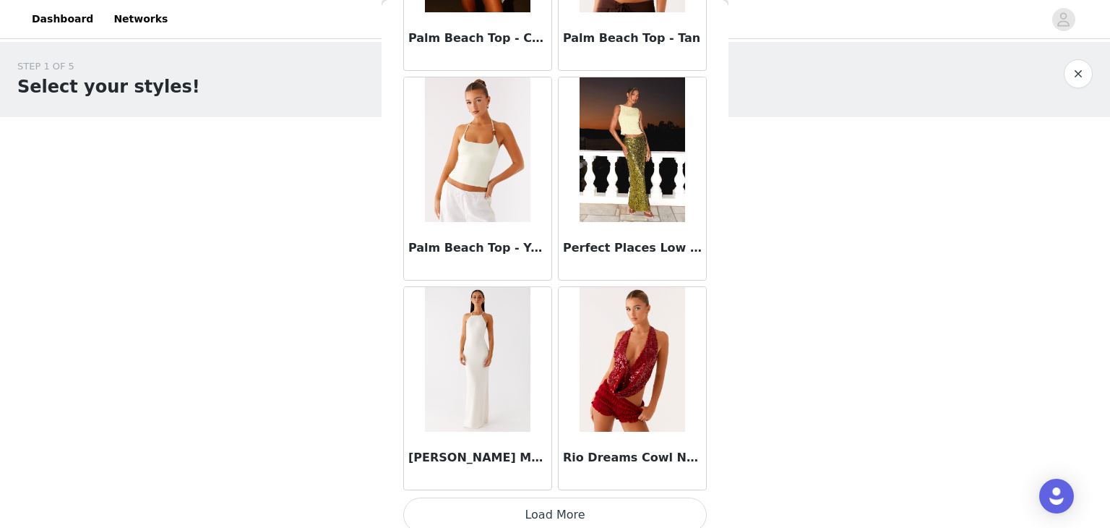
click at [587, 510] on button "Load More" at bounding box center [555, 514] width 304 height 35
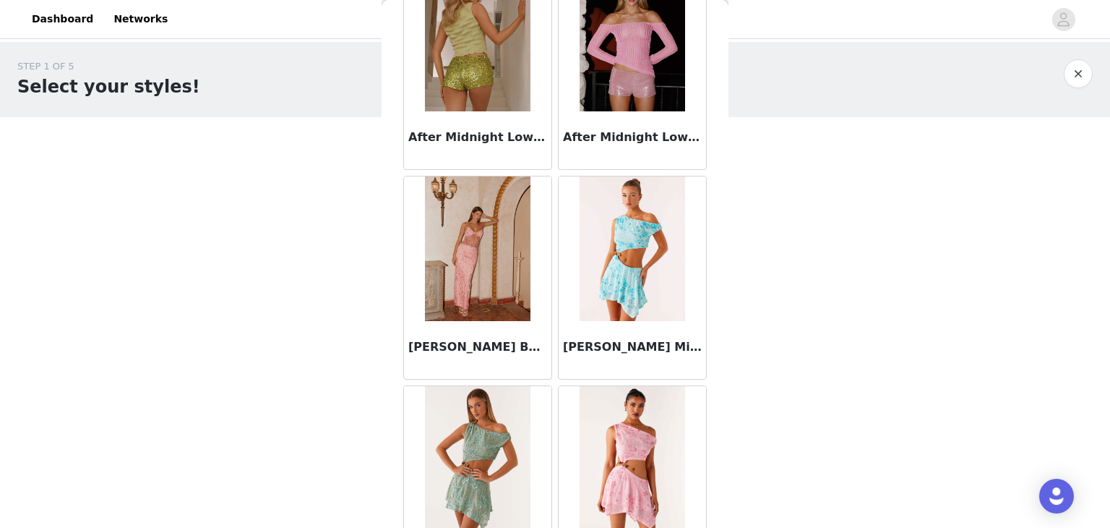
scroll to position [0, 0]
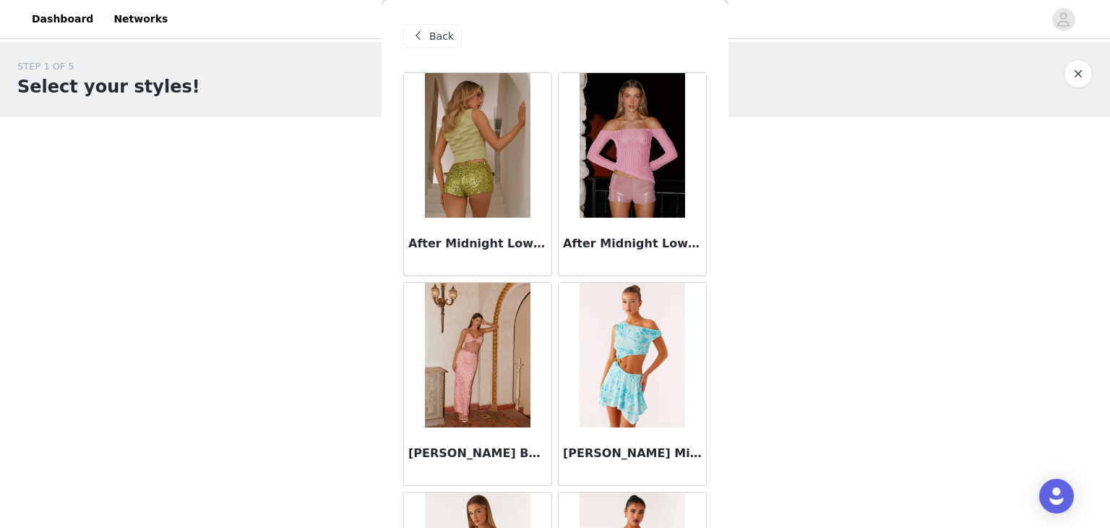
click at [440, 35] on span "Back" at bounding box center [441, 36] width 25 height 15
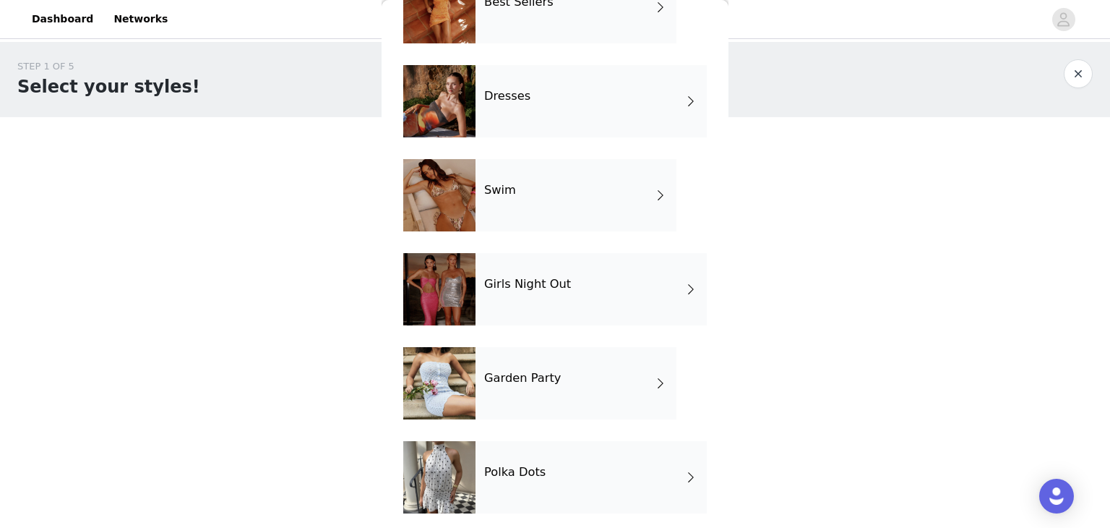
scroll to position [296, 0]
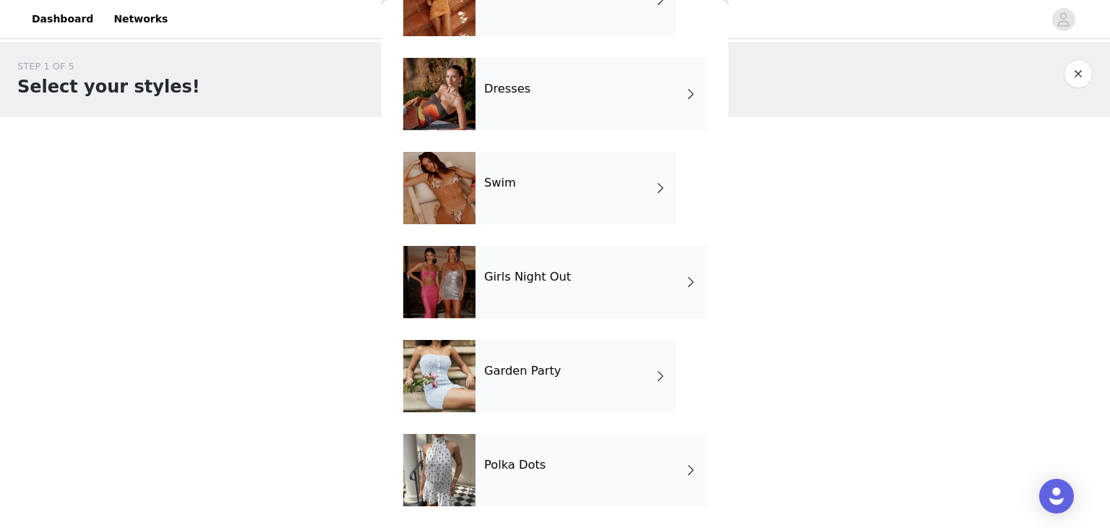
click at [547, 371] on h4 "Garden Party" at bounding box center [522, 370] width 77 height 13
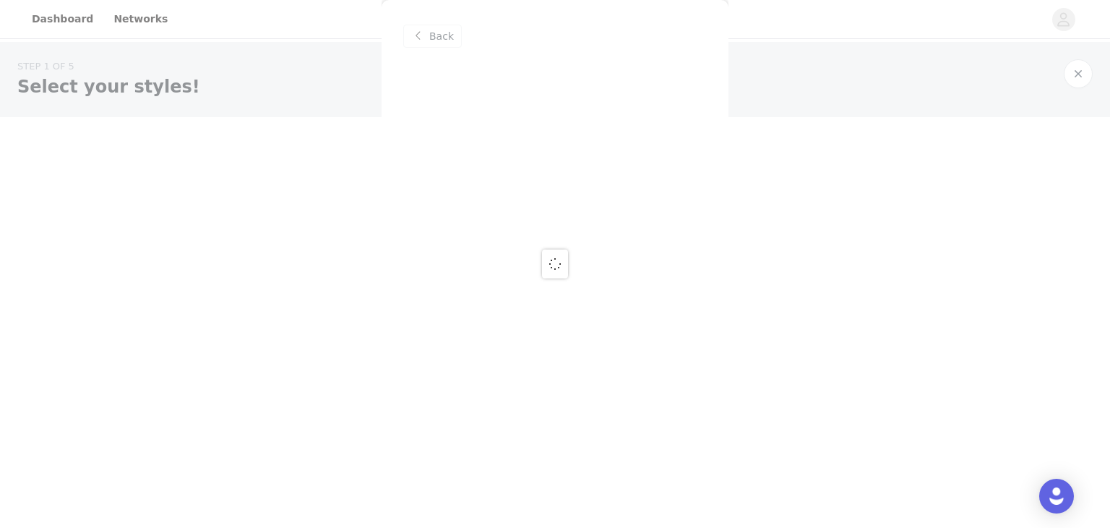
scroll to position [0, 0]
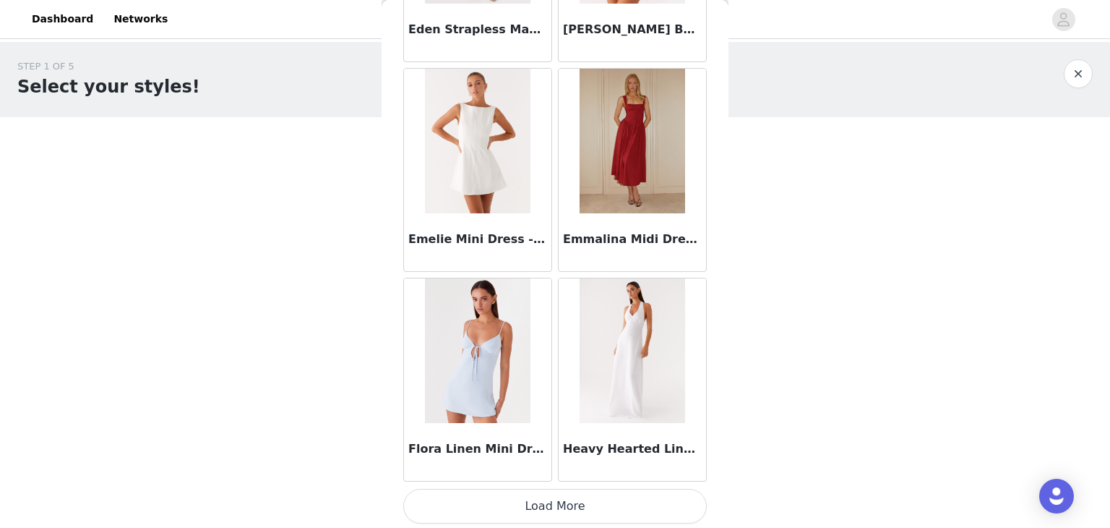
click at [596, 502] on button "Load More" at bounding box center [555, 506] width 304 height 35
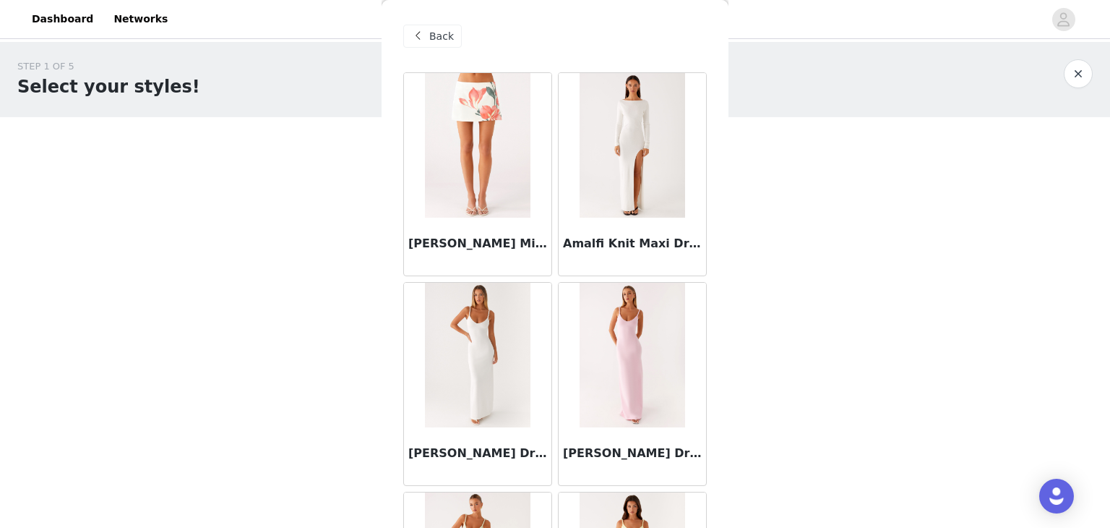
click at [403, 44] on div "Back" at bounding box center [432, 36] width 59 height 23
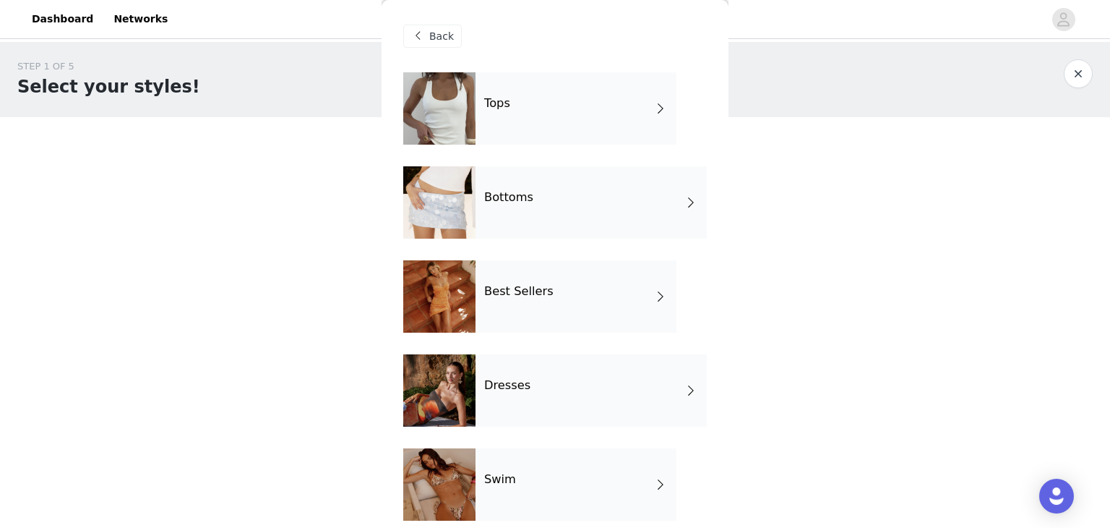
scroll to position [296, 0]
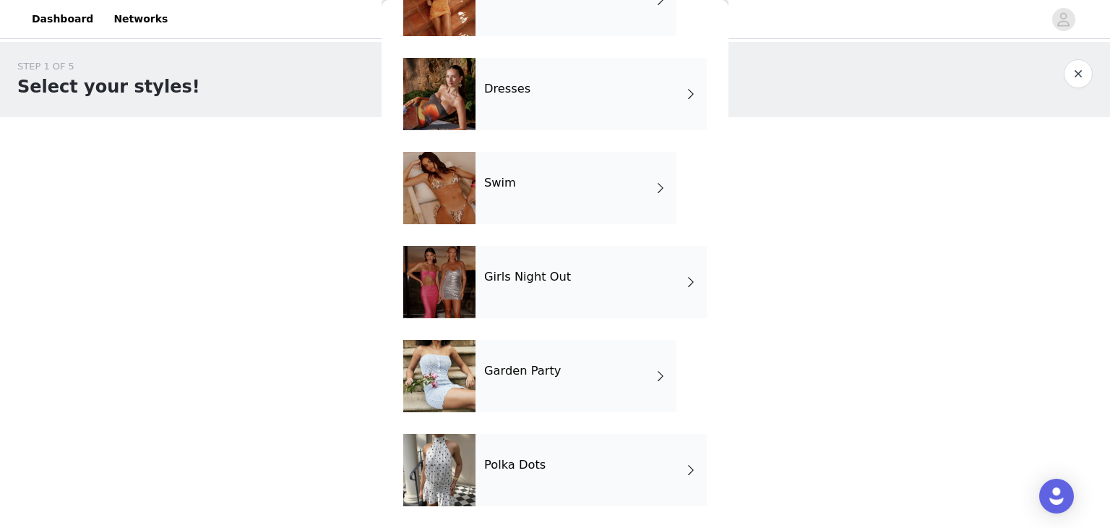
click at [528, 474] on div "Polka Dots" at bounding box center [591, 470] width 231 height 72
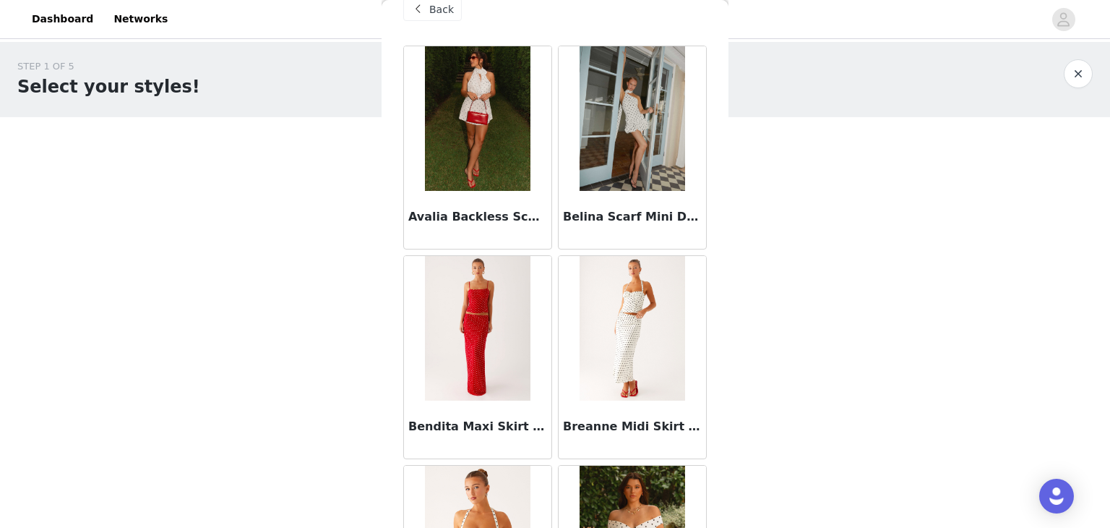
scroll to position [0, 0]
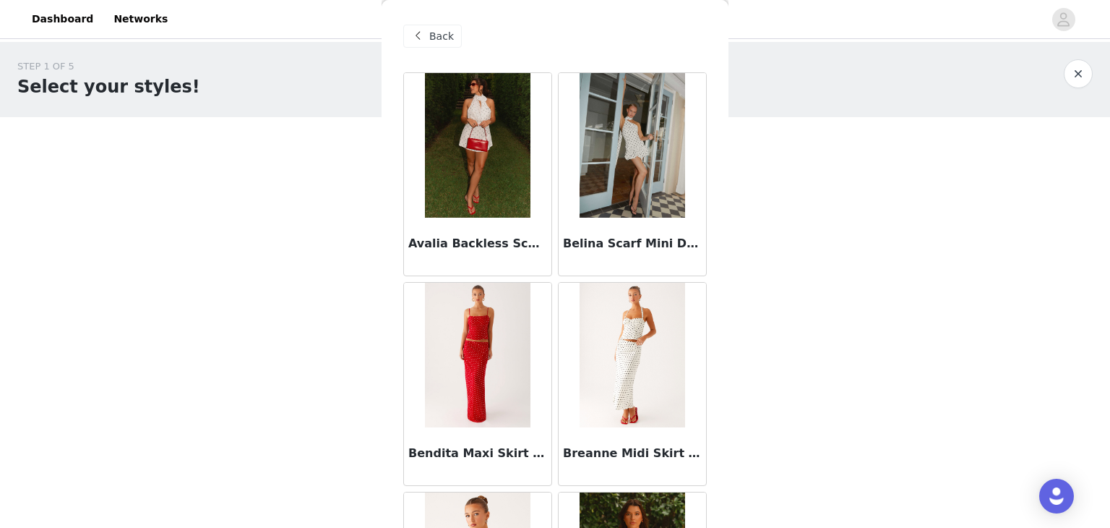
click at [428, 35] on div "Back" at bounding box center [432, 36] width 59 height 23
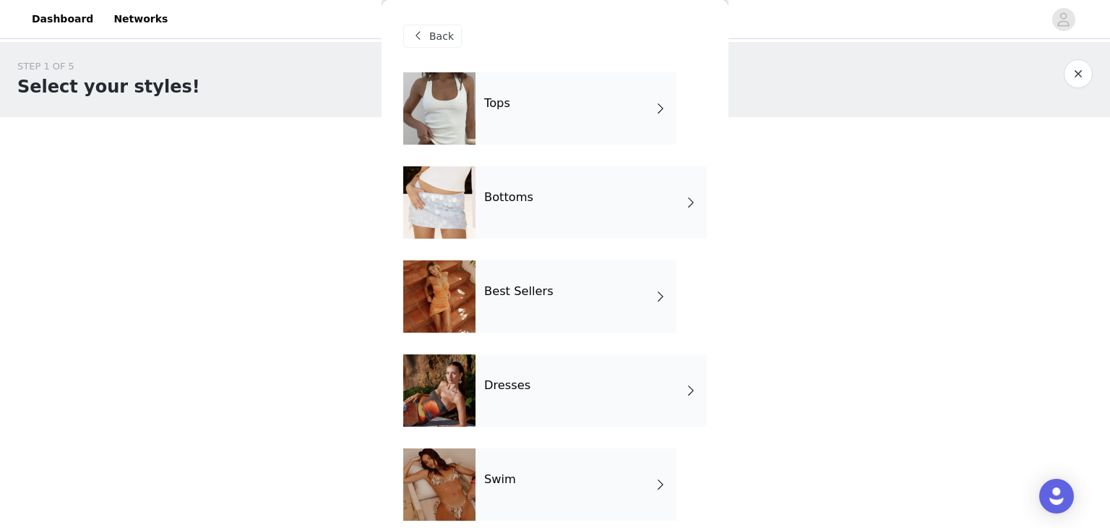
click at [558, 196] on div "Bottoms" at bounding box center [591, 202] width 231 height 72
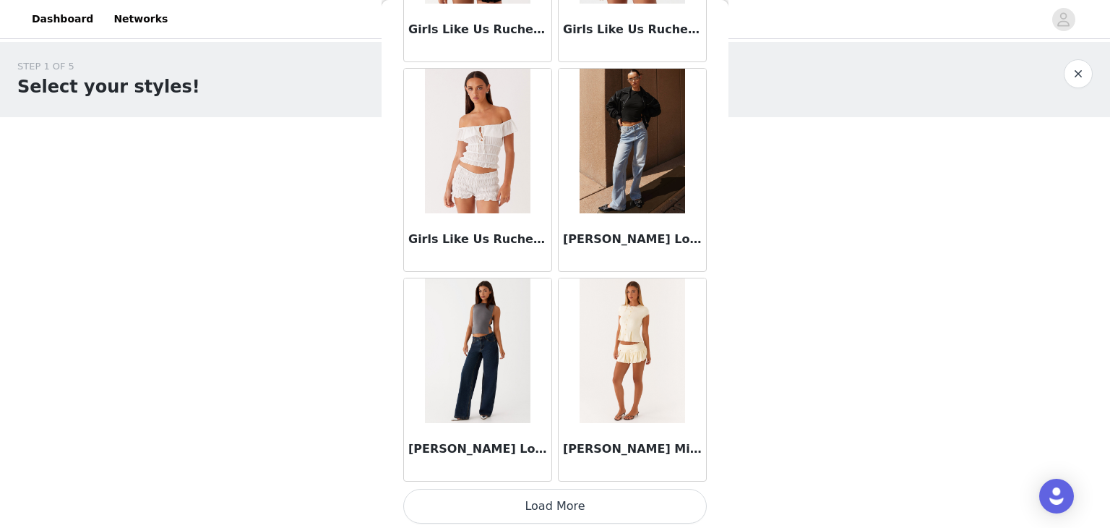
click at [637, 509] on button "Load More" at bounding box center [555, 506] width 304 height 35
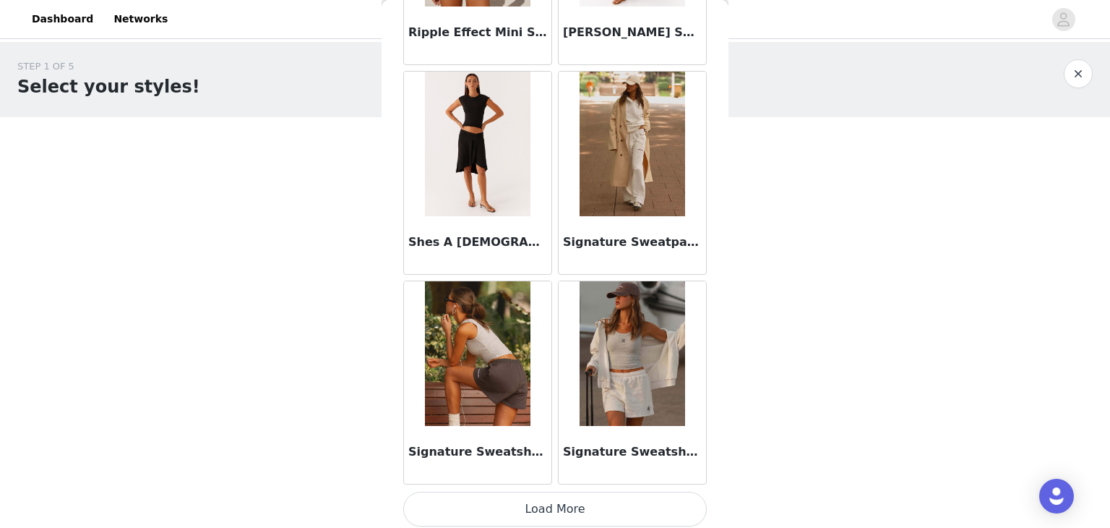
click at [633, 241] on h3 "Signature Sweatpants - Ivory" at bounding box center [632, 241] width 139 height 17
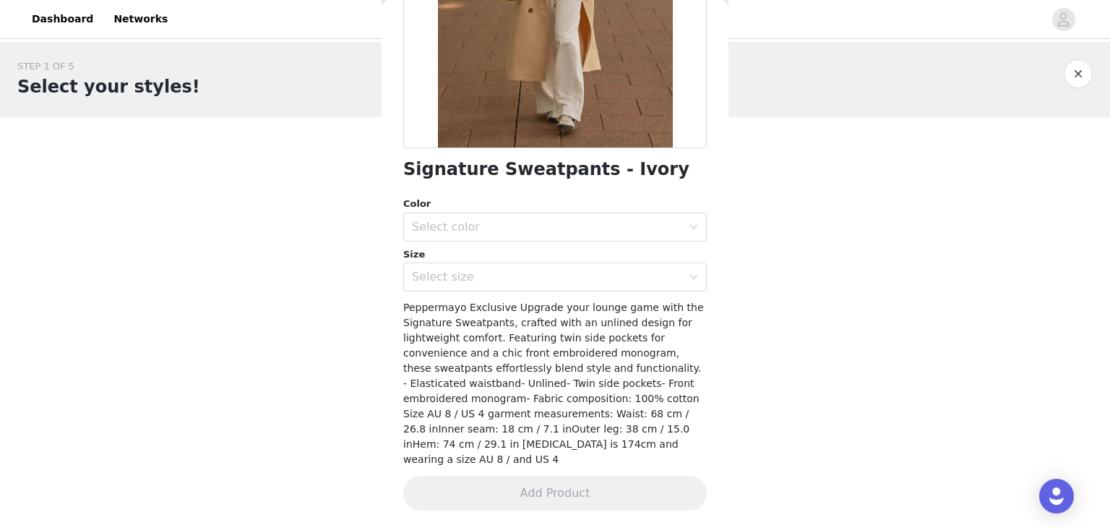
scroll to position [234, 0]
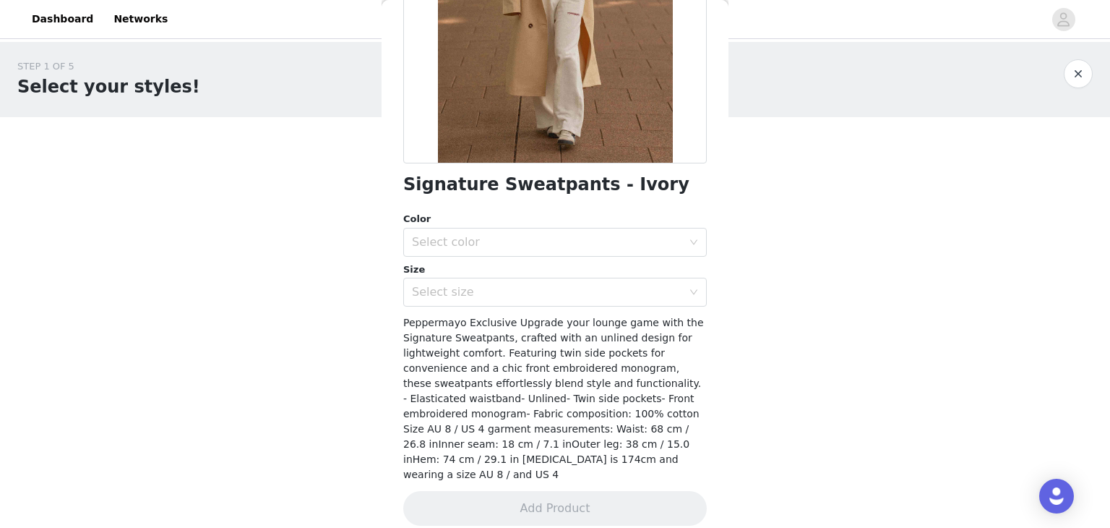
click at [633, 241] on div "Select color" at bounding box center [547, 242] width 270 height 14
click at [523, 272] on li "Ivory" at bounding box center [549, 273] width 293 height 23
click at [523, 282] on div "Select size" at bounding box center [550, 291] width 277 height 27
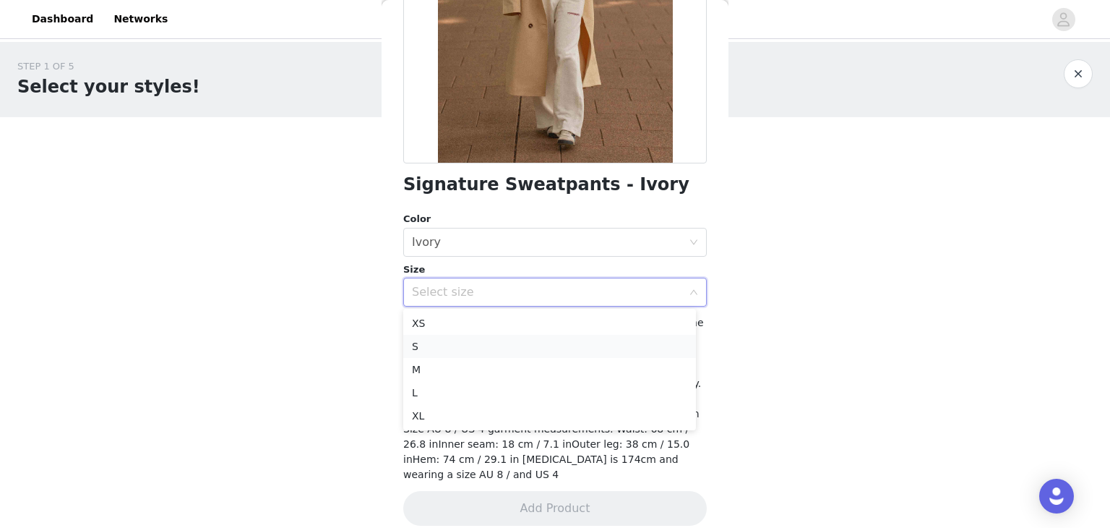
click at [475, 343] on li "S" at bounding box center [549, 346] width 293 height 23
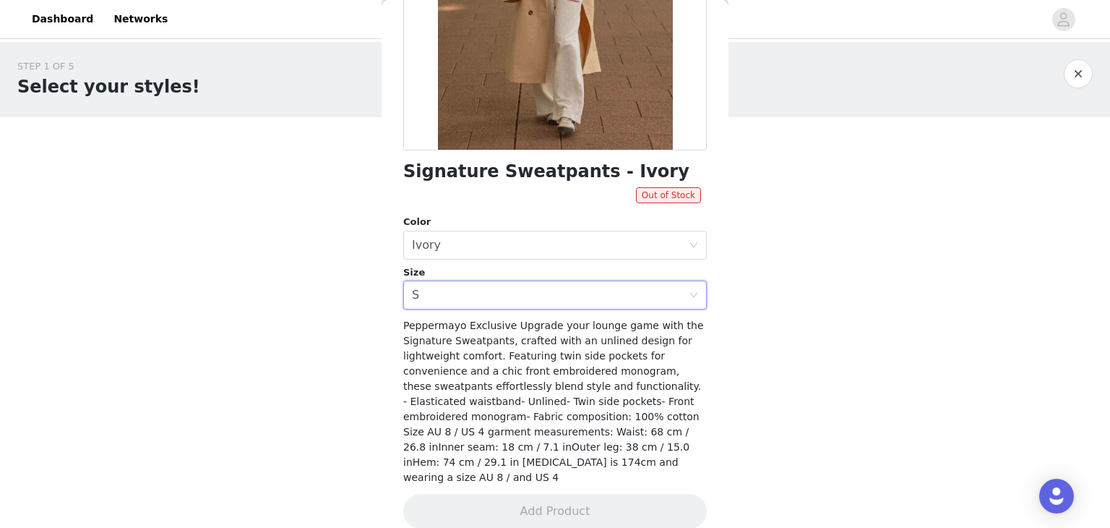
scroll to position [250, 0]
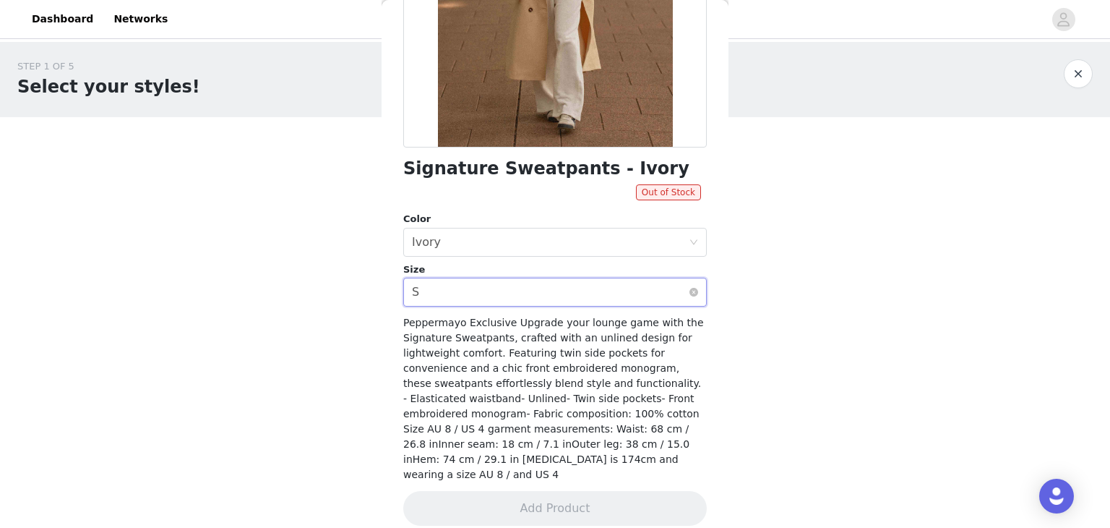
click at [553, 287] on div "Select size S" at bounding box center [550, 291] width 277 height 27
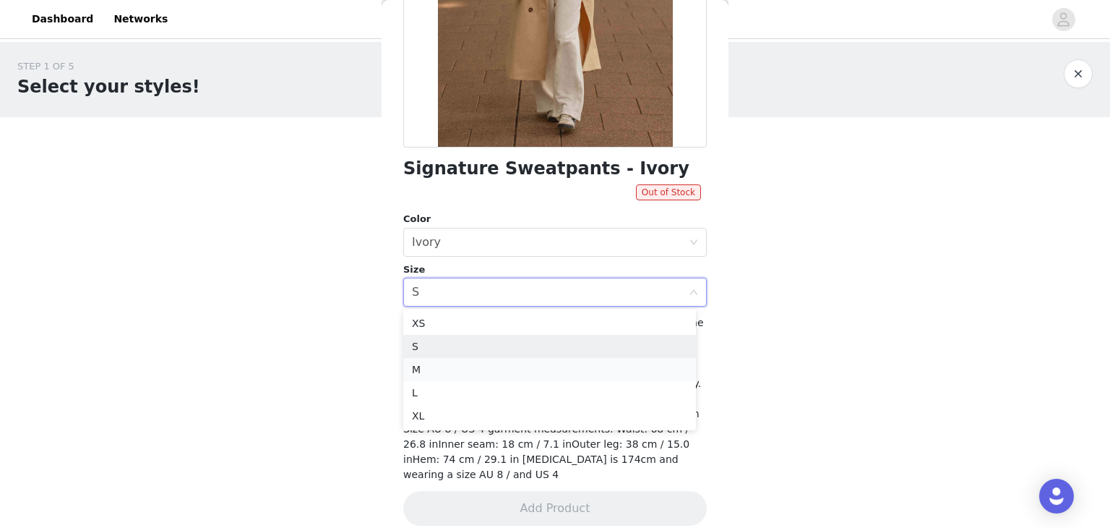
click at [461, 365] on li "M" at bounding box center [549, 369] width 293 height 23
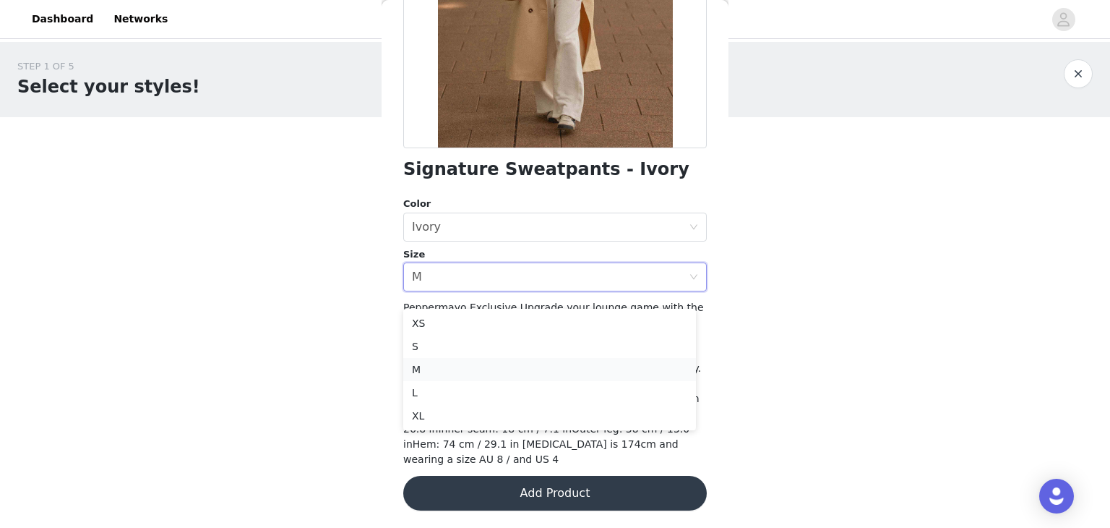
scroll to position [234, 0]
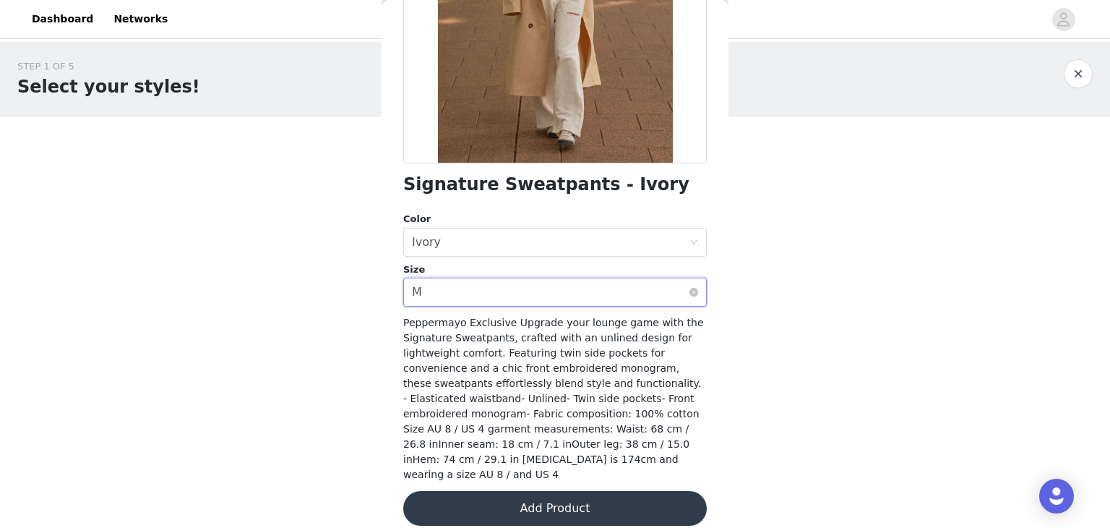
click at [505, 287] on div "Select size M" at bounding box center [550, 291] width 277 height 27
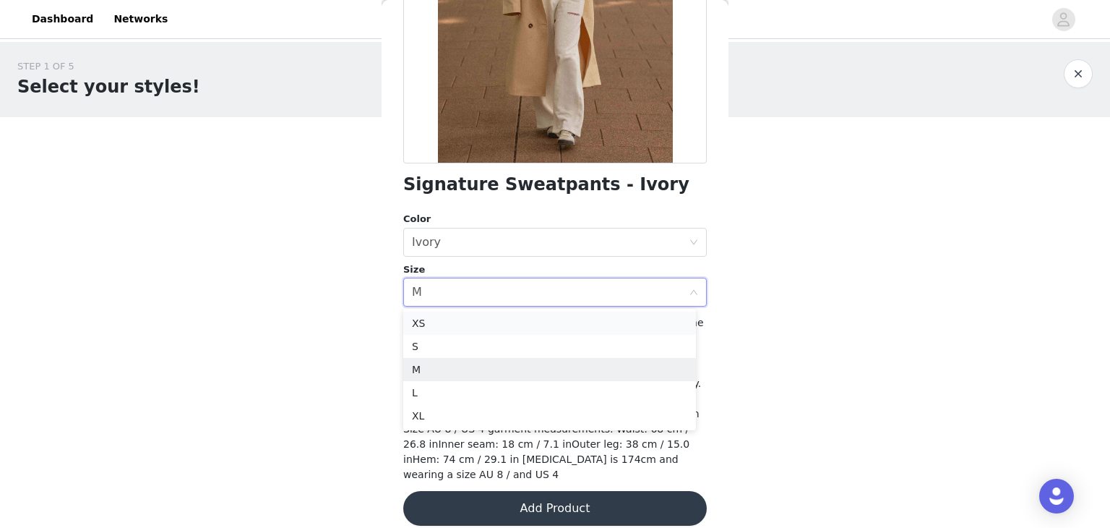
click at [447, 327] on li "XS" at bounding box center [549, 322] width 293 height 23
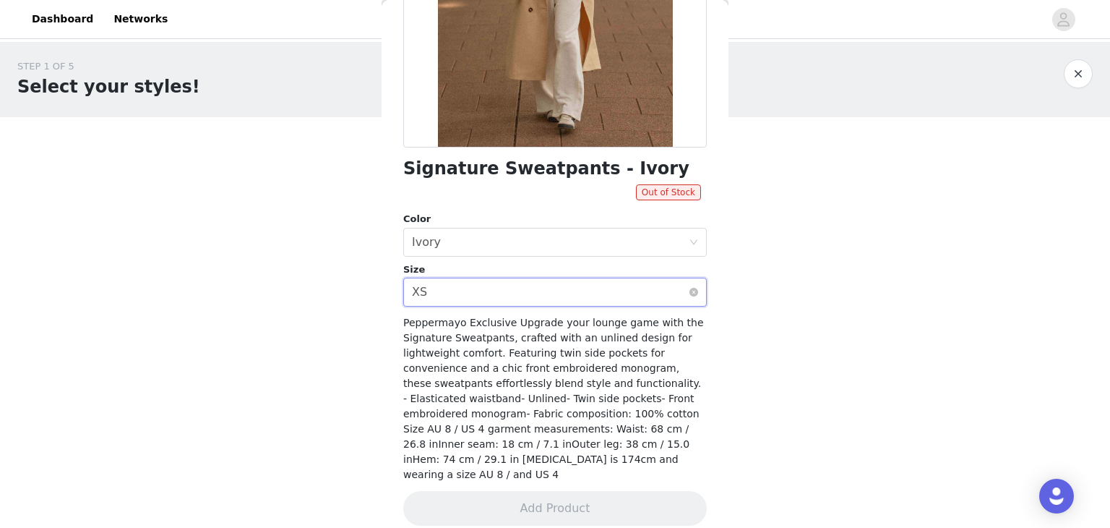
click at [466, 285] on div "Select size XS" at bounding box center [550, 291] width 277 height 27
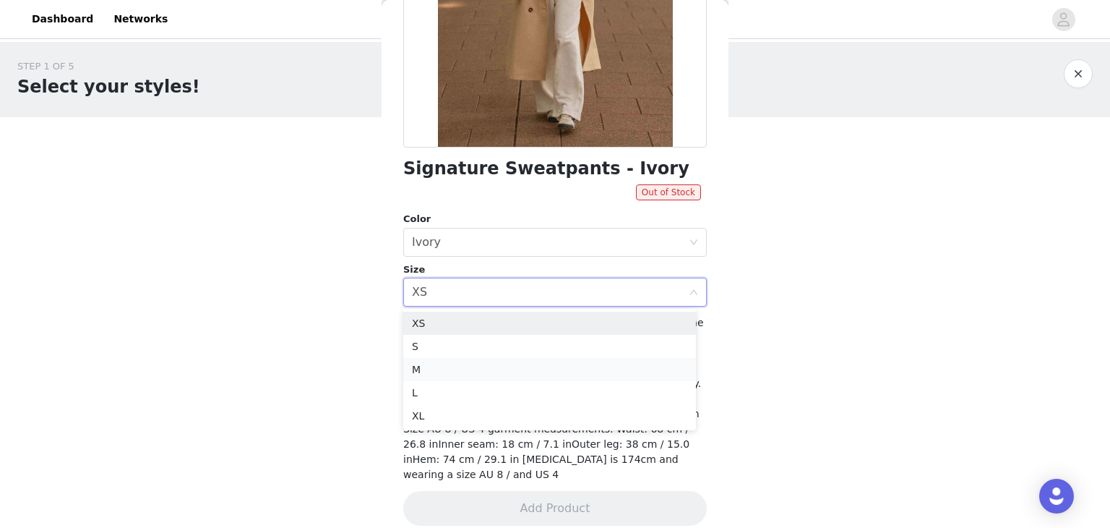
click at [443, 364] on li "M" at bounding box center [549, 369] width 293 height 23
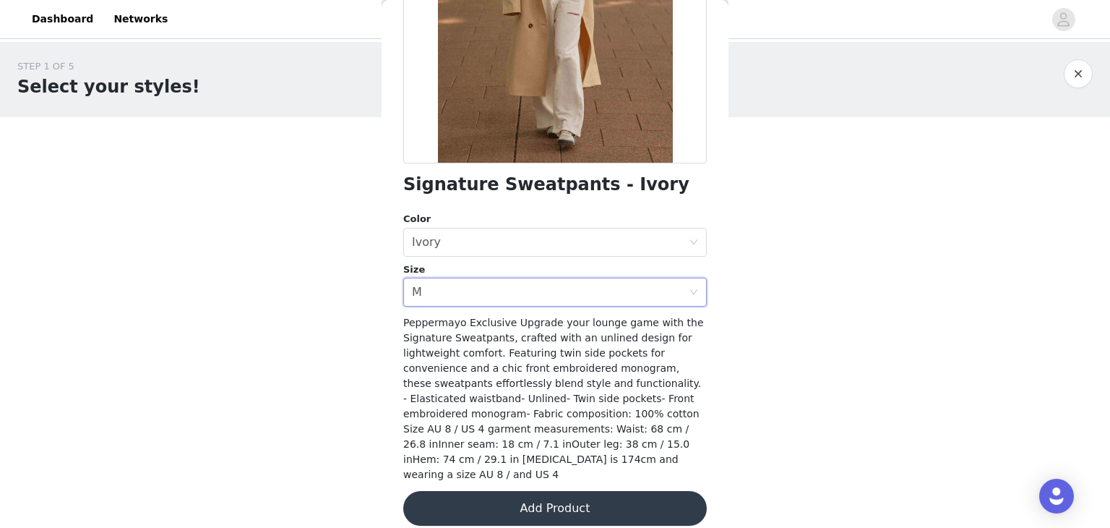
click at [558, 493] on button "Add Product" at bounding box center [555, 508] width 304 height 35
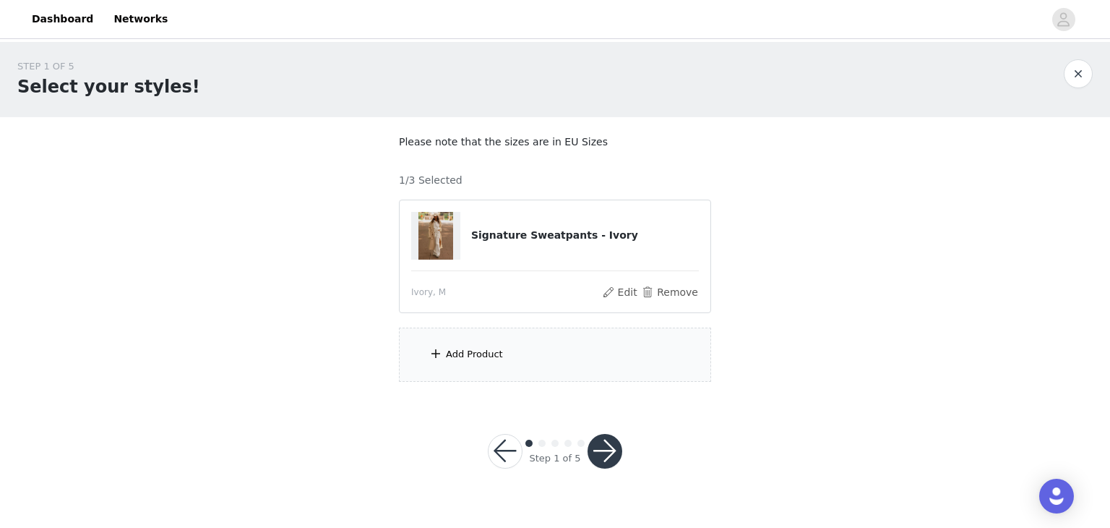
click at [476, 343] on div "Add Product" at bounding box center [555, 354] width 312 height 54
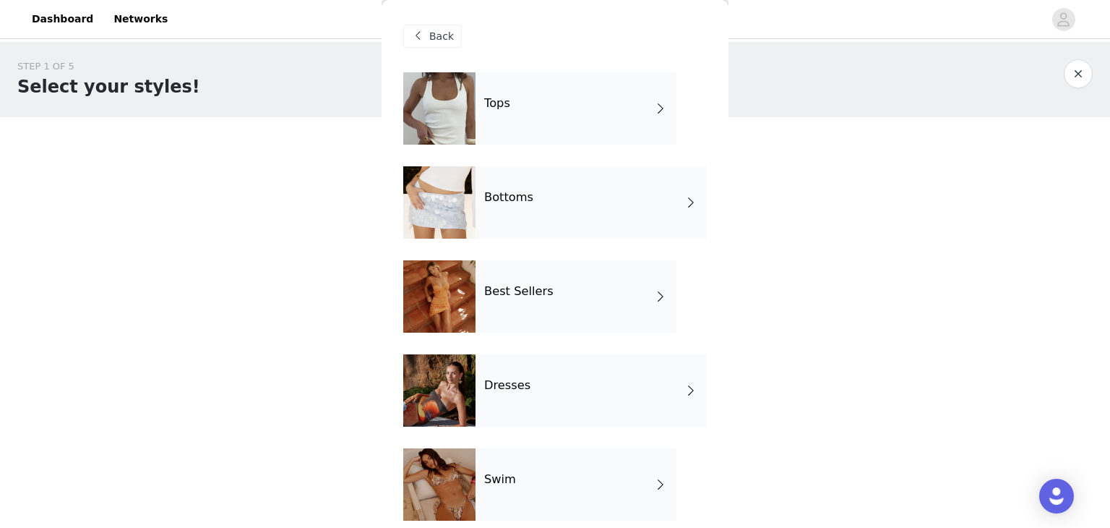
click at [559, 189] on div "Bottoms" at bounding box center [591, 202] width 231 height 72
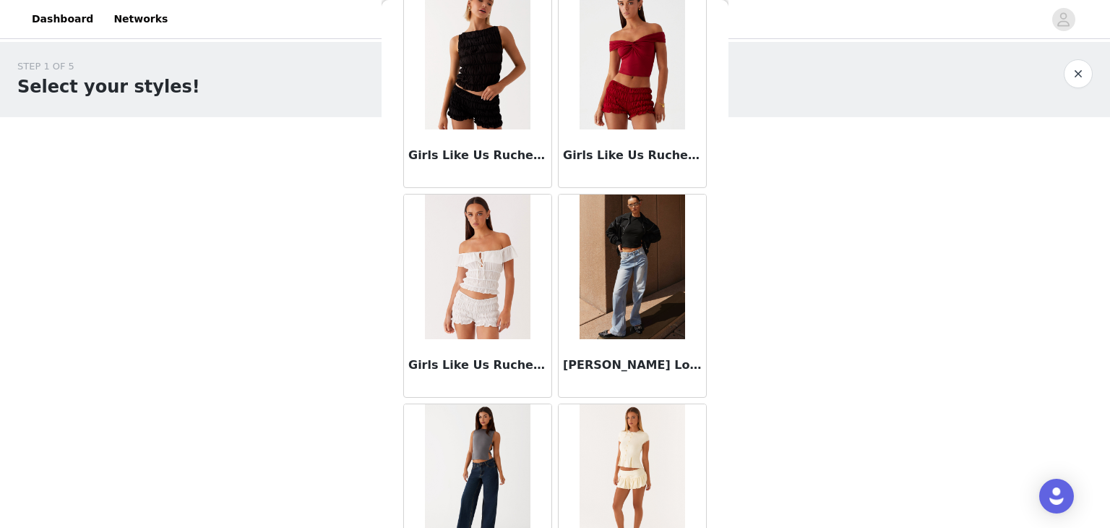
scroll to position [1681, 0]
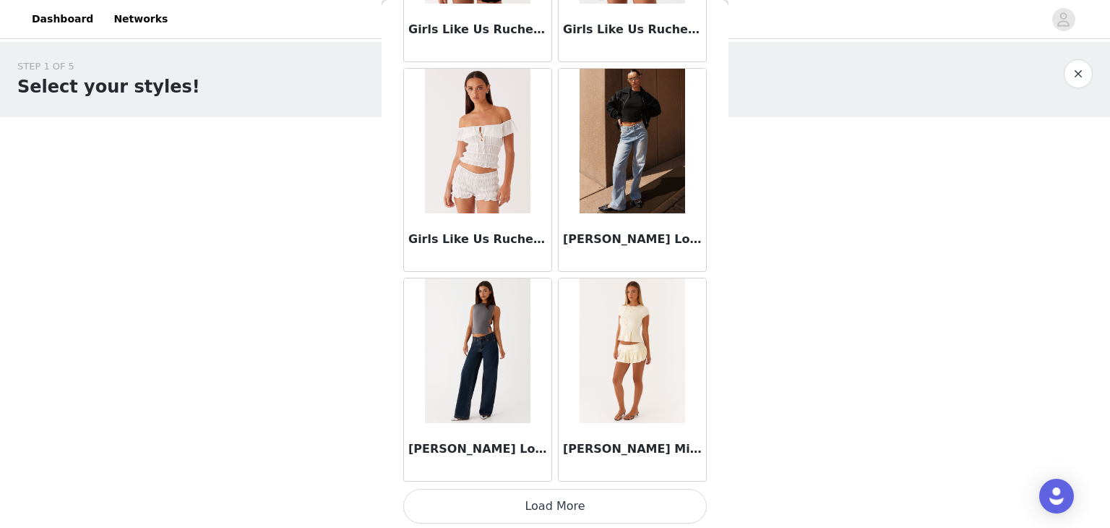
click at [526, 497] on button "Load More" at bounding box center [555, 506] width 304 height 35
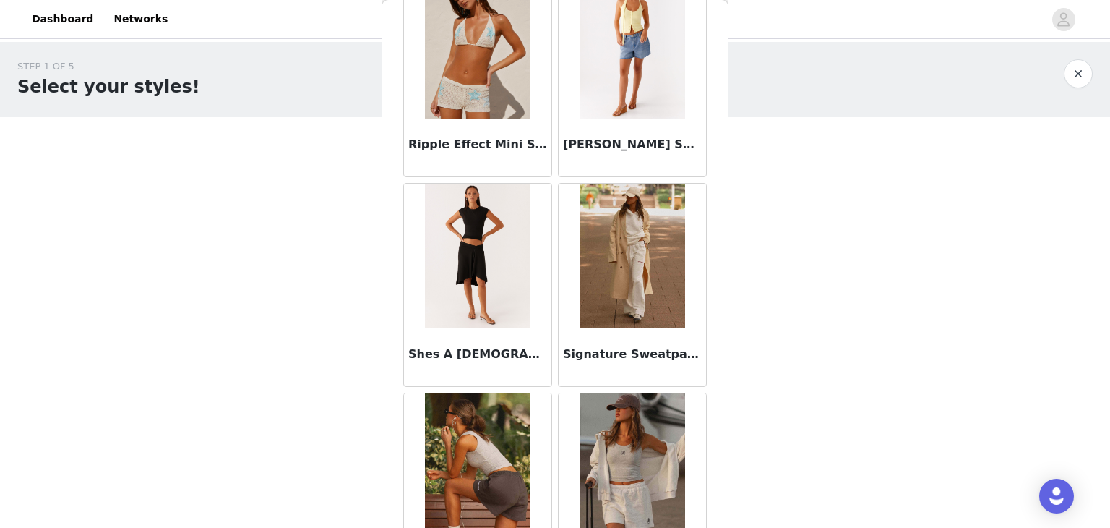
scroll to position [3774, 0]
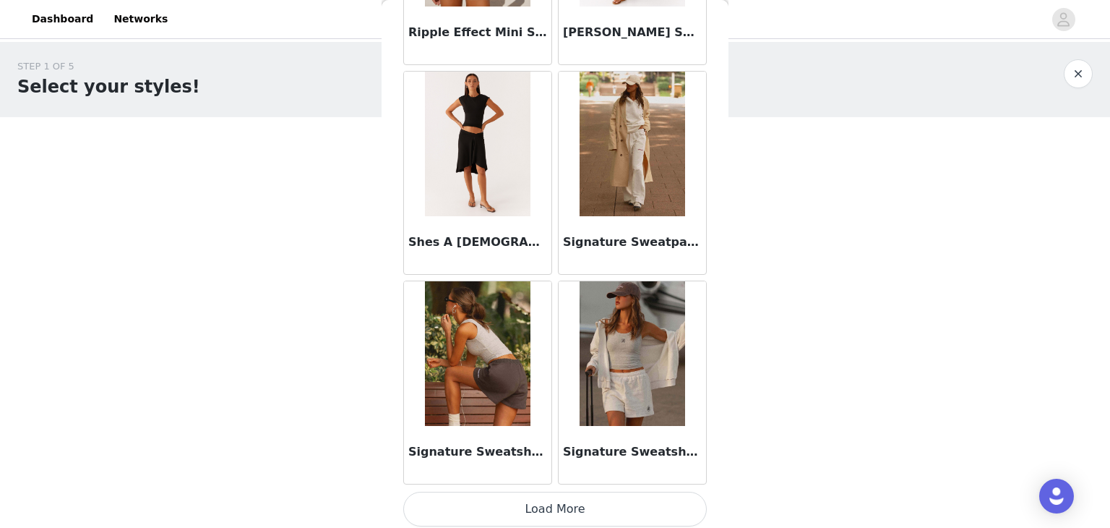
click at [564, 506] on button "Load More" at bounding box center [555, 508] width 304 height 35
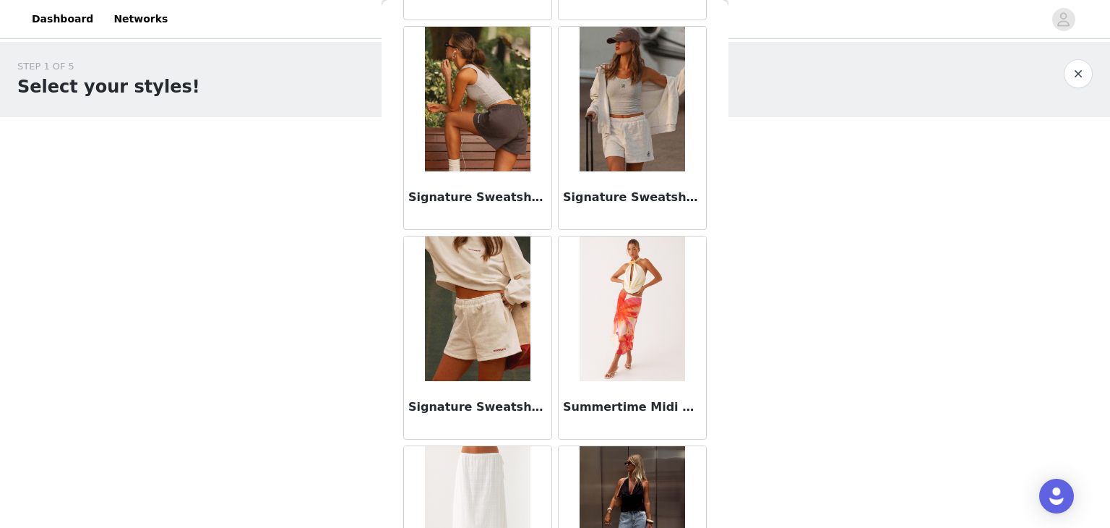
scroll to position [4063, 0]
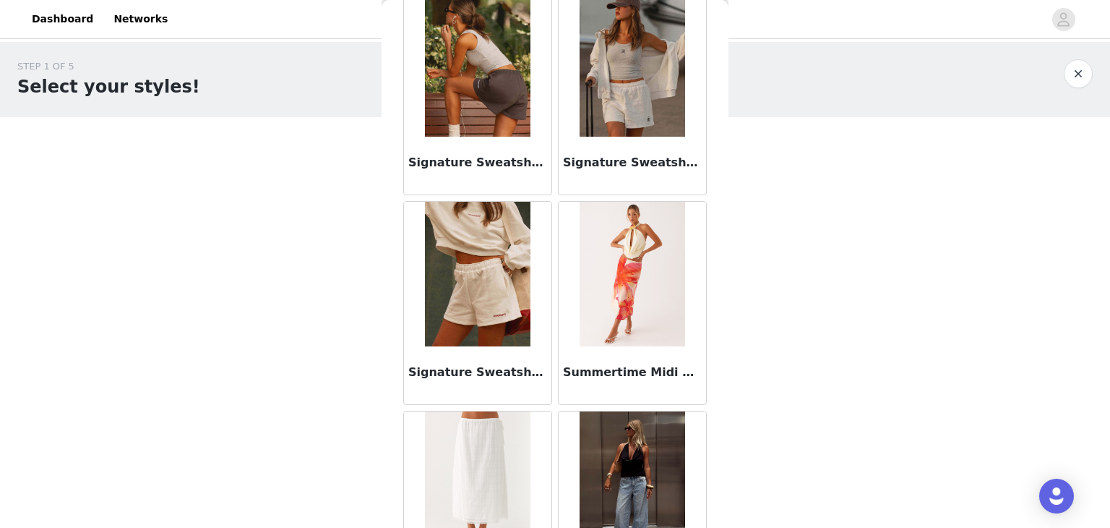
click at [479, 334] on img at bounding box center [477, 274] width 105 height 145
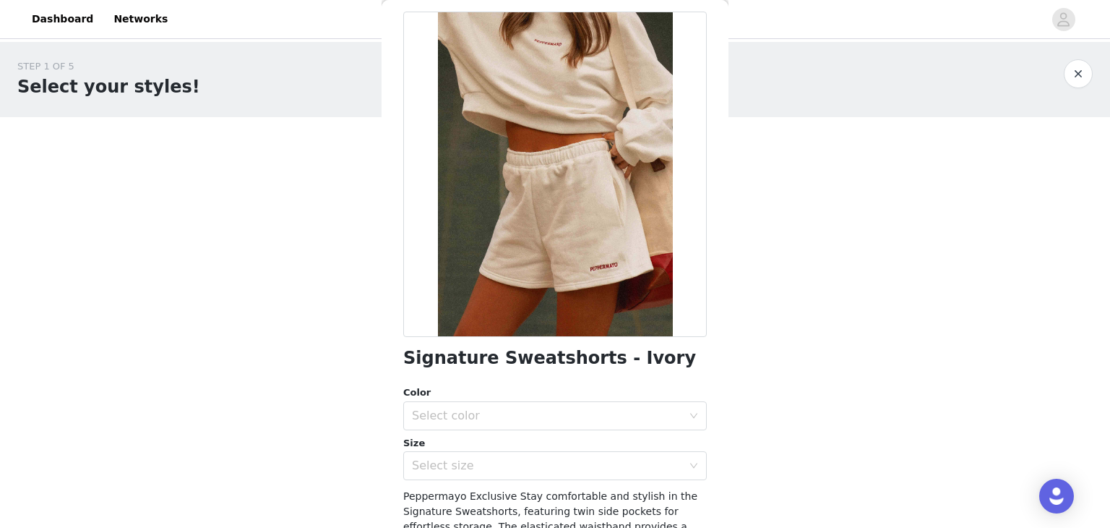
scroll to position [145, 0]
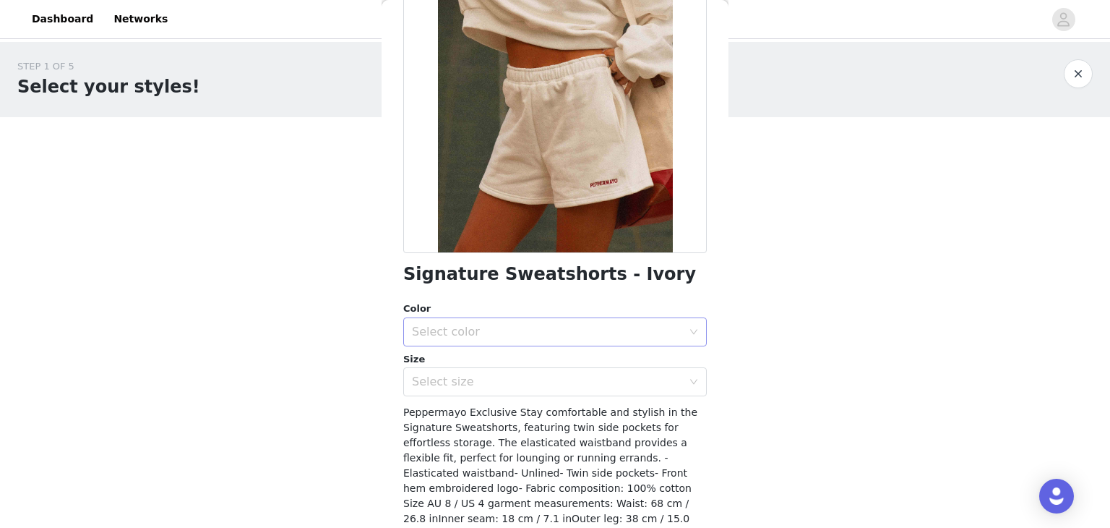
click at [534, 325] on div "Select color" at bounding box center [547, 332] width 270 height 14
click at [465, 358] on li "Ivory" at bounding box center [549, 363] width 293 height 23
click at [468, 374] on div "Select size" at bounding box center [547, 381] width 270 height 14
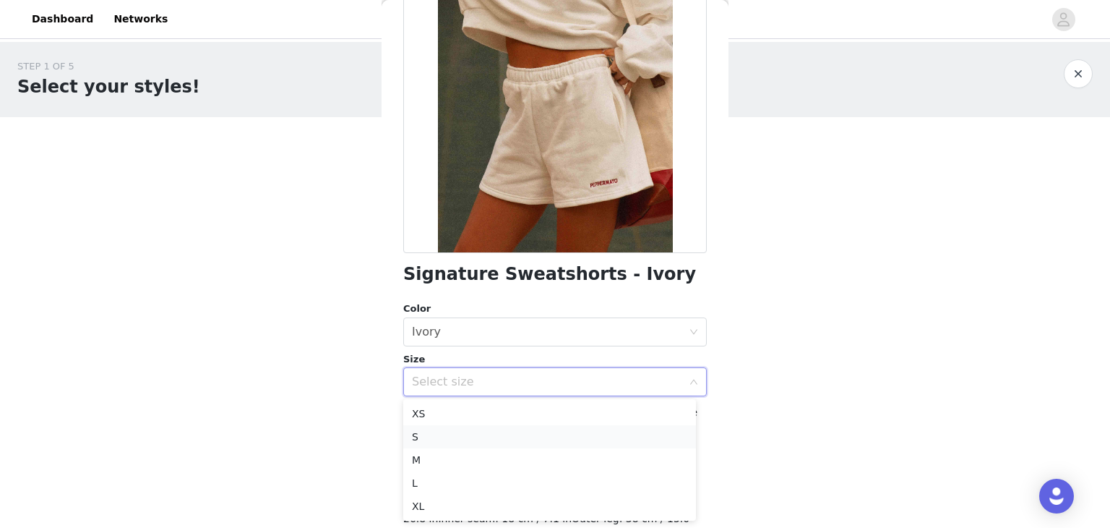
click at [439, 435] on li "S" at bounding box center [549, 436] width 293 height 23
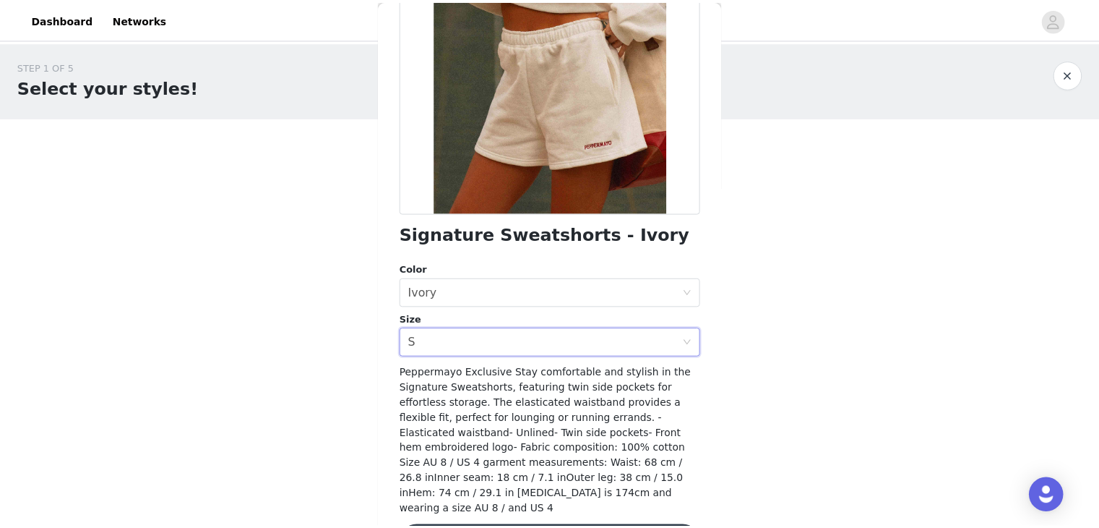
scroll to position [219, 0]
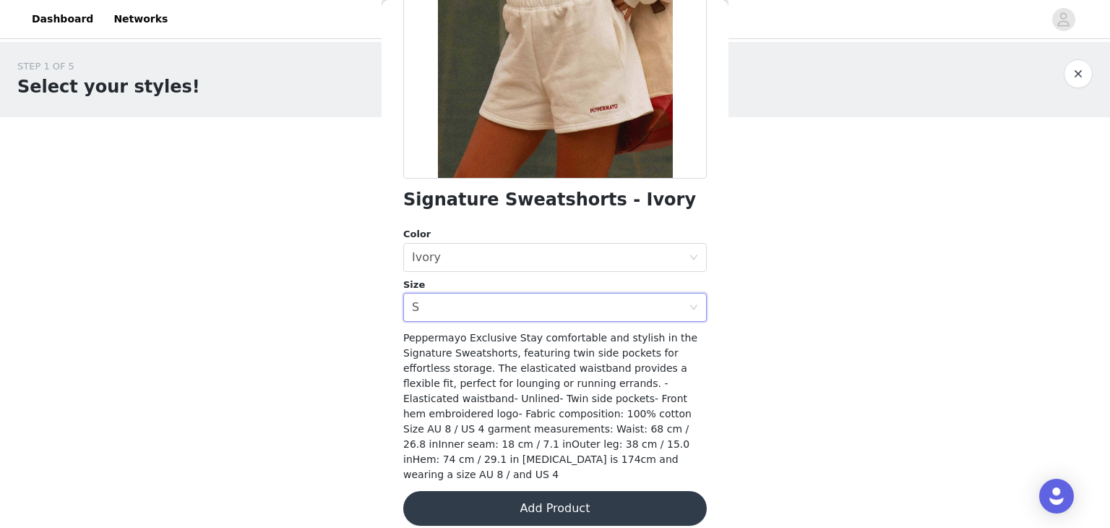
click at [570, 502] on button "Add Product" at bounding box center [555, 508] width 304 height 35
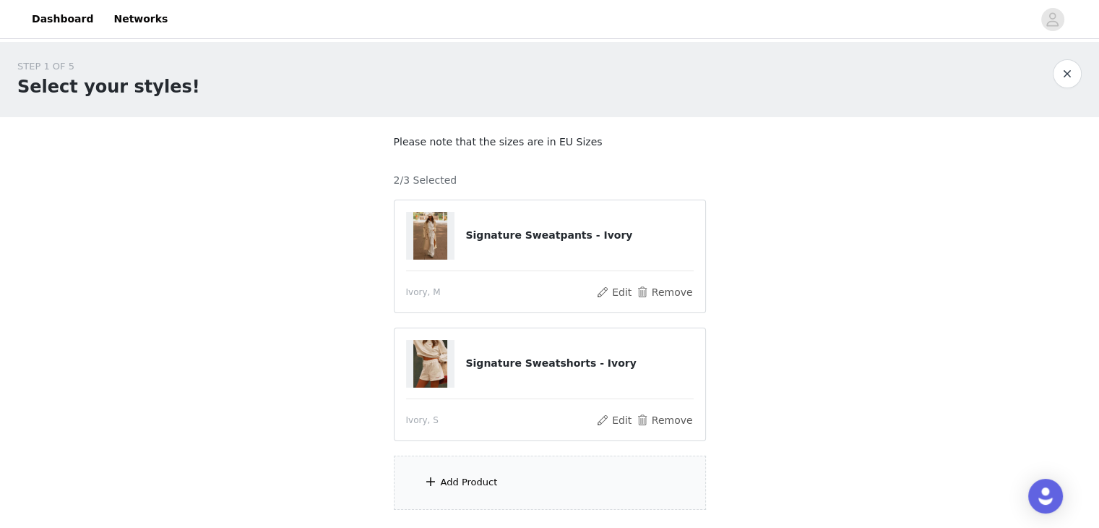
click at [549, 467] on div "Add Product" at bounding box center [550, 482] width 312 height 54
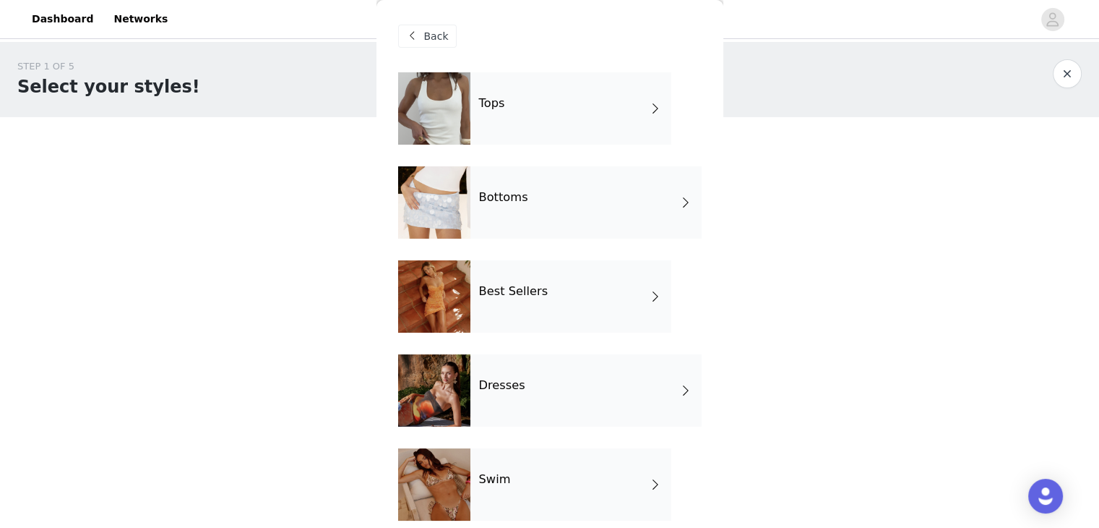
scroll to position [0, 0]
click at [543, 298] on div "Best Sellers" at bounding box center [570, 296] width 201 height 72
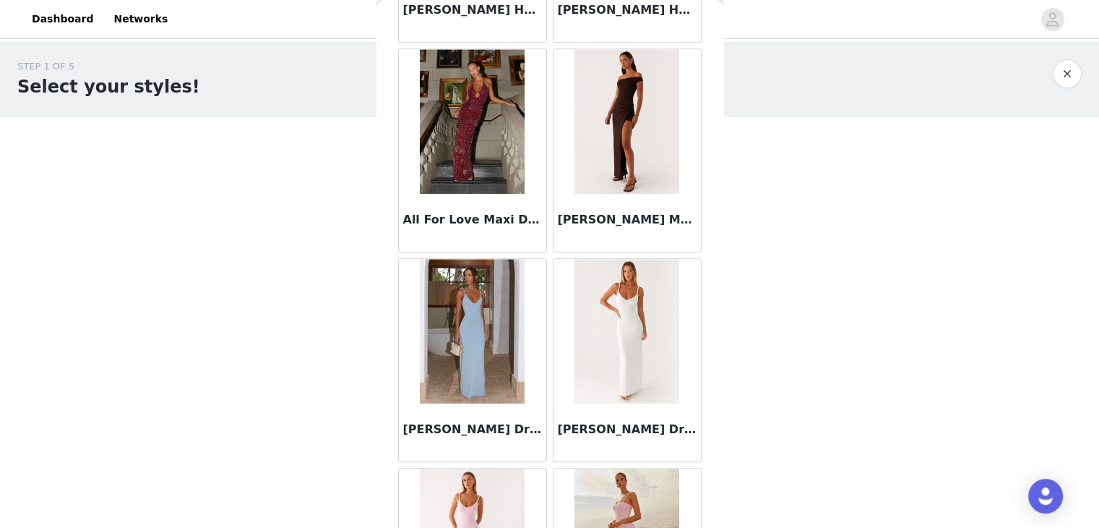
scroll to position [1156, 0]
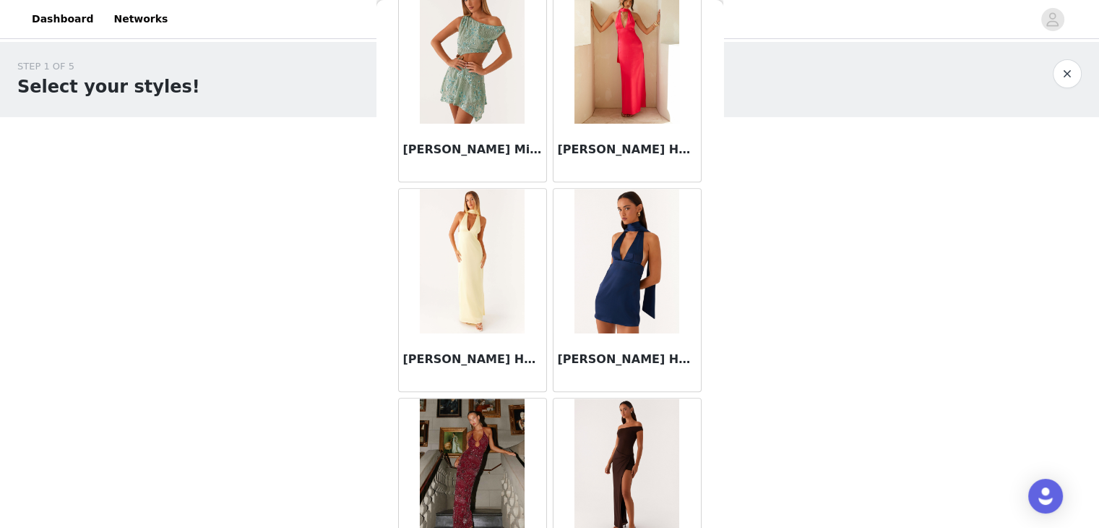
click at [497, 257] on img at bounding box center [472, 261] width 105 height 145
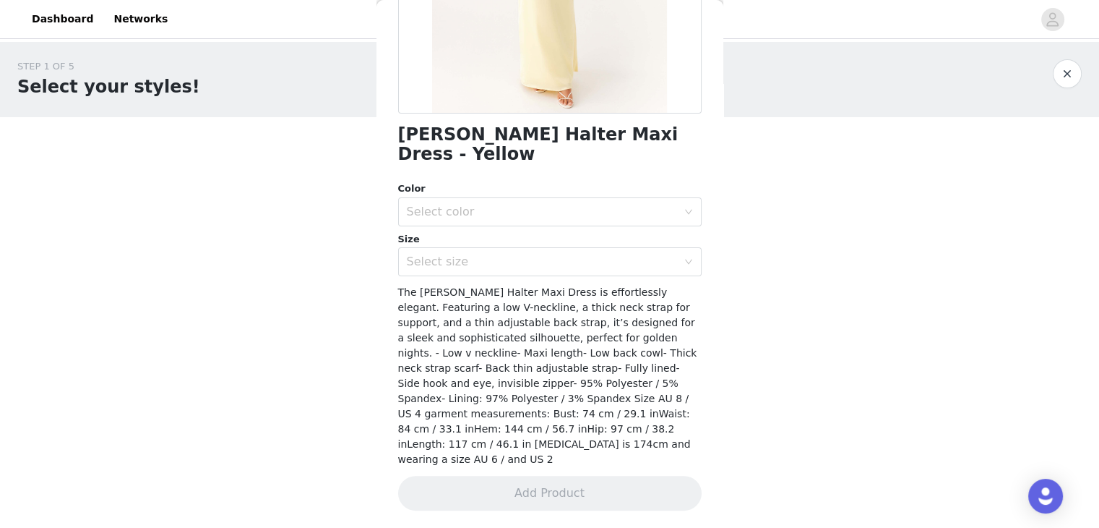
scroll to position [269, 0]
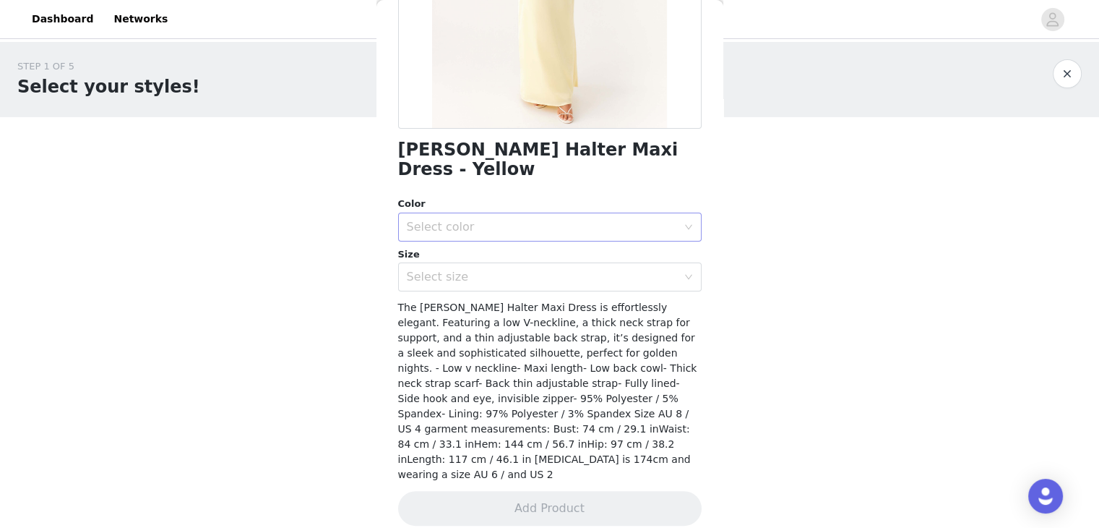
drag, startPoint x: 515, startPoint y: 215, endPoint x: 507, endPoint y: 218, distance: 8.7
click at [514, 216] on div "Select color" at bounding box center [545, 226] width 277 height 27
click at [468, 254] on li "Yellow" at bounding box center [543, 257] width 293 height 23
click at [468, 272] on div "Select size" at bounding box center [542, 277] width 270 height 14
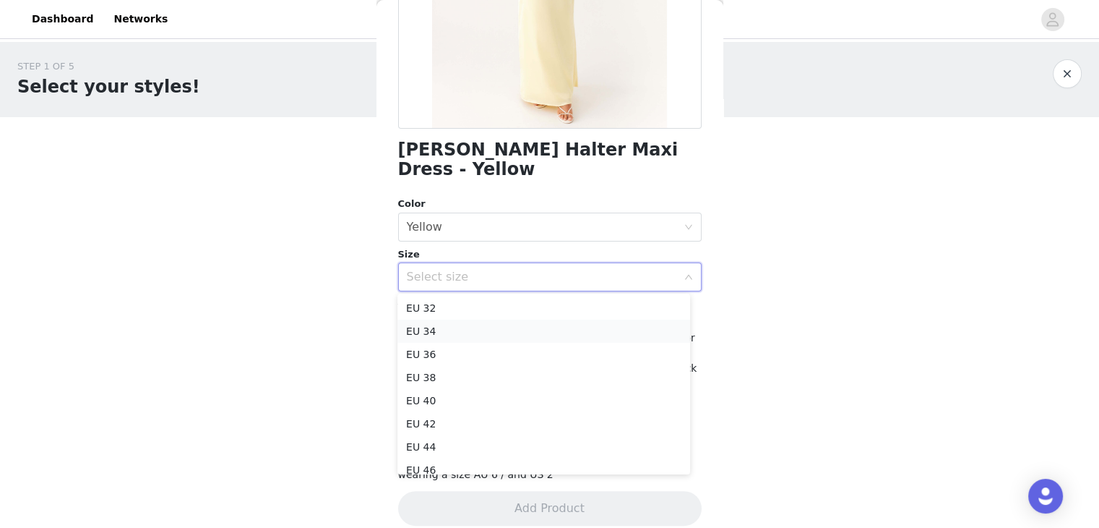
click at [461, 330] on li "EU 34" at bounding box center [543, 330] width 293 height 23
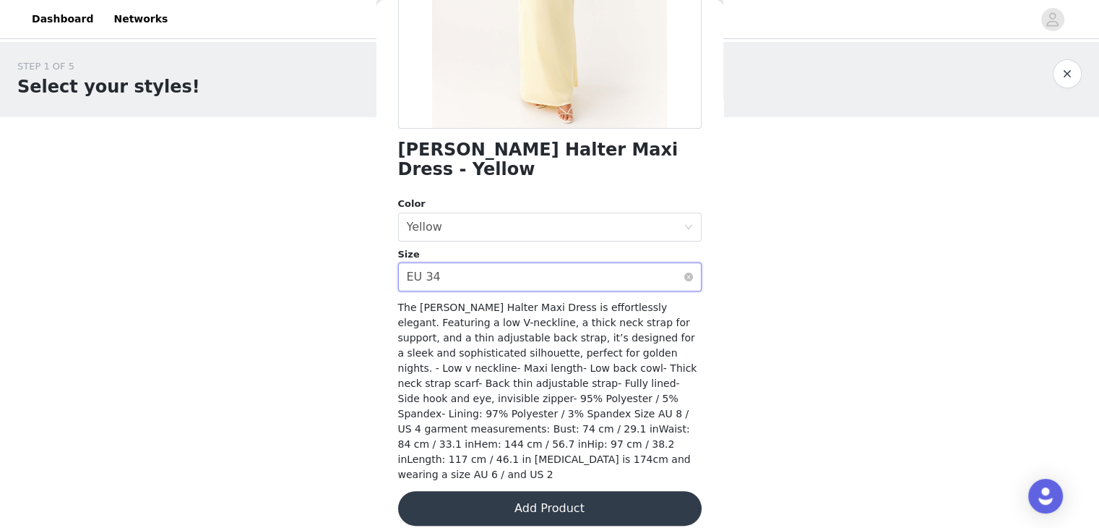
drag, startPoint x: 468, startPoint y: 281, endPoint x: 457, endPoint y: 283, distance: 10.9
click at [465, 283] on div "Select size EU 34" at bounding box center [545, 276] width 277 height 27
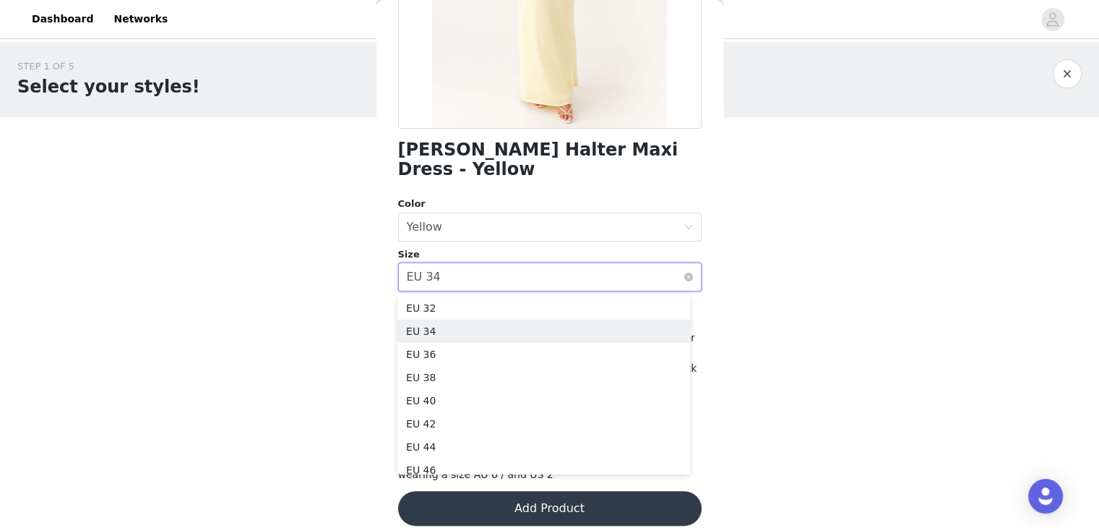
click at [457, 283] on div "Select size EU 34" at bounding box center [545, 276] width 277 height 27
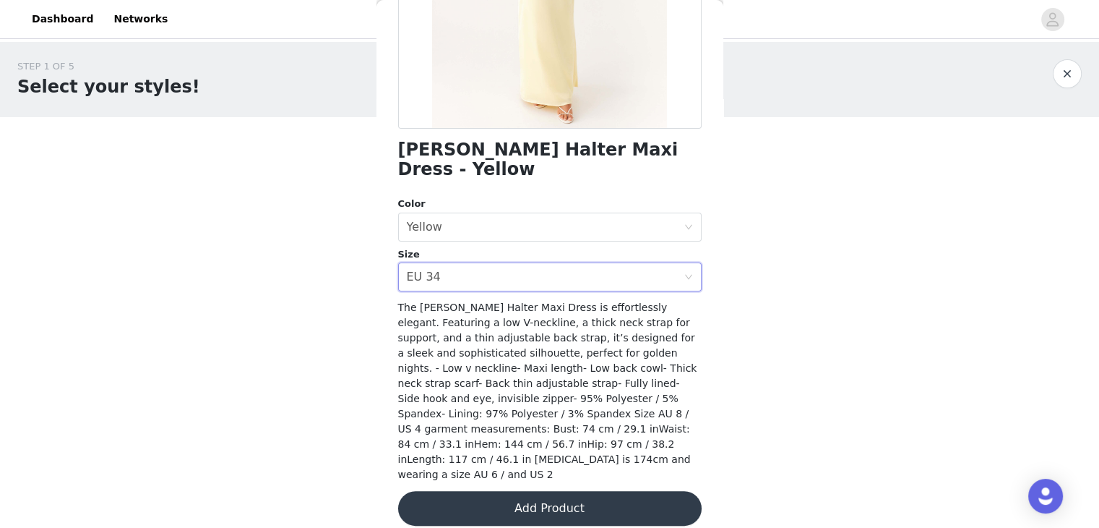
click at [513, 499] on button "Add Product" at bounding box center [550, 508] width 304 height 35
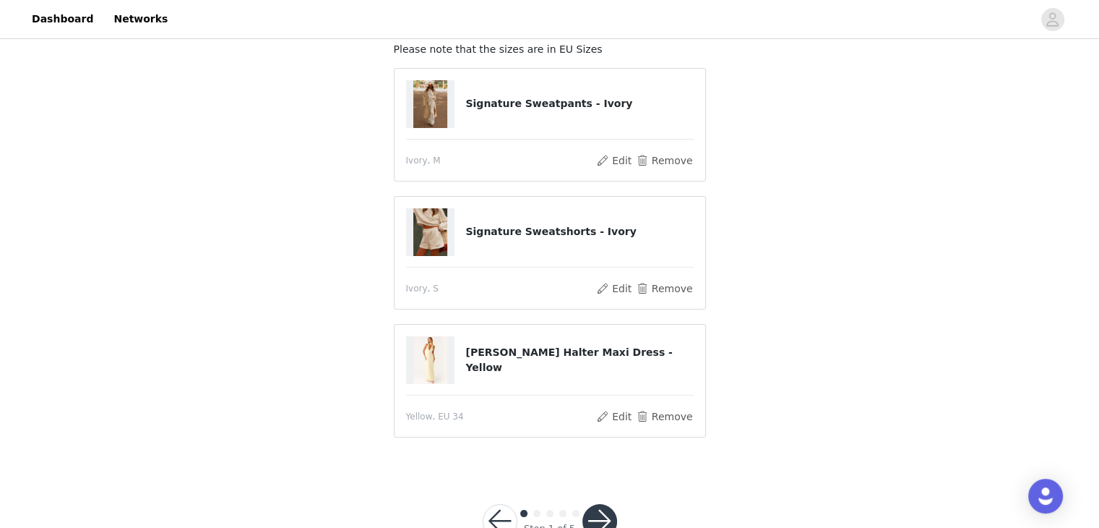
scroll to position [137, 0]
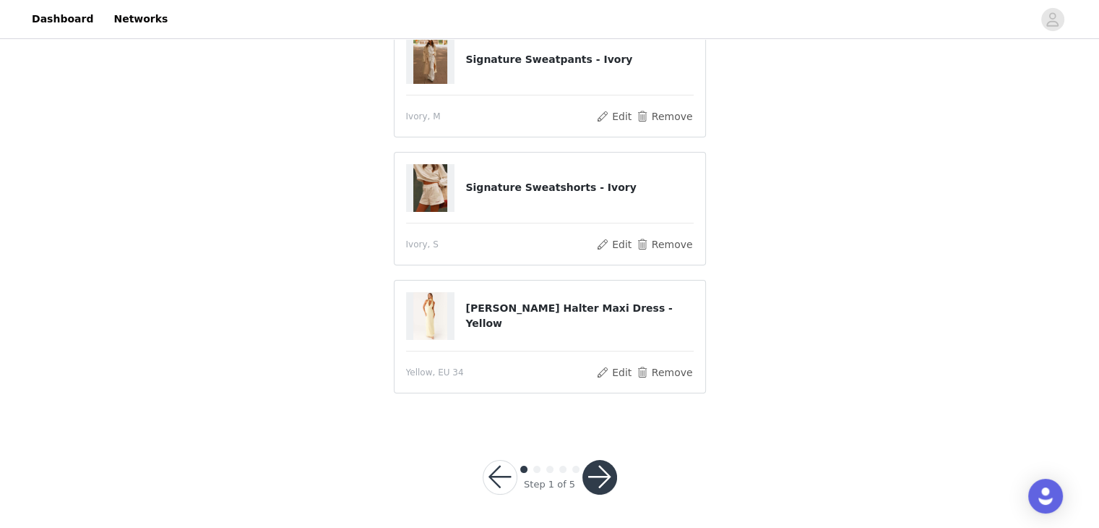
click at [605, 485] on button "button" at bounding box center [600, 477] width 35 height 35
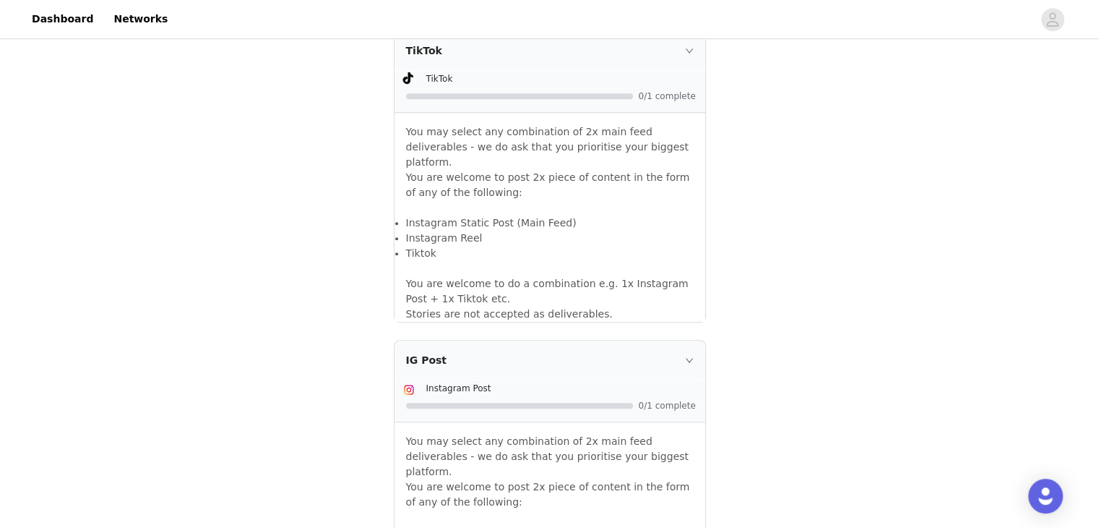
scroll to position [867, 0]
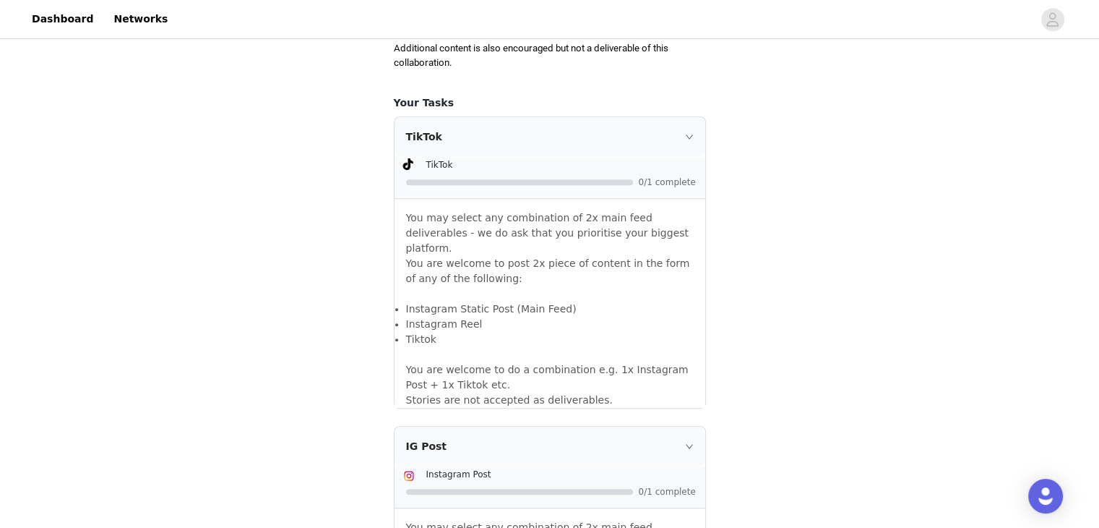
click at [685, 132] on icon "icon: right" at bounding box center [689, 136] width 9 height 9
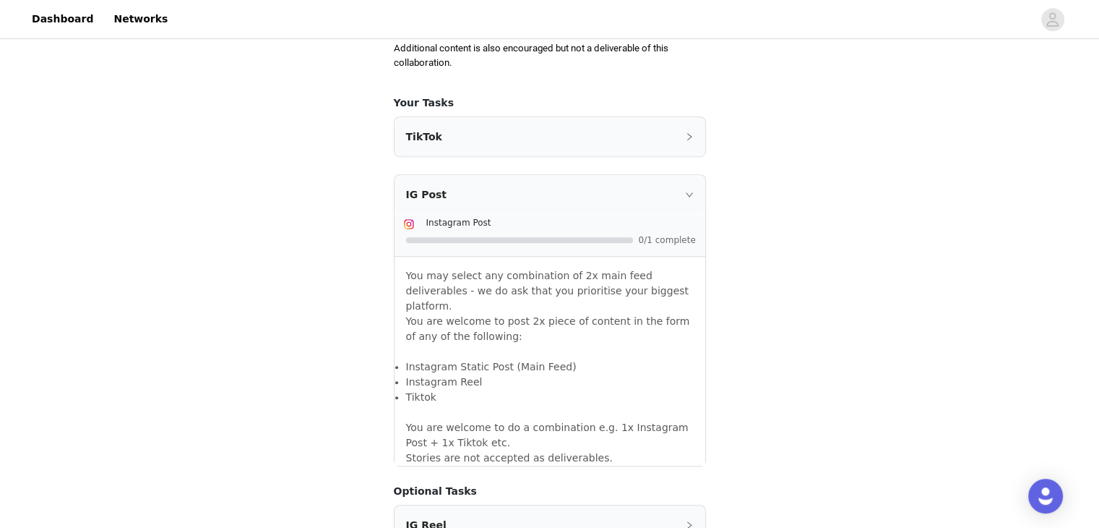
click at [624, 211] on div "IG Post" at bounding box center [550, 194] width 311 height 39
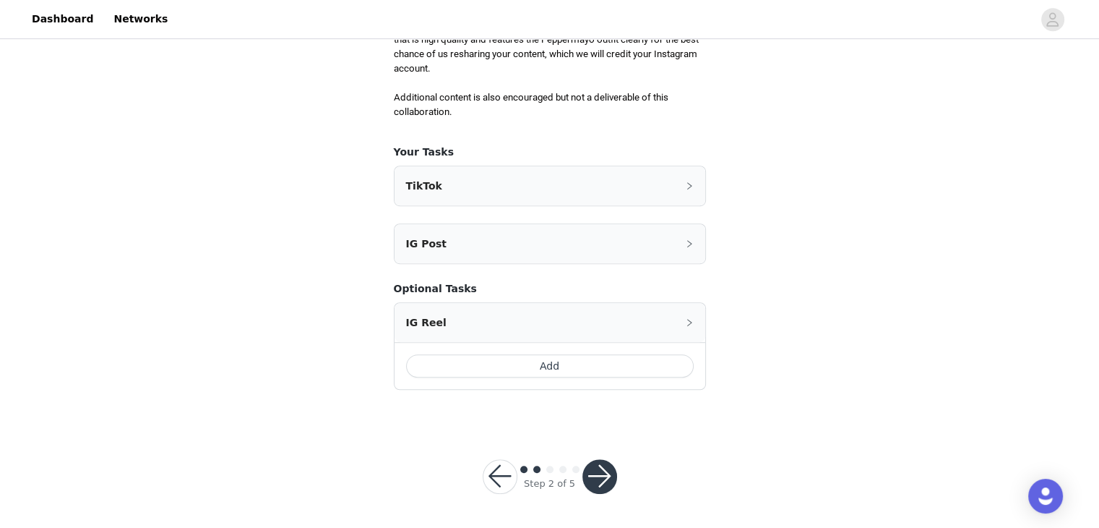
click at [599, 246] on div "IG Post" at bounding box center [550, 243] width 311 height 39
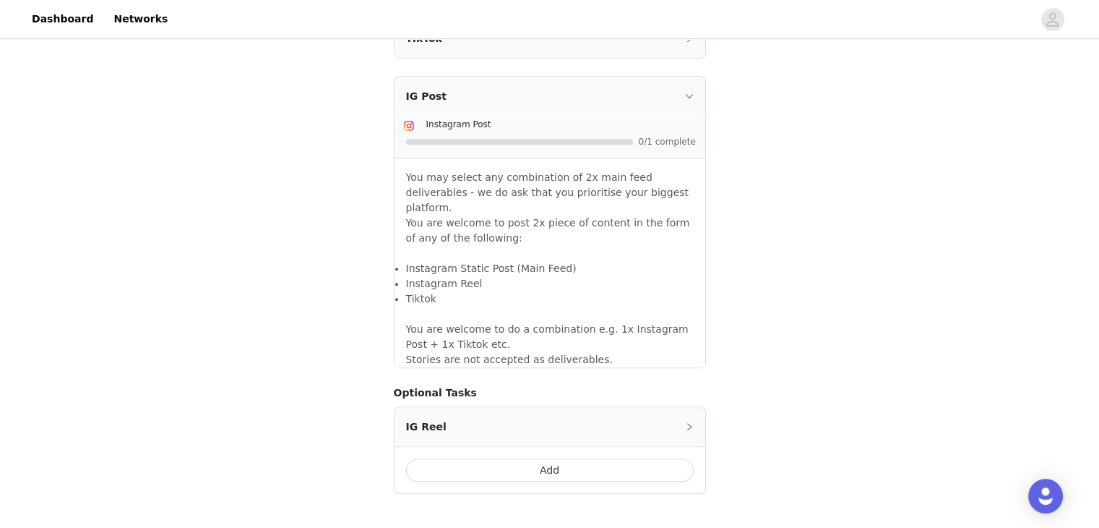
scroll to position [1054, 0]
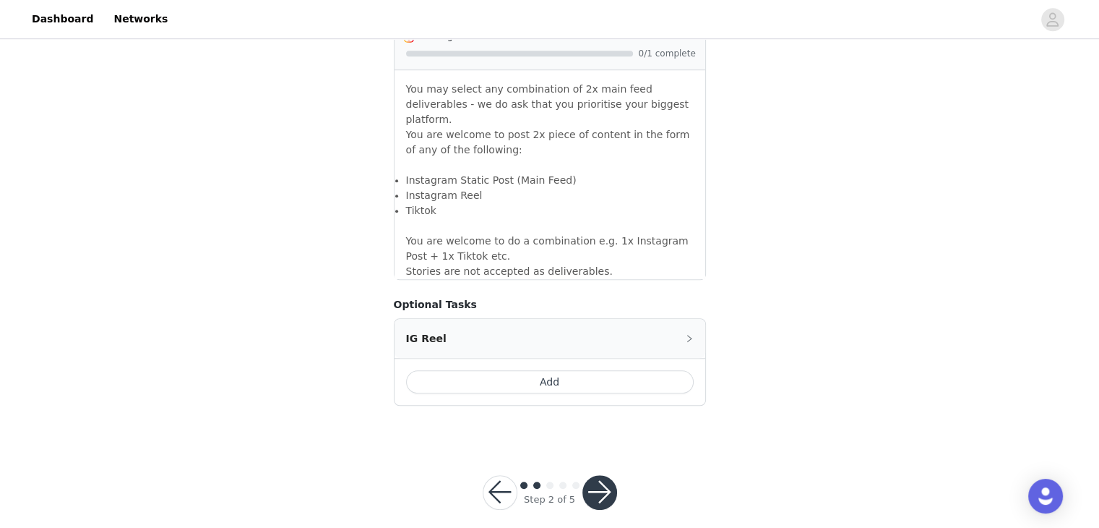
click at [491, 327] on div "IG Reel" at bounding box center [550, 338] width 311 height 39
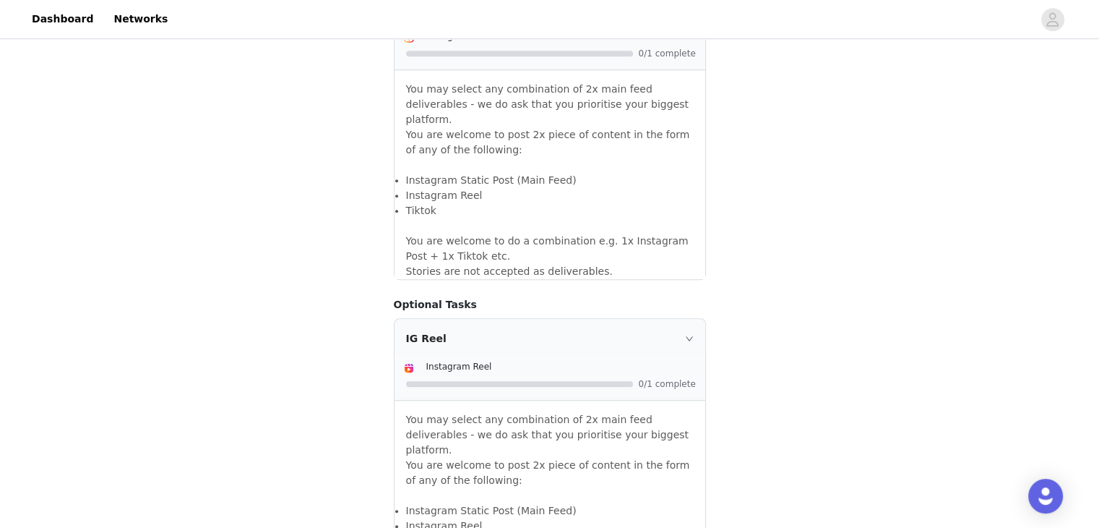
click at [491, 327] on div "IG Reel" at bounding box center [550, 338] width 311 height 39
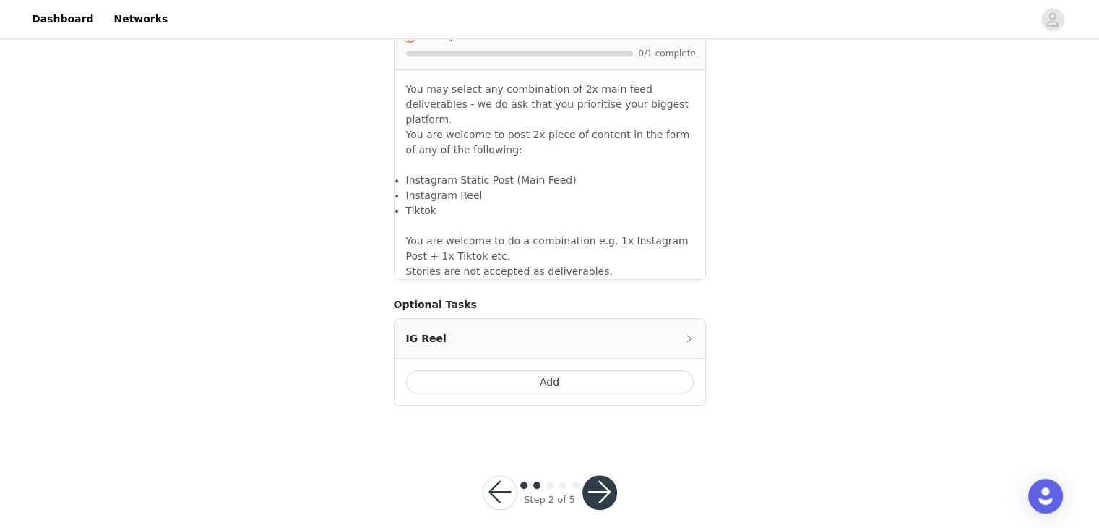
click at [608, 478] on button "button" at bounding box center [600, 492] width 35 height 35
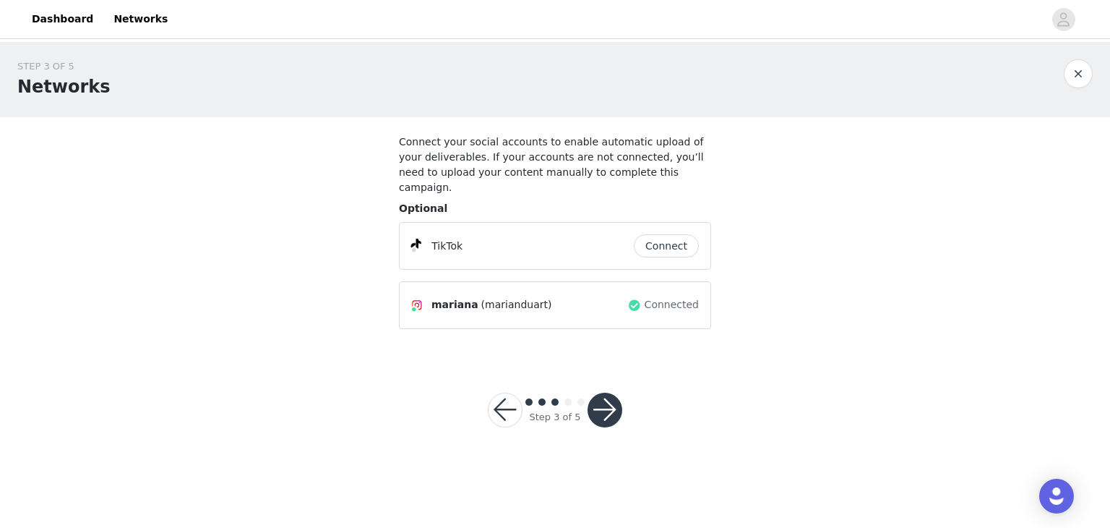
click at [601, 401] on button "button" at bounding box center [605, 409] width 35 height 35
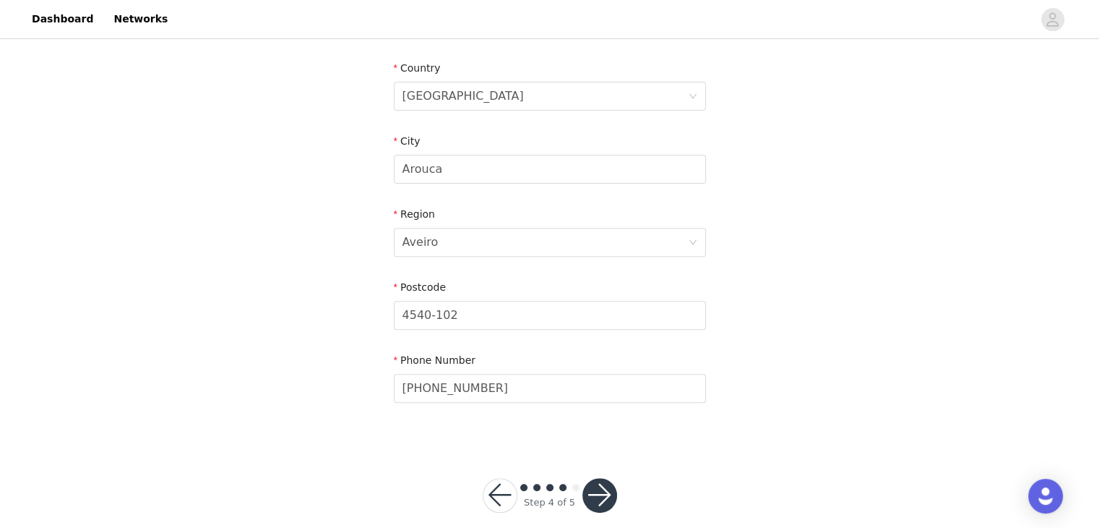
scroll to position [489, 0]
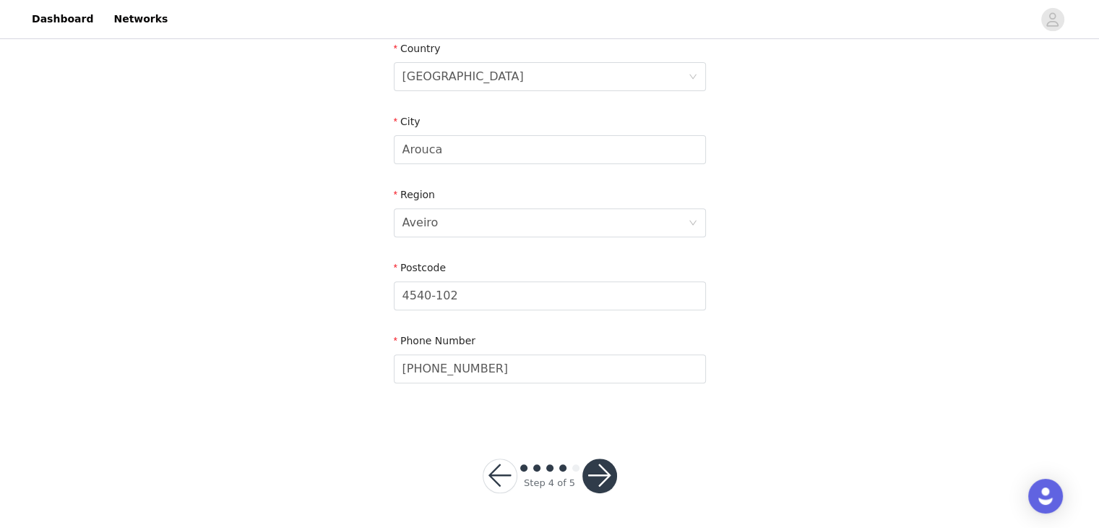
click at [606, 478] on button "button" at bounding box center [600, 475] width 35 height 35
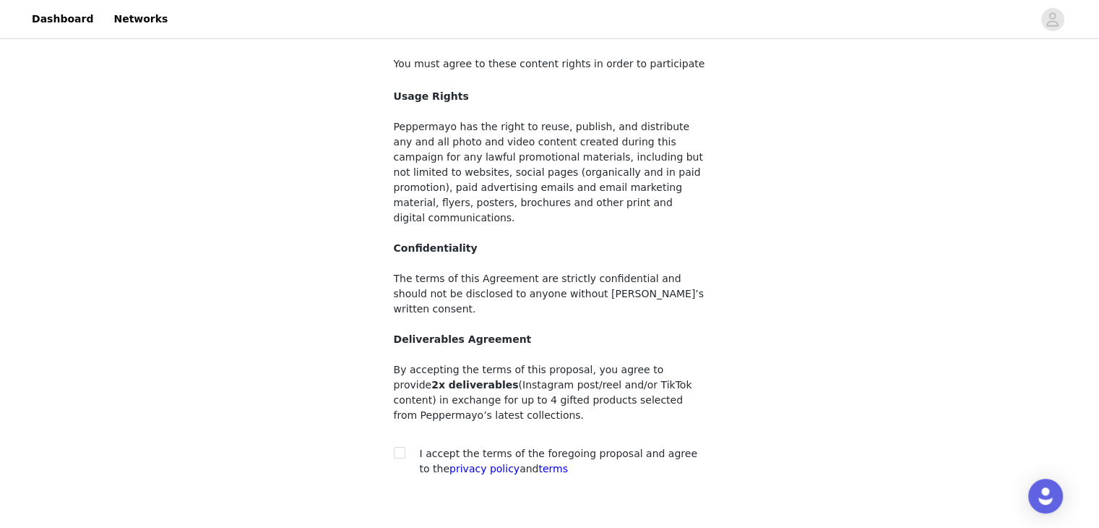
scroll to position [140, 0]
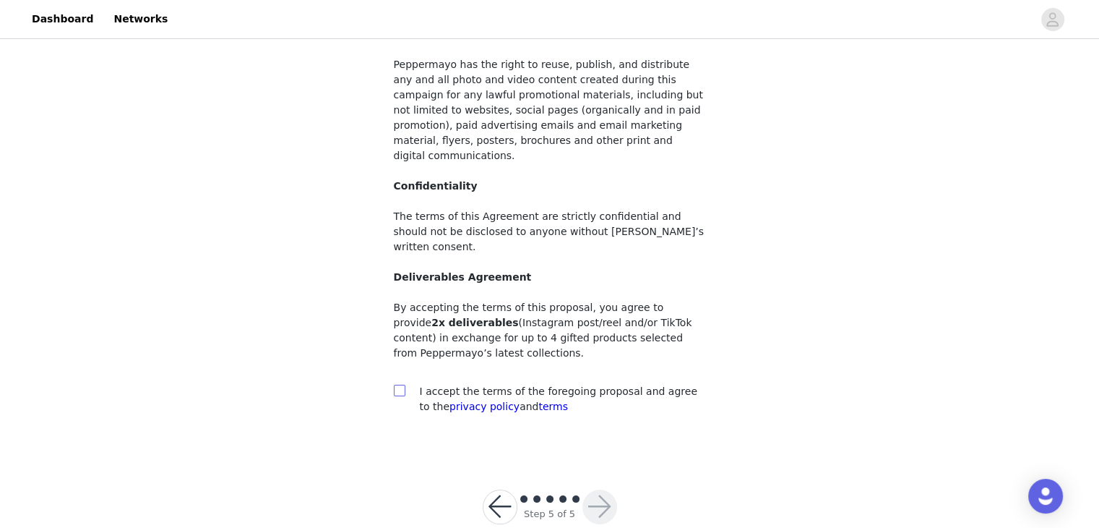
click at [400, 384] on input "checkbox" at bounding box center [399, 389] width 10 height 10
checkbox input "true"
click at [596, 489] on button "button" at bounding box center [600, 506] width 35 height 35
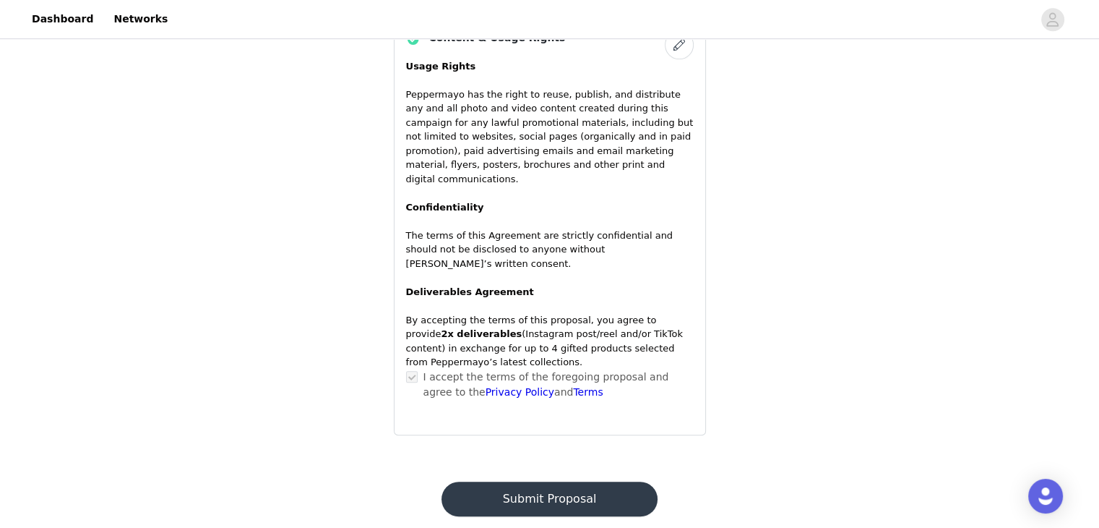
click at [549, 481] on button "Submit Proposal" at bounding box center [550, 498] width 216 height 35
